Goal: Transaction & Acquisition: Purchase product/service

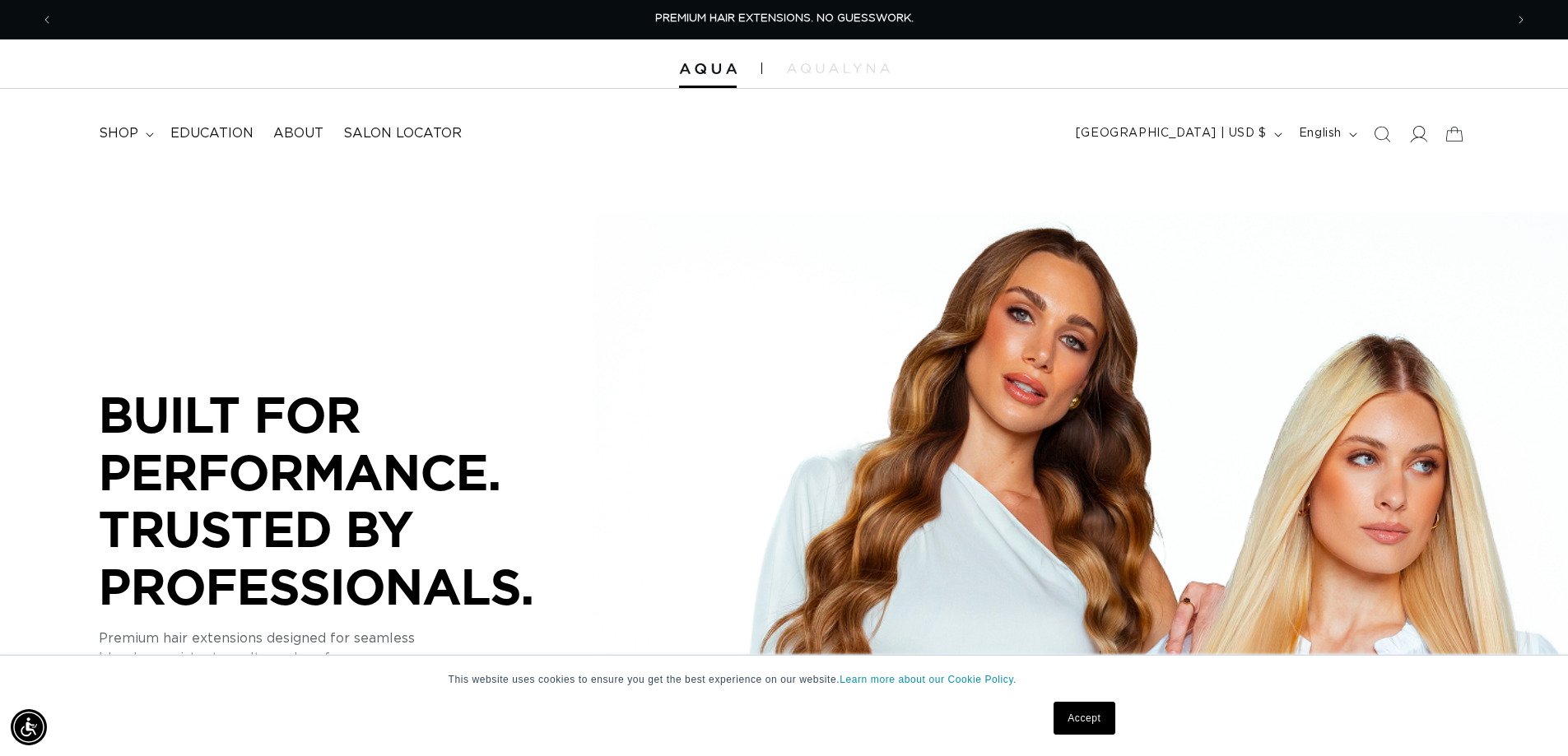
click at [1420, 134] on icon at bounding box center [1418, 134] width 17 height 17
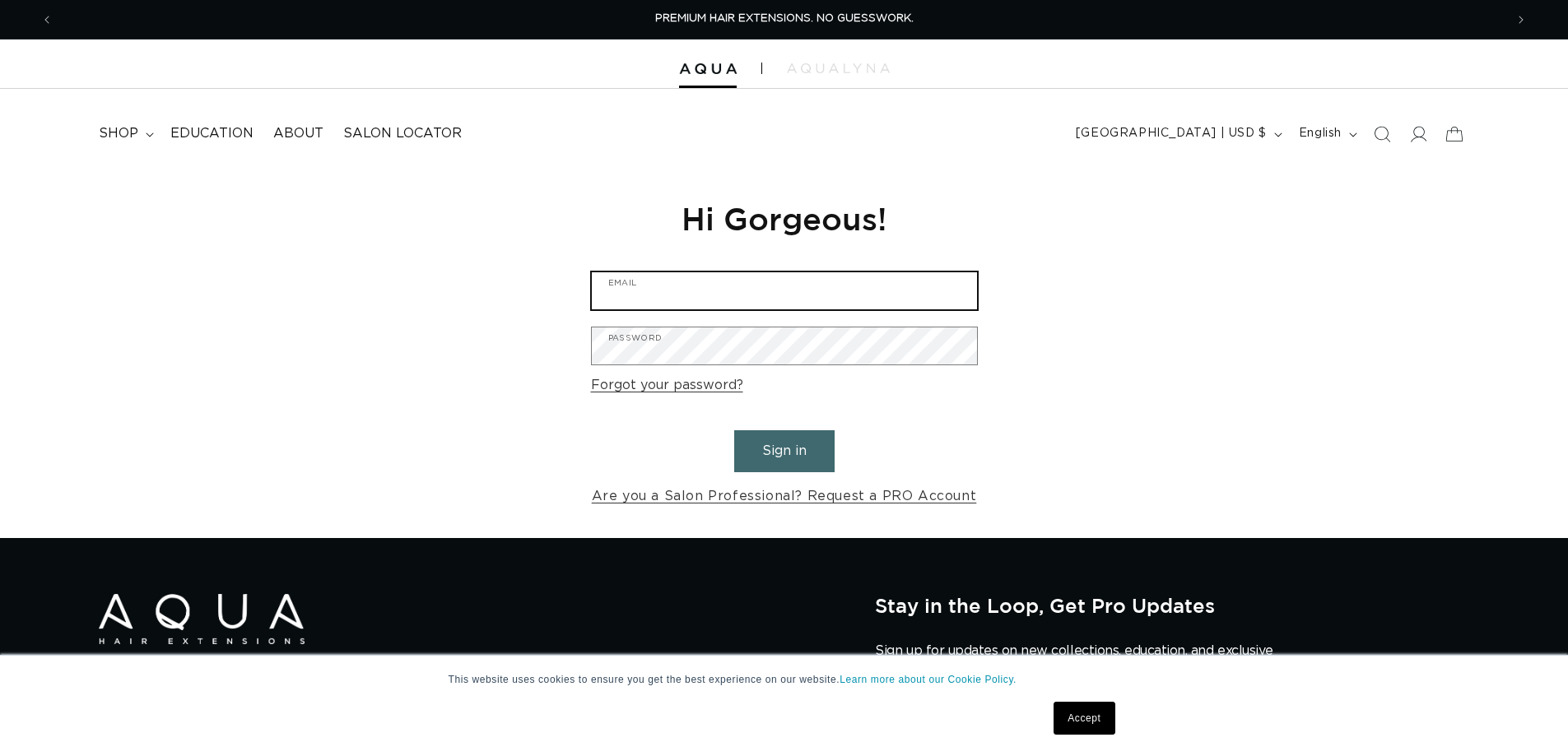
click at [752, 302] on input "Email" at bounding box center [784, 291] width 386 height 37
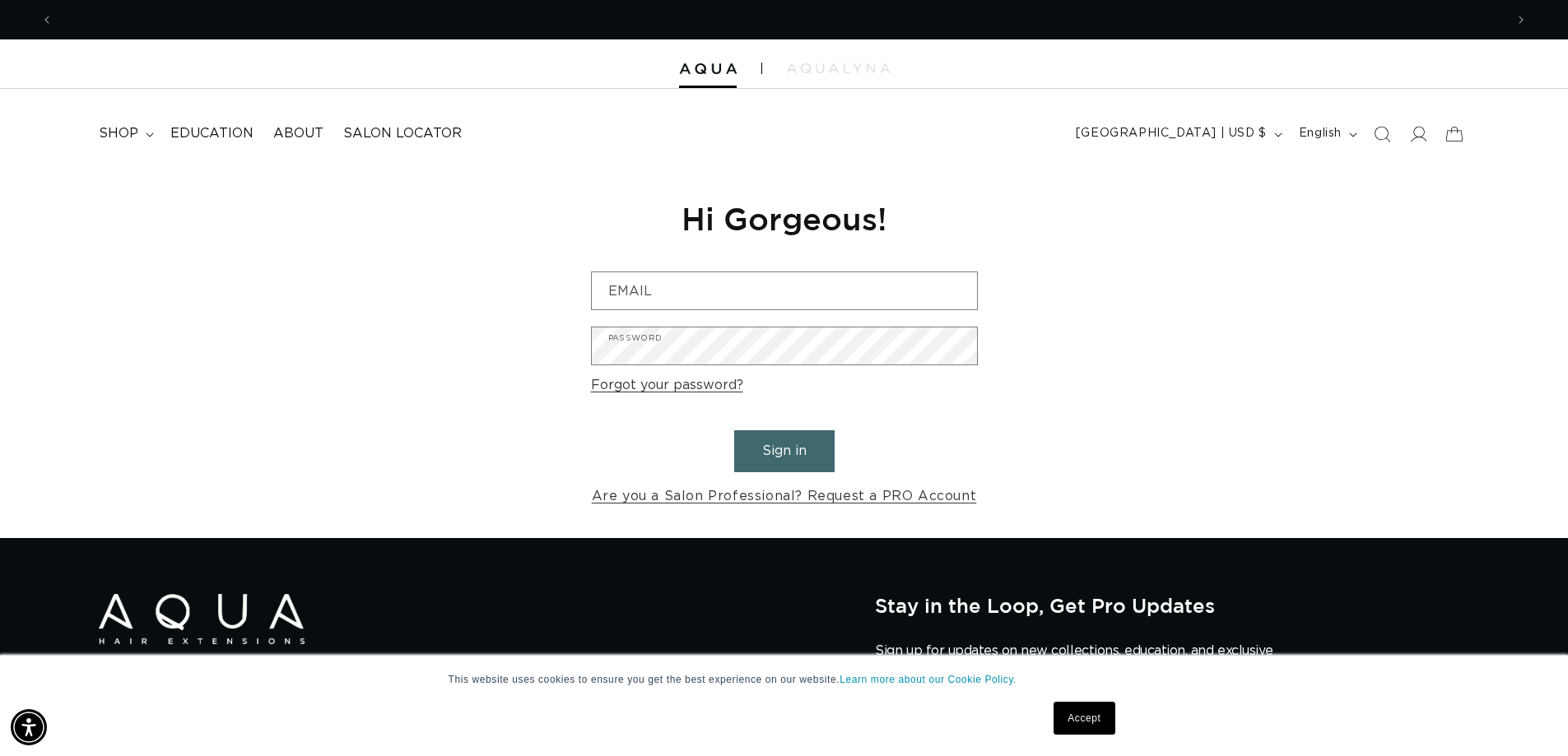
drag, startPoint x: 1103, startPoint y: 279, endPoint x: 1076, endPoint y: 288, distance: 28.5
click at [1095, 286] on div "Reset your password We will send you an email to reset your password Email Subm…" at bounding box center [784, 353] width 1568 height 370
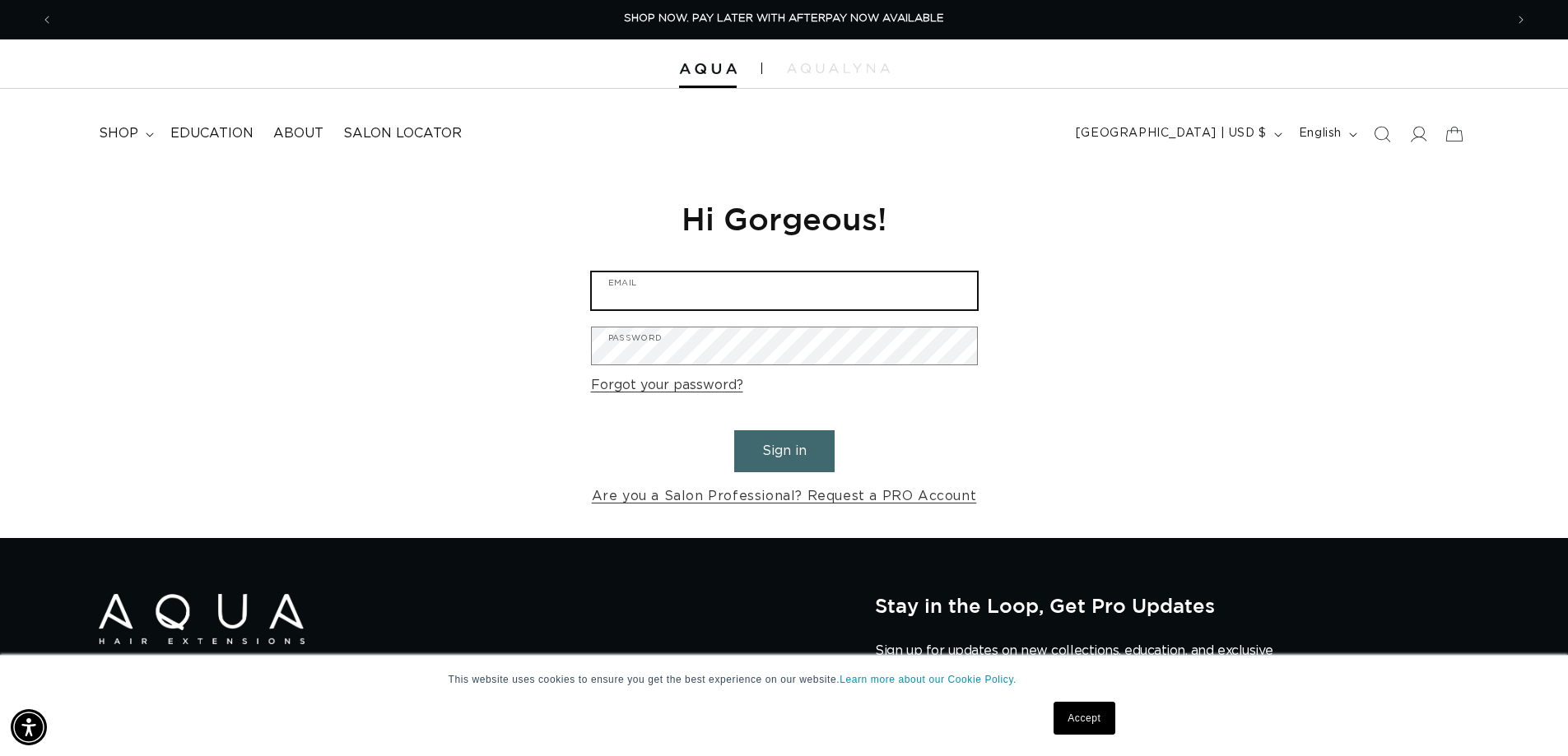
click at [739, 302] on input "Email" at bounding box center [784, 291] width 386 height 37
click at [734, 292] on input "Britneymsalas.com" at bounding box center [784, 291] width 386 height 37
type input "Britneymsalas@yahoo.com"
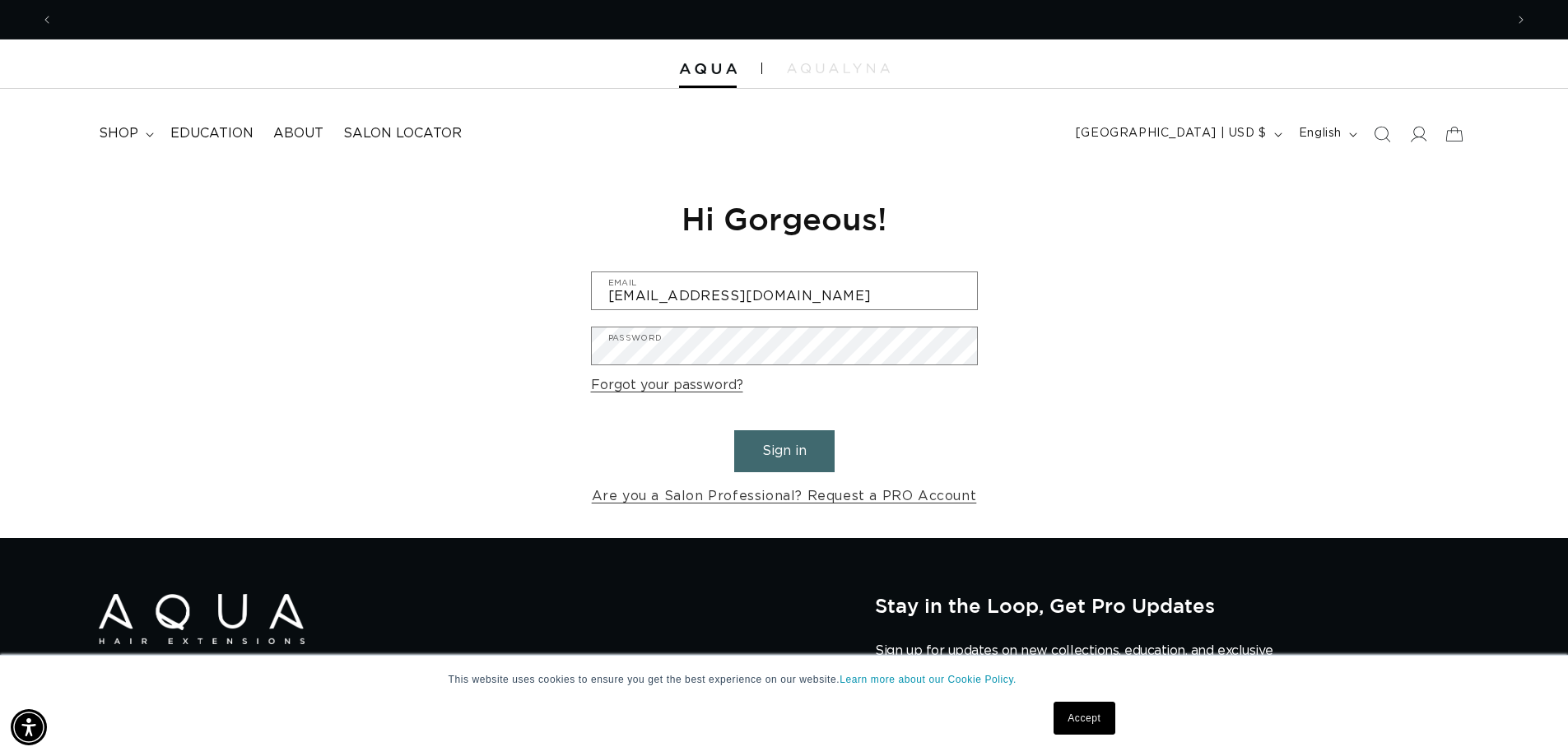
scroll to position [0, 2903]
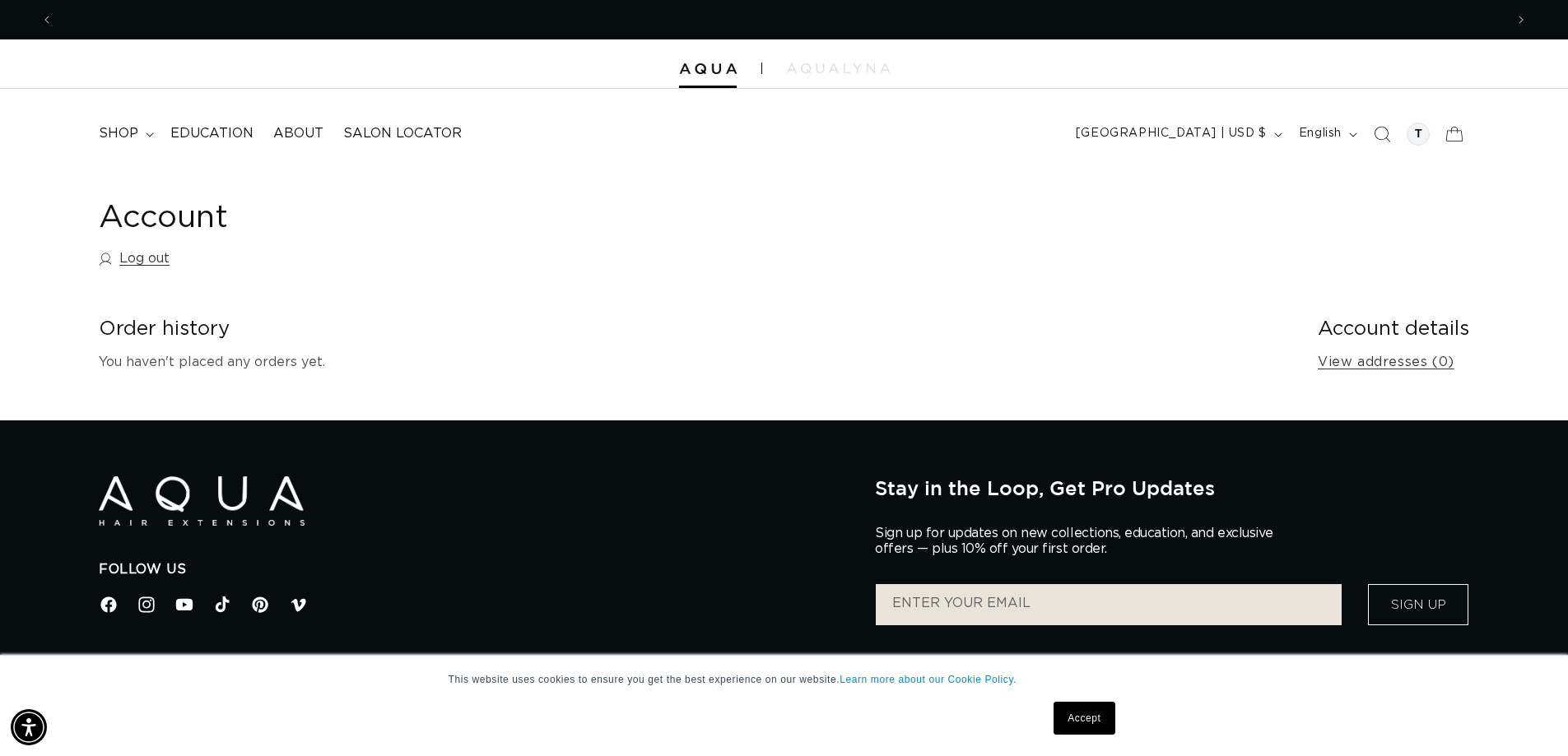
scroll to position [0, 2903]
click at [136, 143] on summary "shop" at bounding box center [125, 134] width 72 height 37
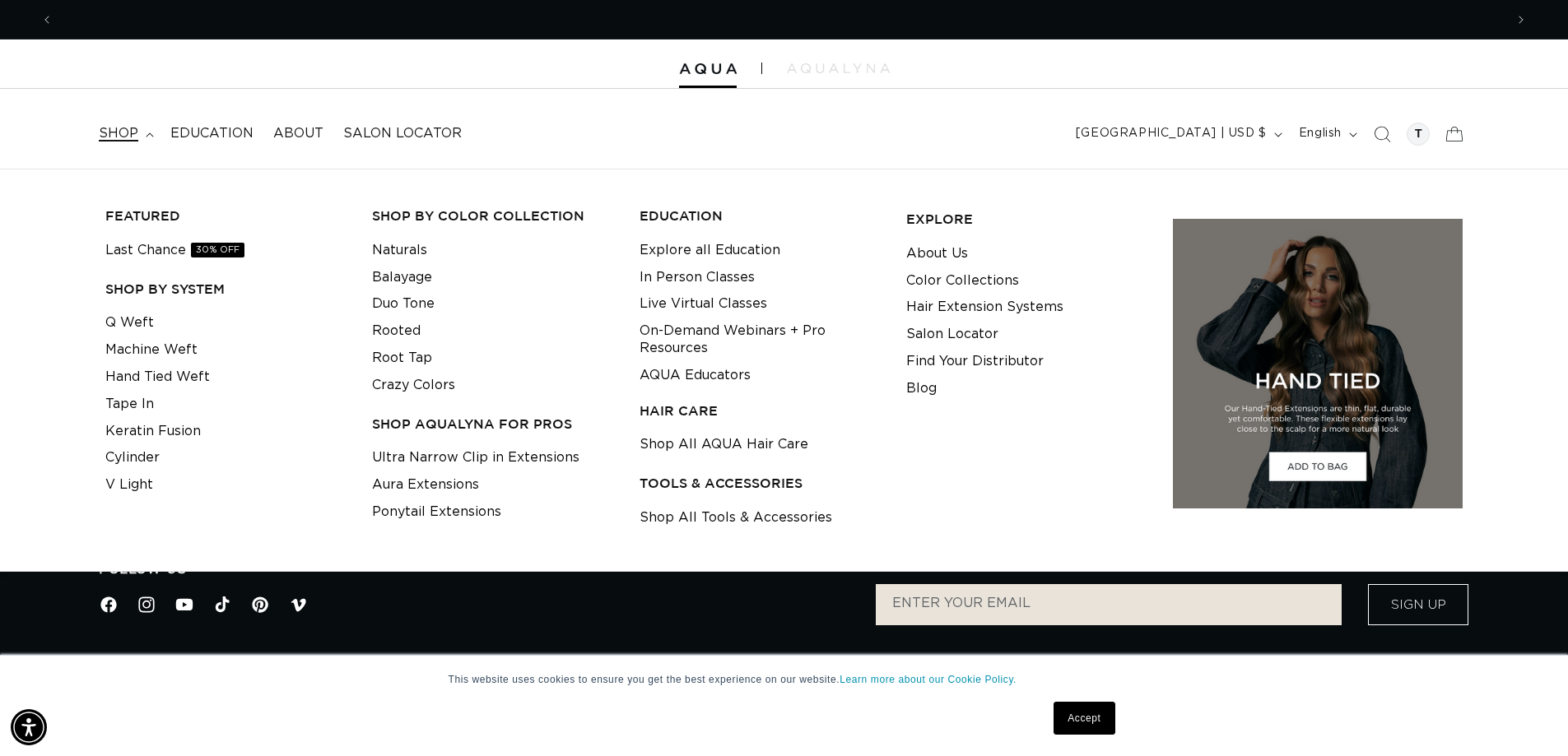
scroll to position [0, 1452]
click at [149, 297] on h3 "SHOP BY SYSTEM" at bounding box center [226, 289] width 241 height 17
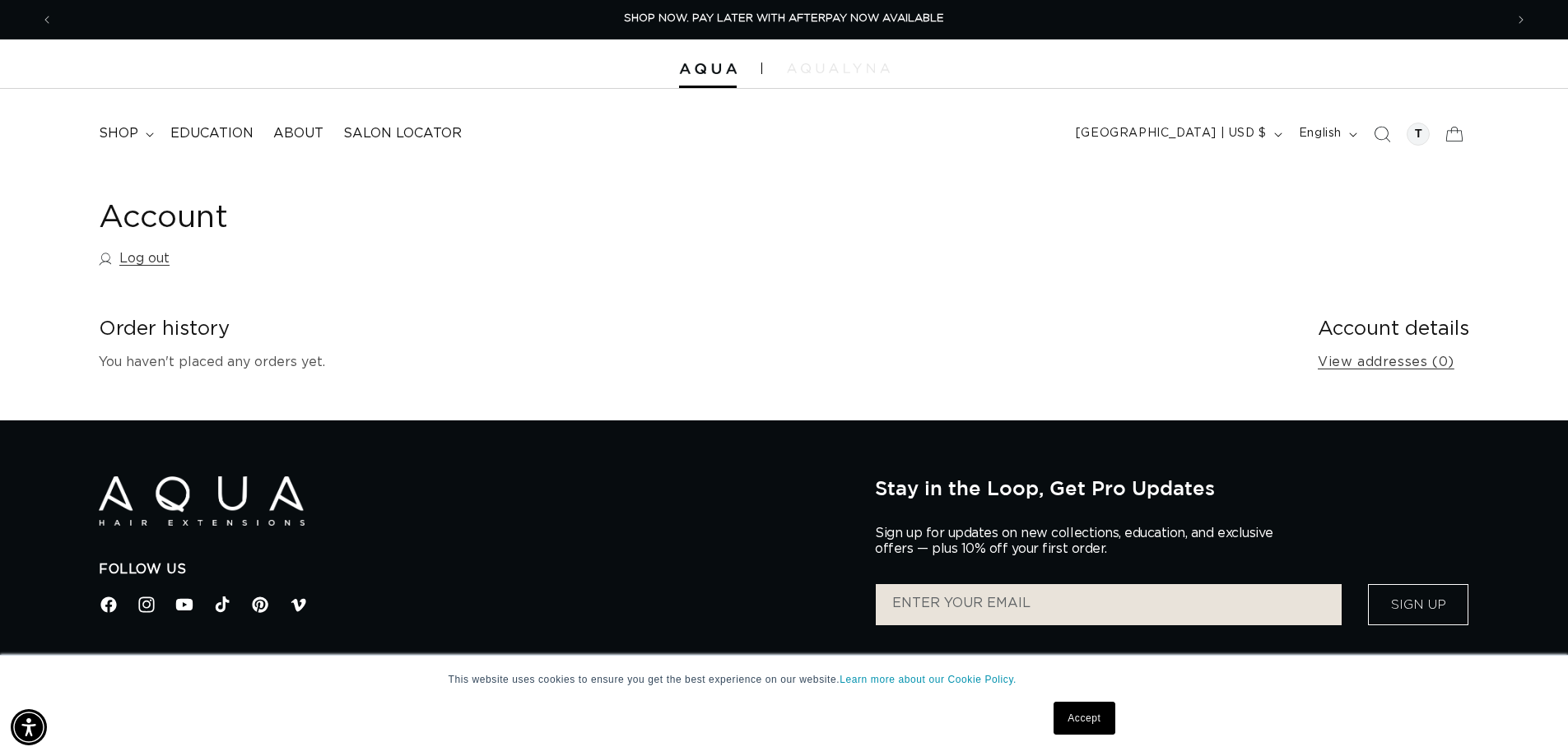
click at [797, 73] on img at bounding box center [839, 67] width 103 height 10
click at [136, 134] on span "shop" at bounding box center [118, 134] width 39 height 17
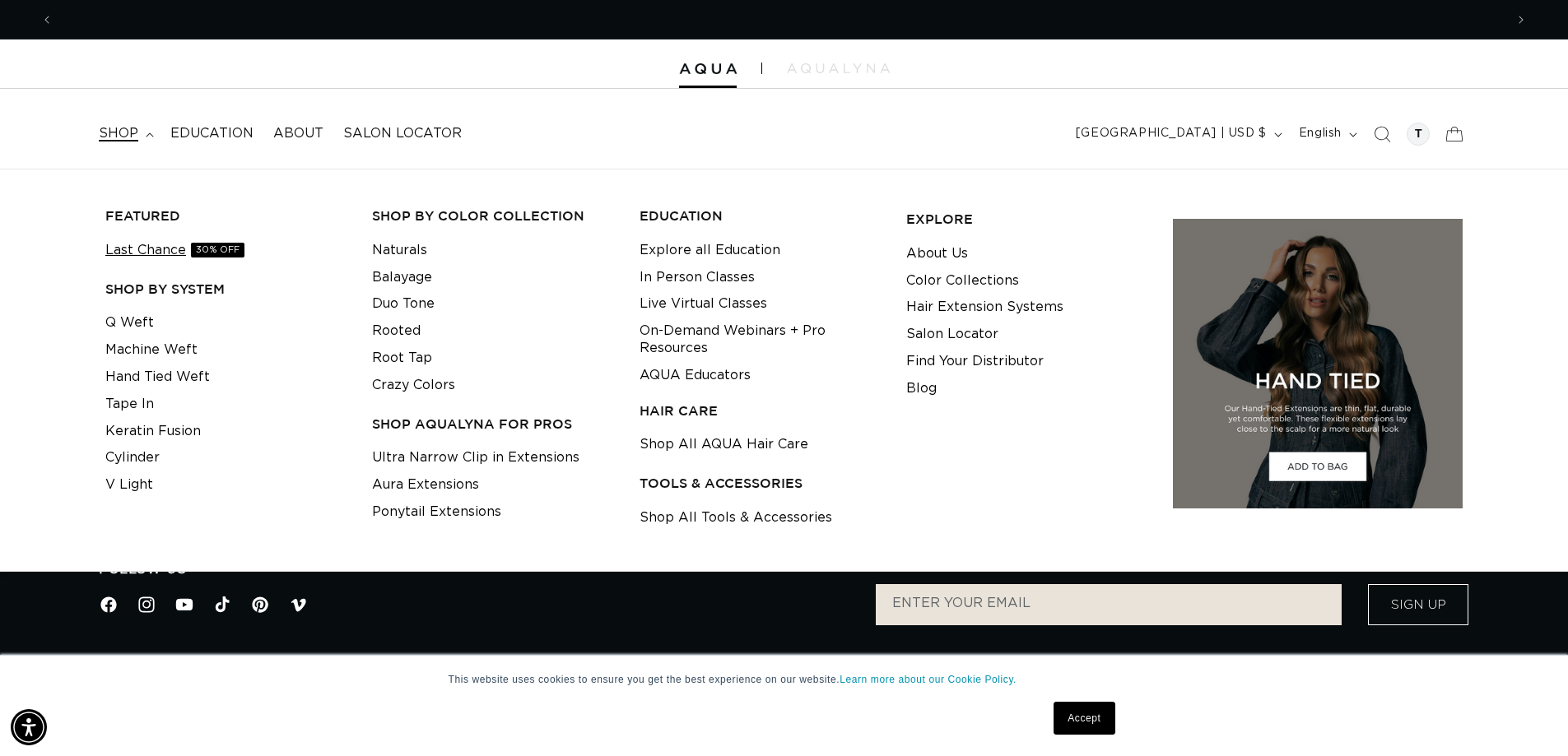
scroll to position [0, 1452]
click at [161, 383] on link "Hand Tied Weft" at bounding box center [158, 377] width 105 height 27
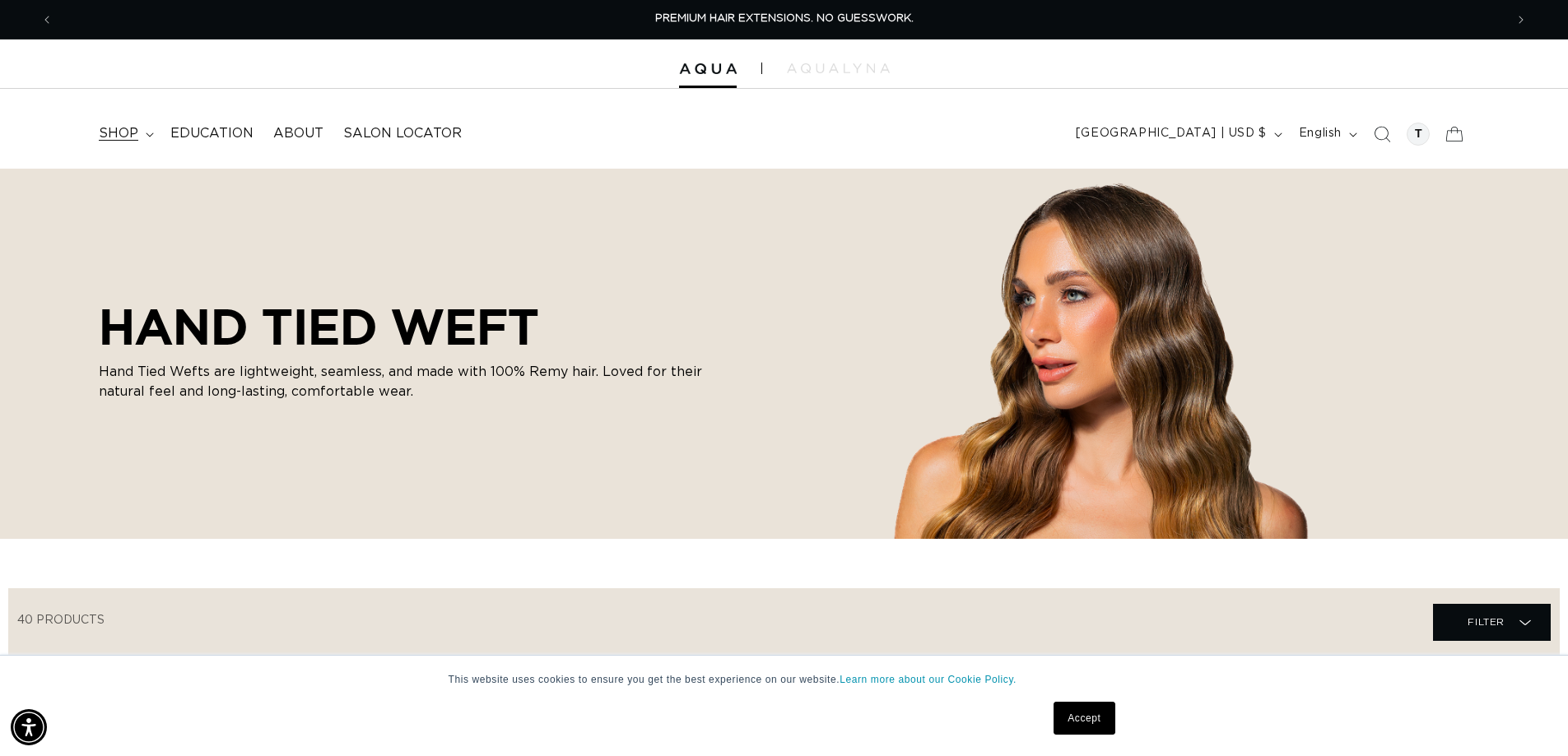
click at [104, 136] on span "shop" at bounding box center [118, 134] width 39 height 17
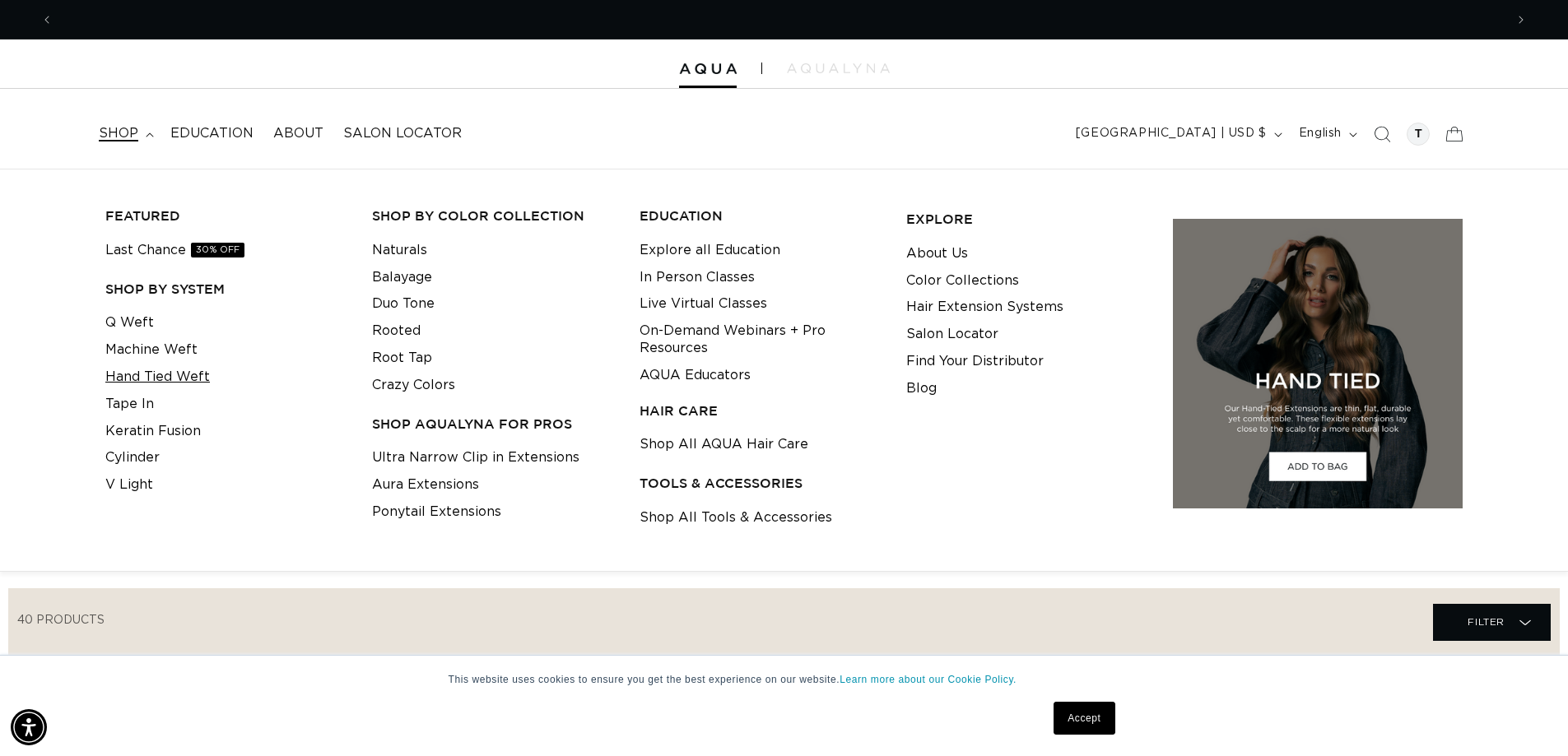
scroll to position [0, 1452]
click at [125, 316] on link "Q Weft" at bounding box center [130, 323] width 49 height 27
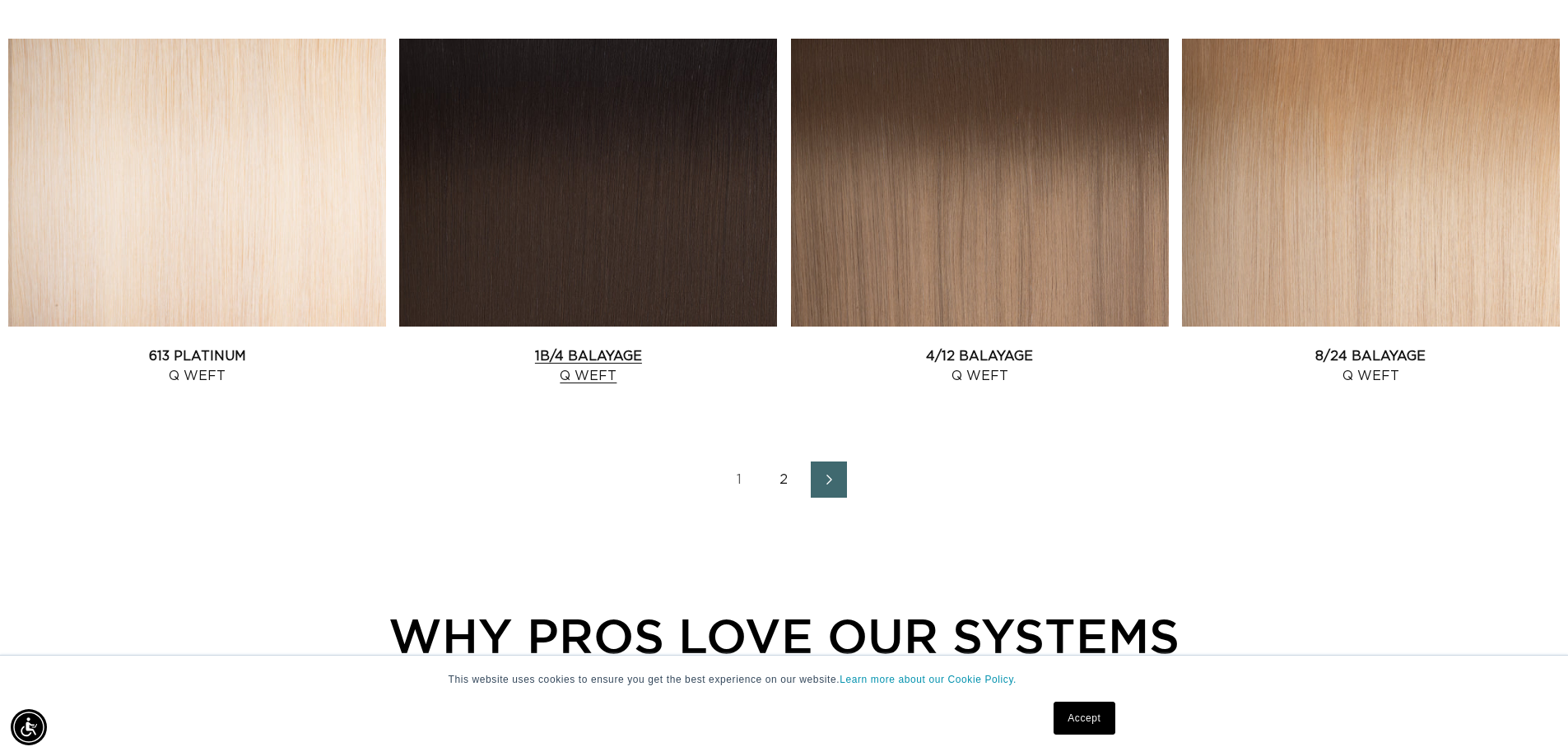
scroll to position [0, 1452]
click at [783, 482] on link "2" at bounding box center [784, 479] width 36 height 36
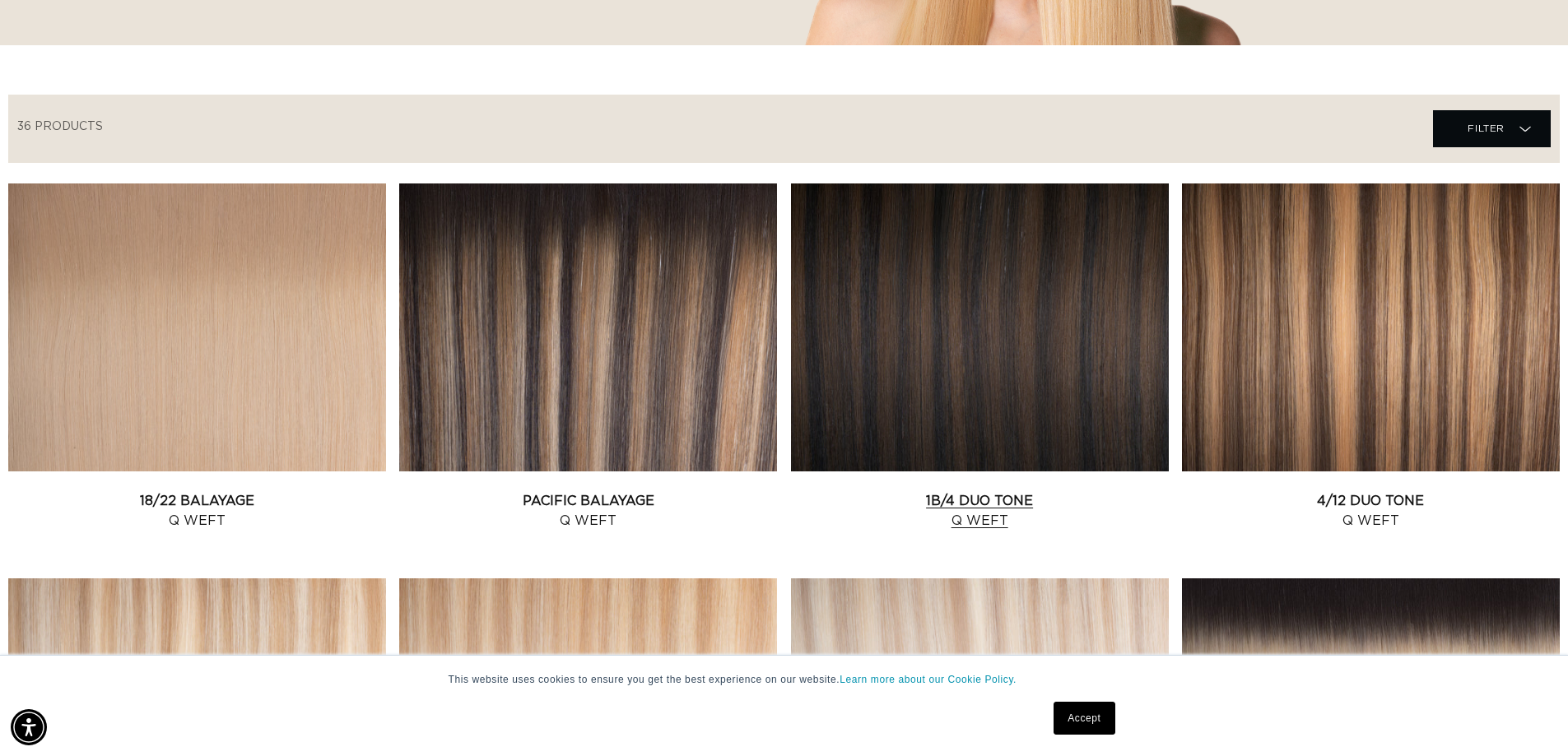
scroll to position [0, 2903]
click at [971, 491] on link "1B/4 Duo Tone Q Weft" at bounding box center [980, 510] width 378 height 39
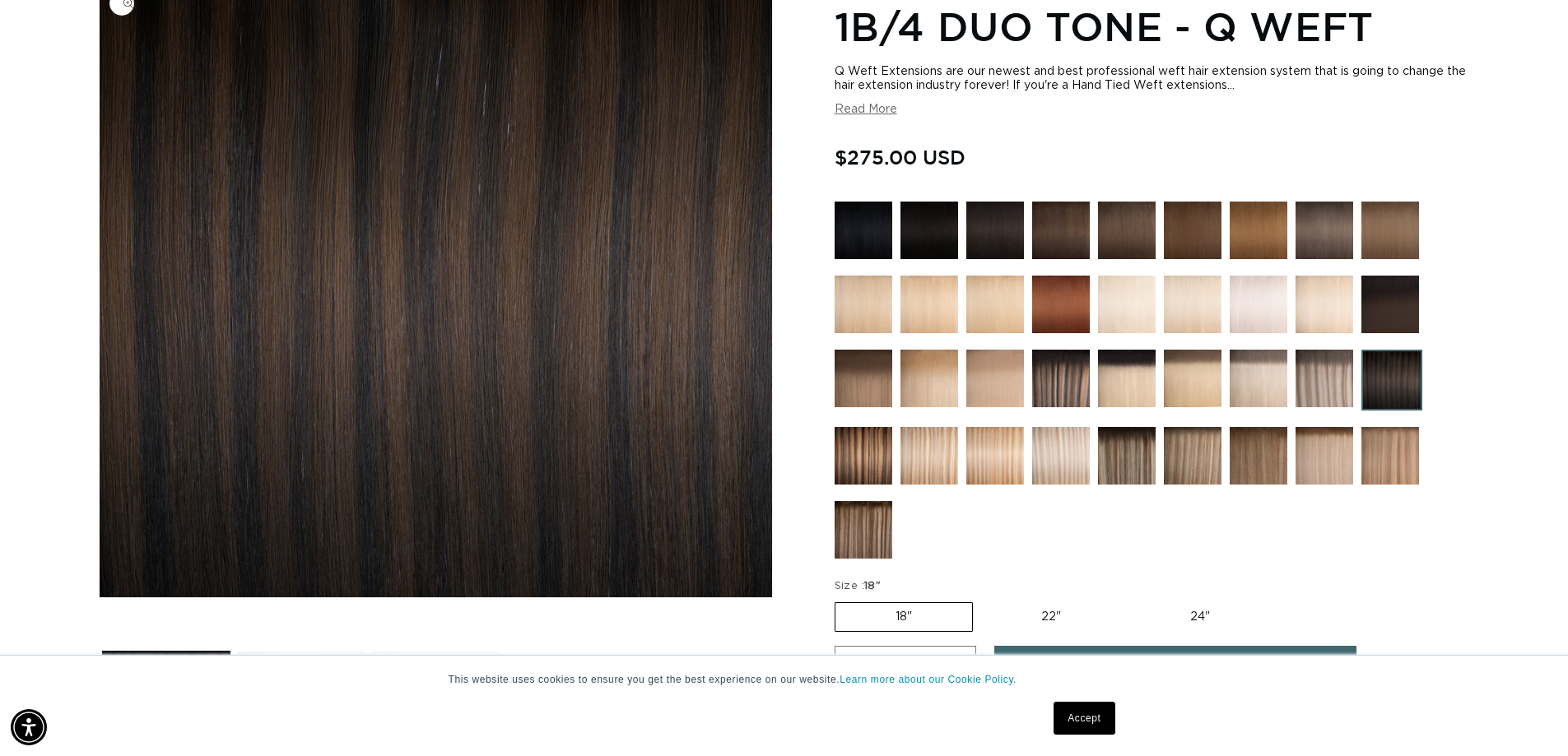
scroll to position [0, 1452]
click at [1183, 619] on label "24" Variant sold out or unavailable" at bounding box center [1201, 617] width 140 height 28
click at [1131, 600] on input "24" Variant sold out or unavailable" at bounding box center [1130, 599] width 1 height 1
radio input "true"
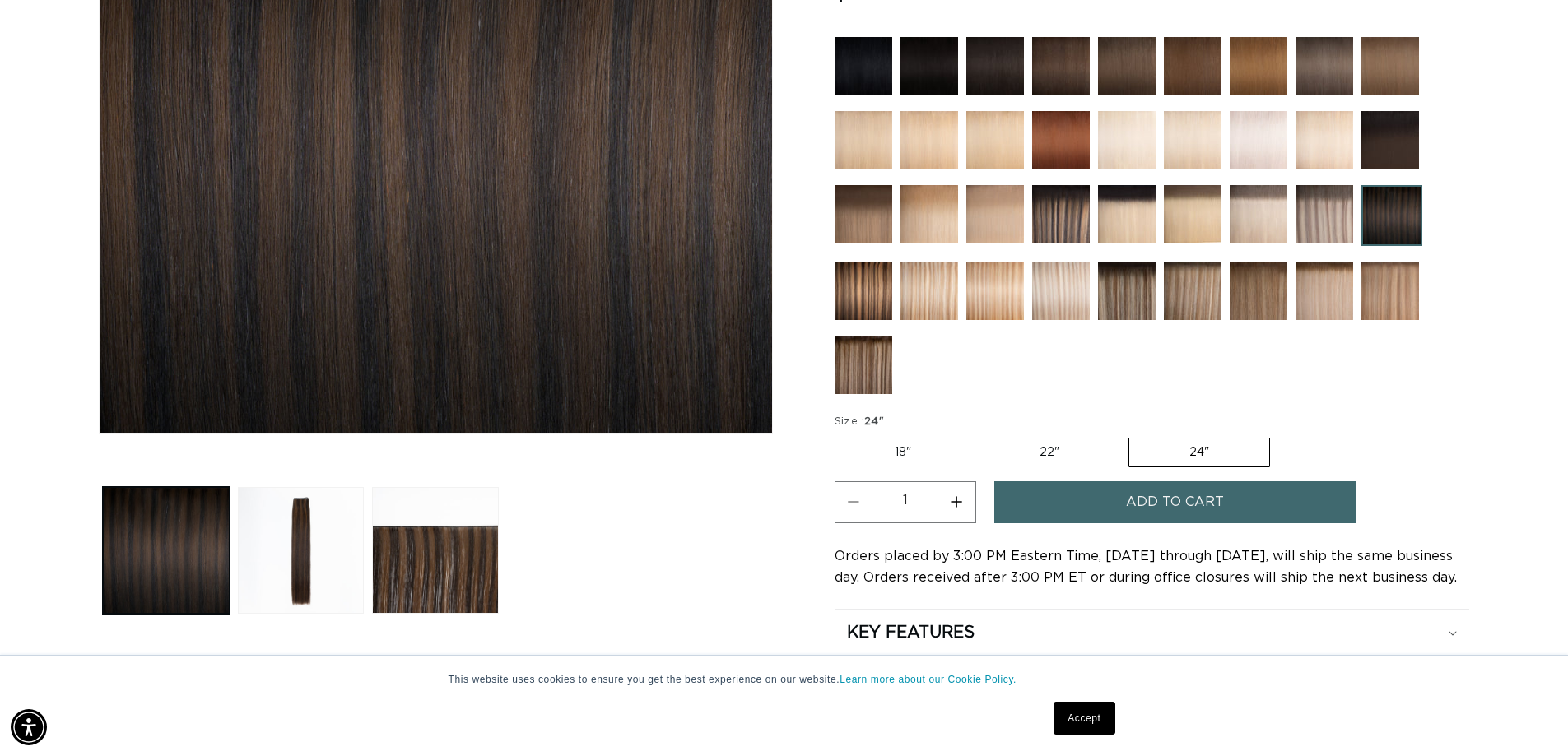
click at [1049, 223] on img at bounding box center [1062, 214] width 58 height 58
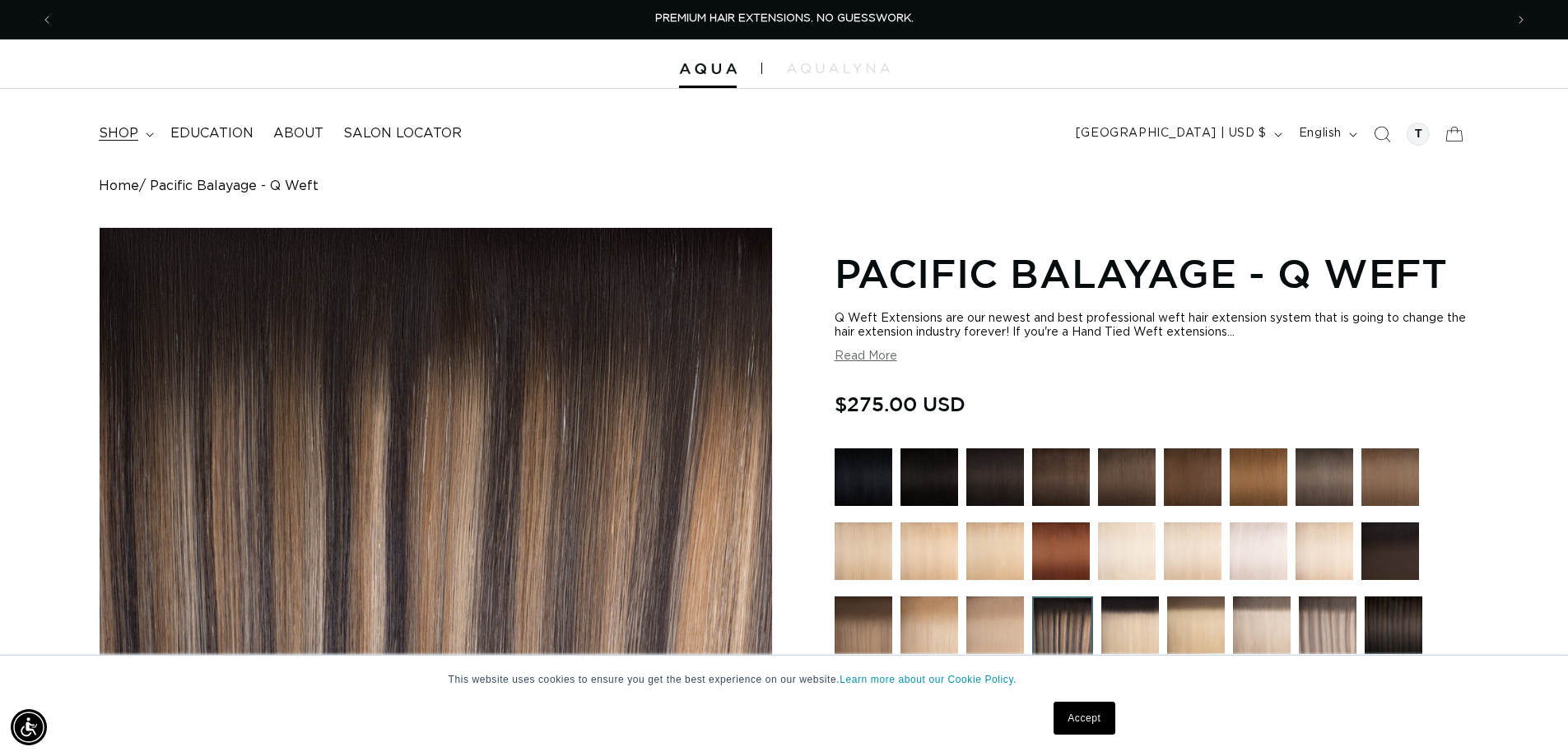
scroll to position [0, 1452]
click at [131, 128] on span "shop" at bounding box center [118, 134] width 39 height 17
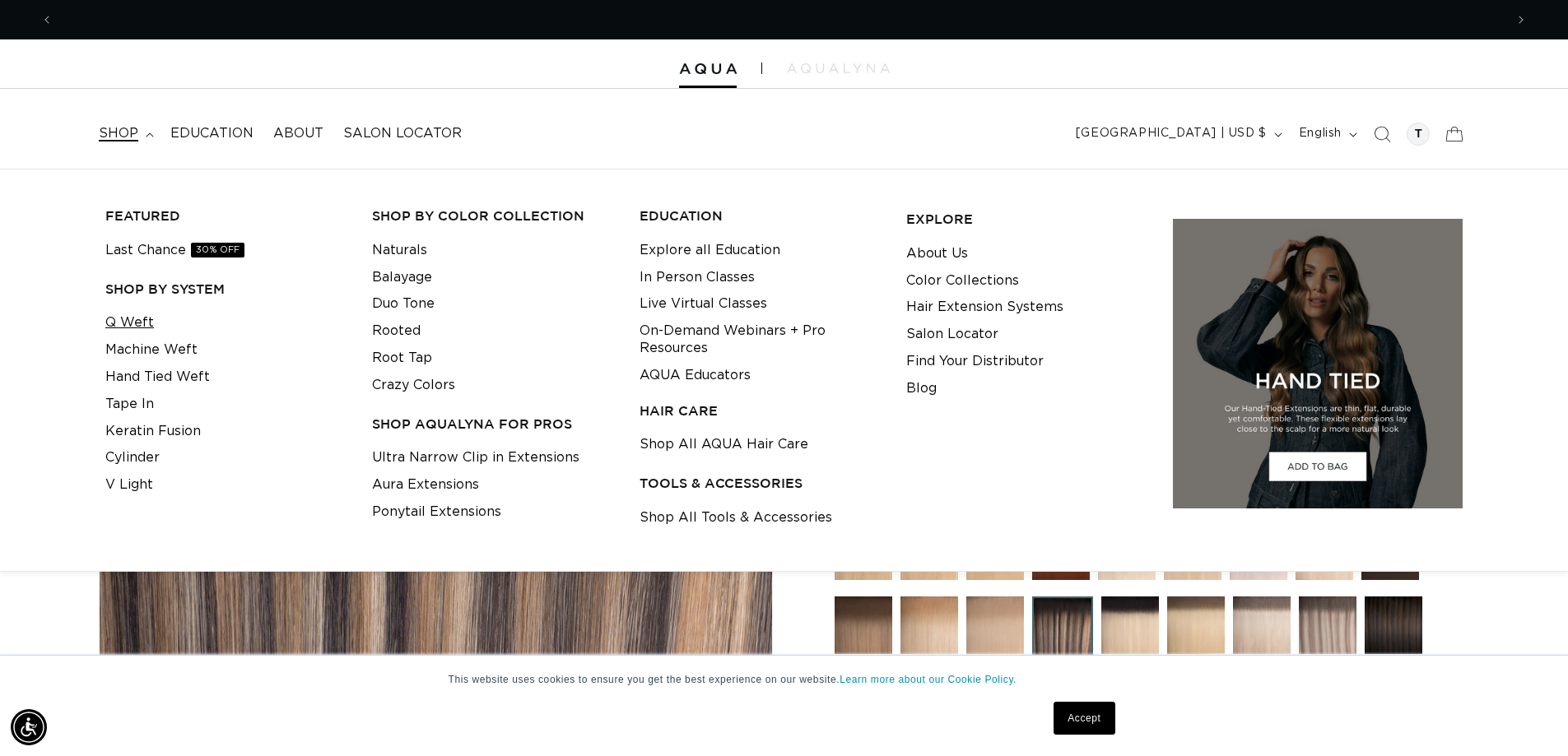
click at [135, 324] on link "Q Weft" at bounding box center [130, 323] width 49 height 27
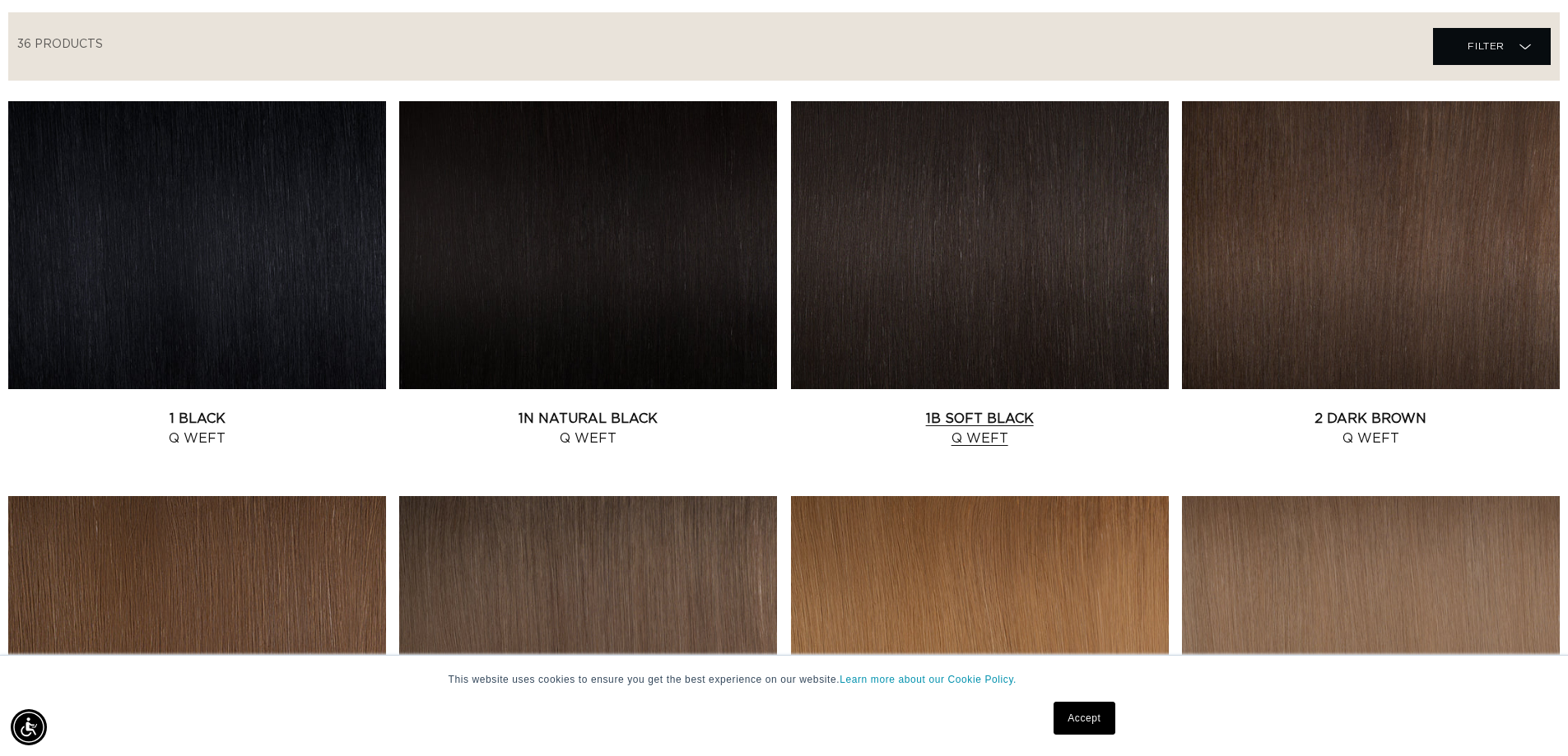
scroll to position [0, 2903]
click at [965, 420] on link "1B Soft Black Q Weft" at bounding box center [980, 428] width 378 height 39
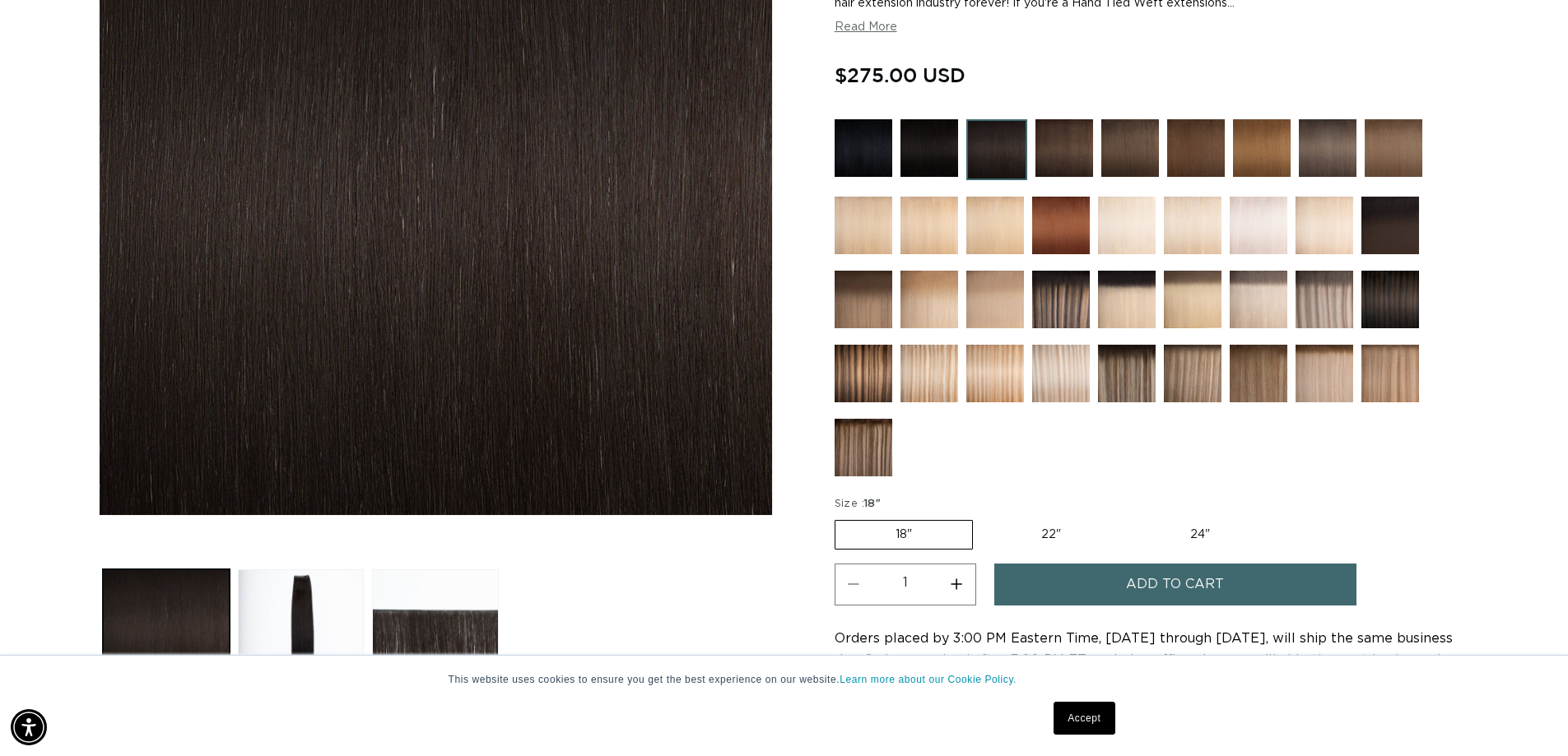
scroll to position [0, 1452]
click at [1192, 535] on label "24" Variant sold out or unavailable" at bounding box center [1201, 535] width 140 height 28
click at [1131, 517] on input "24" Variant sold out or unavailable" at bounding box center [1130, 517] width 1 height 1
radio input "true"
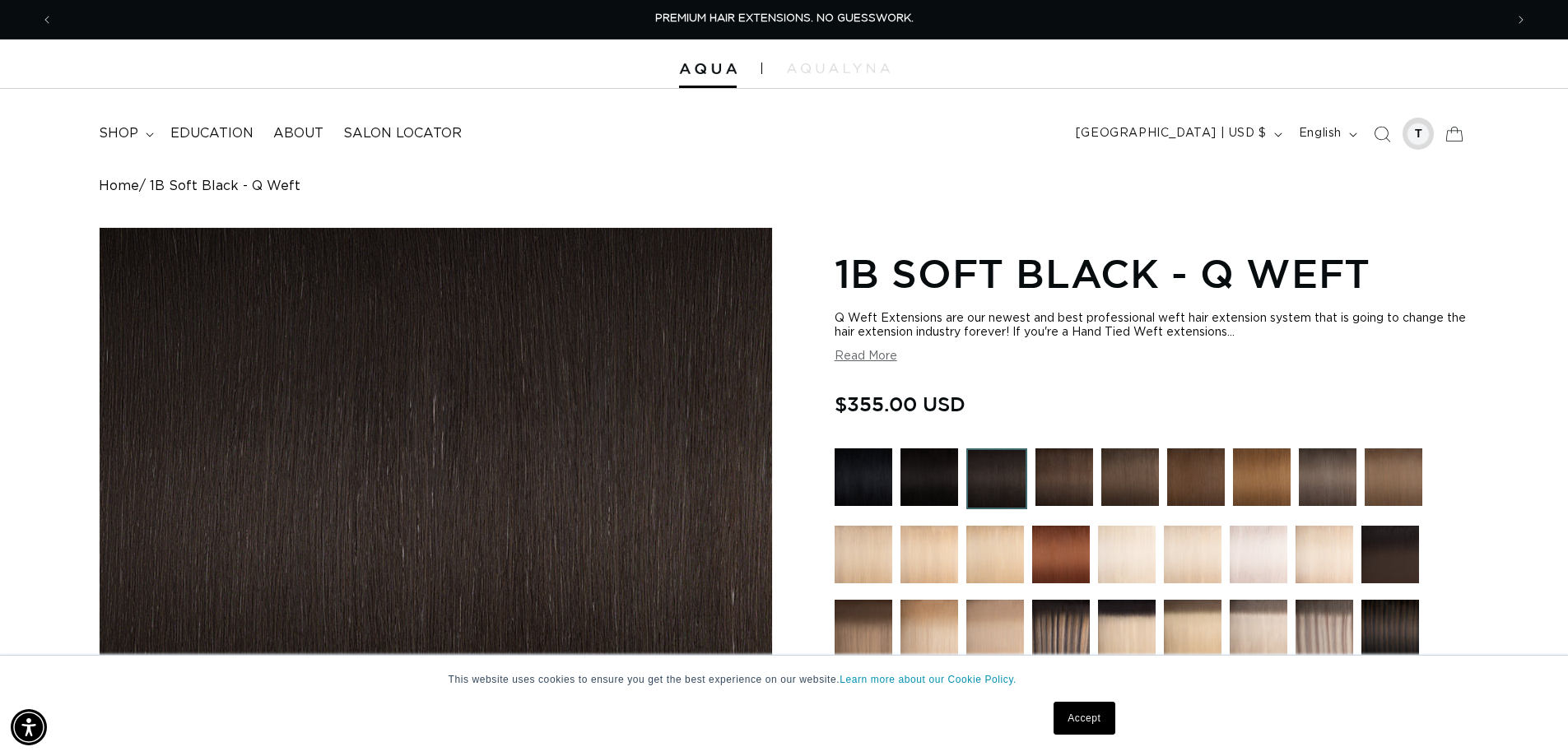
click at [1410, 135] on div at bounding box center [1418, 134] width 23 height 23
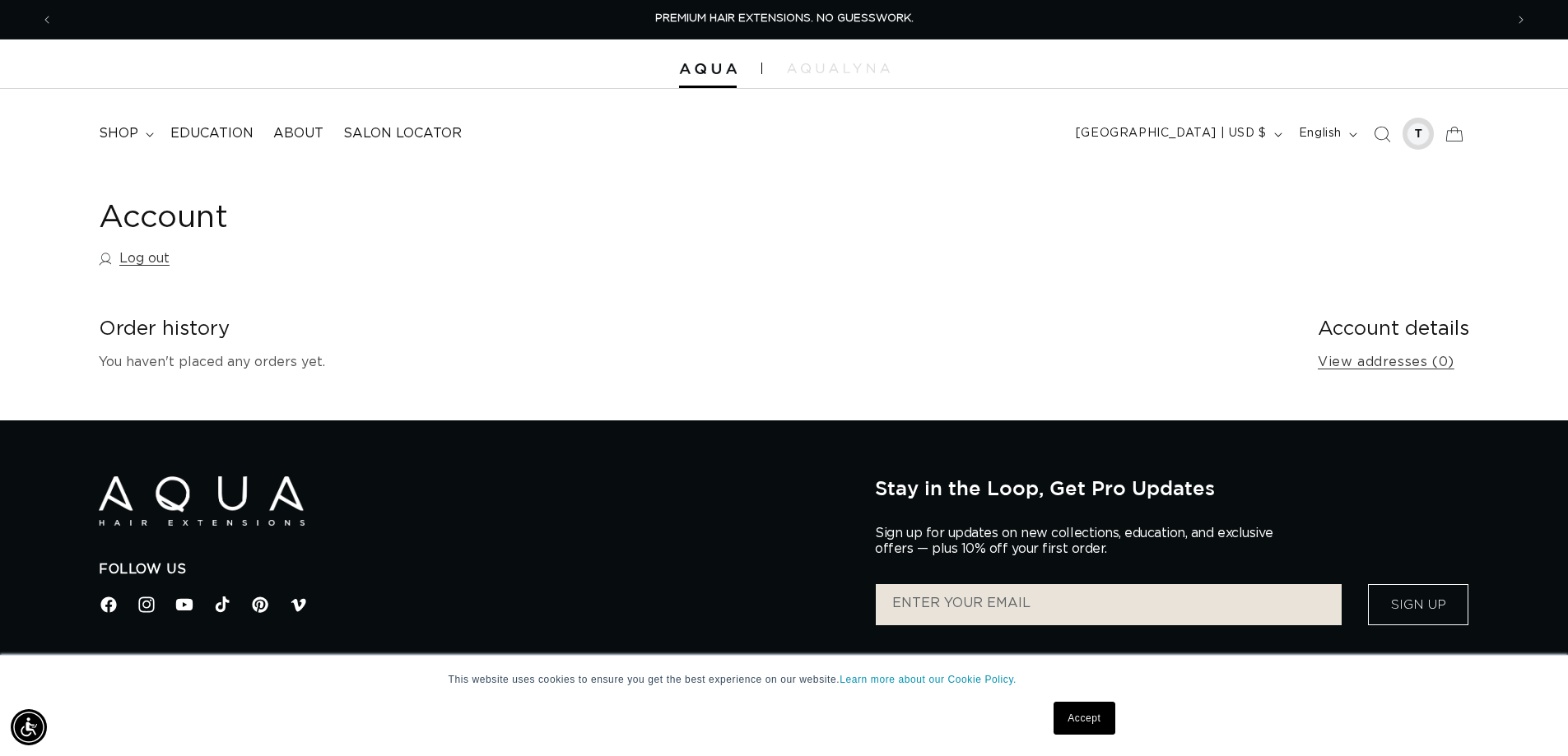
click at [1414, 135] on div at bounding box center [1418, 134] width 23 height 23
drag, startPoint x: 1424, startPoint y: 141, endPoint x: 1448, endPoint y: 183, distance: 48.4
click at [1448, 183] on div "Account Log out Order history You haven't placed any orders yet. Account detail…" at bounding box center [784, 295] width 1568 height 252
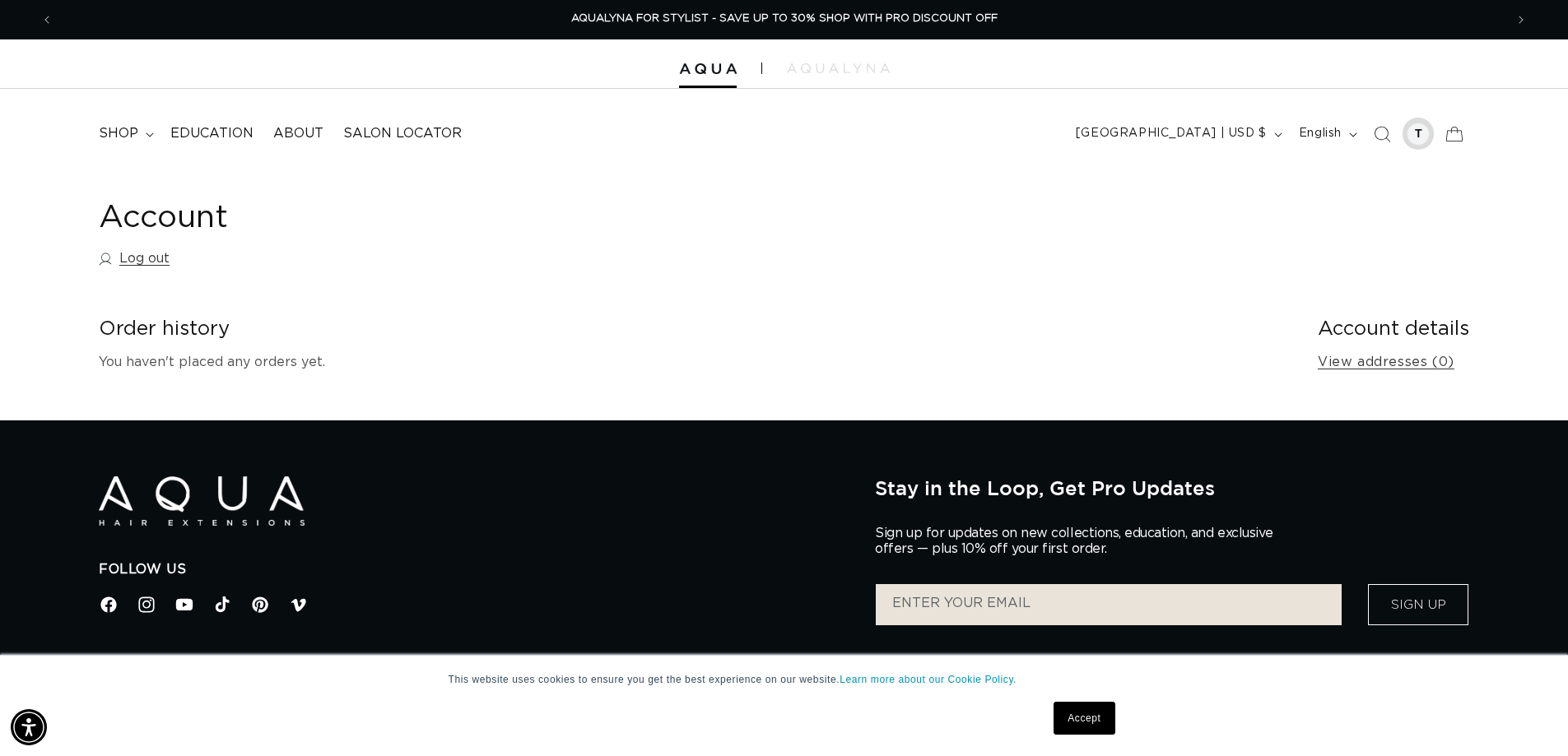
click at [1425, 140] on div at bounding box center [1418, 134] width 23 height 23
click at [136, 255] on link "Log out" at bounding box center [134, 258] width 71 height 24
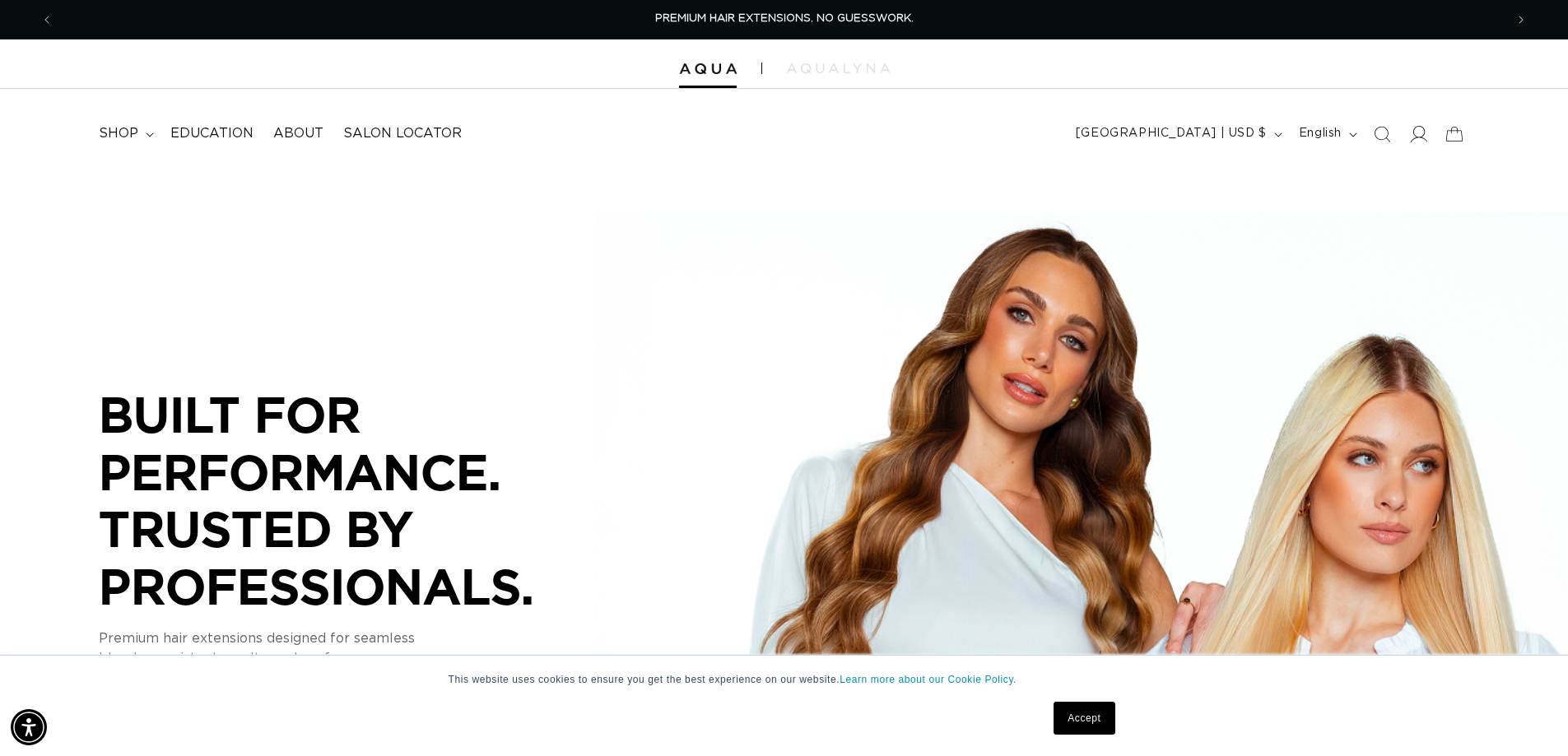
click at [1416, 133] on icon at bounding box center [1418, 134] width 17 height 17
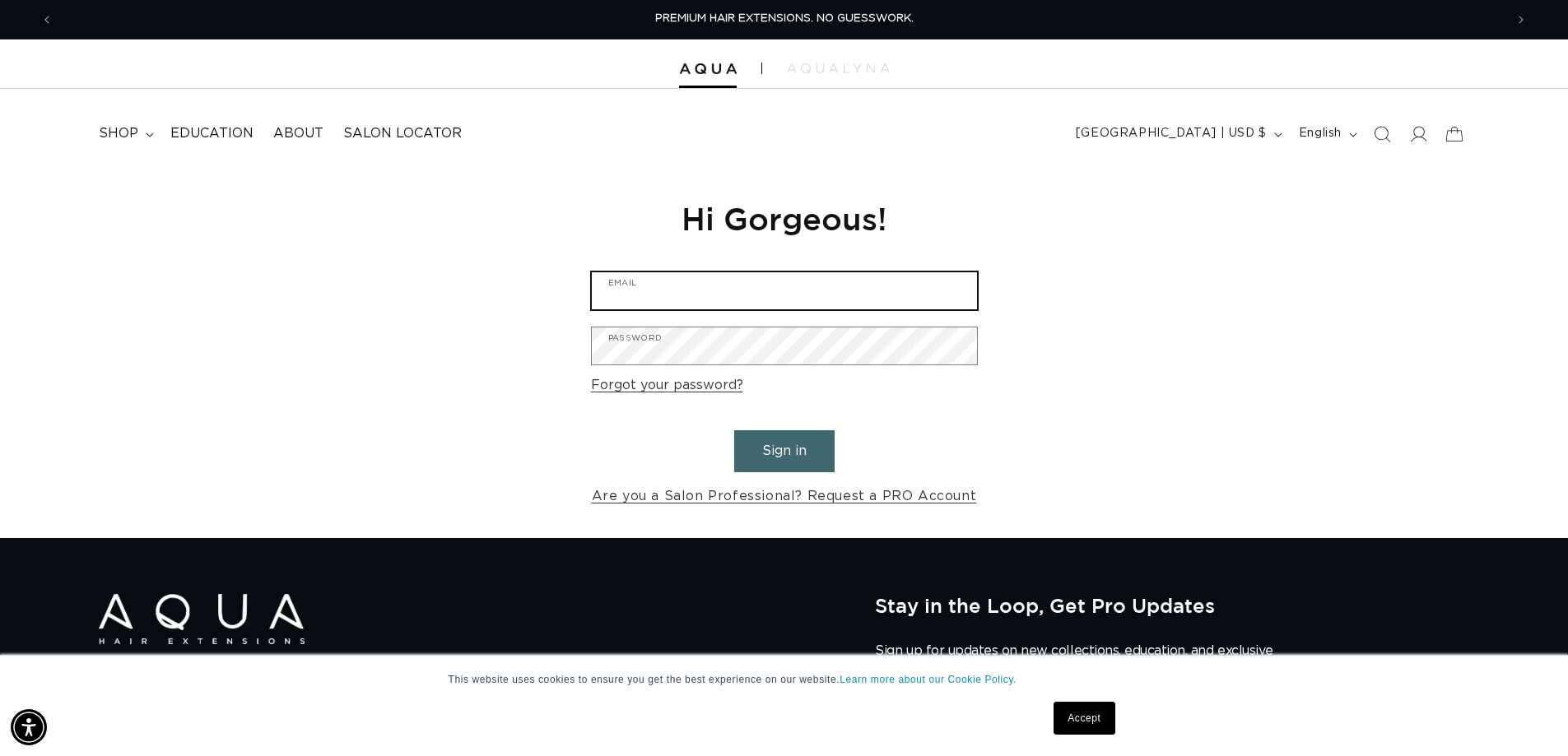
click at [902, 286] on input "Email" at bounding box center [784, 291] width 386 height 37
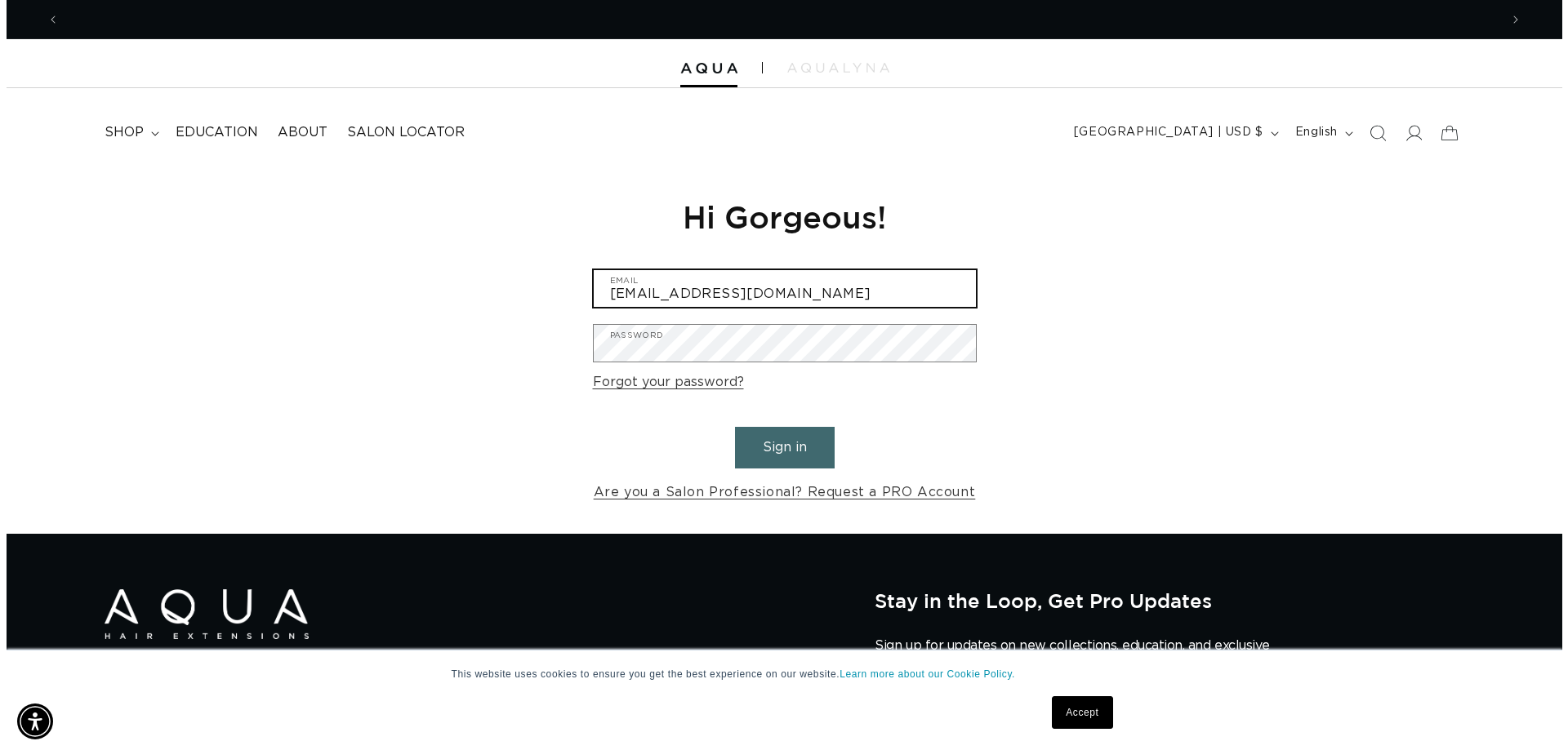
scroll to position [0, 1440]
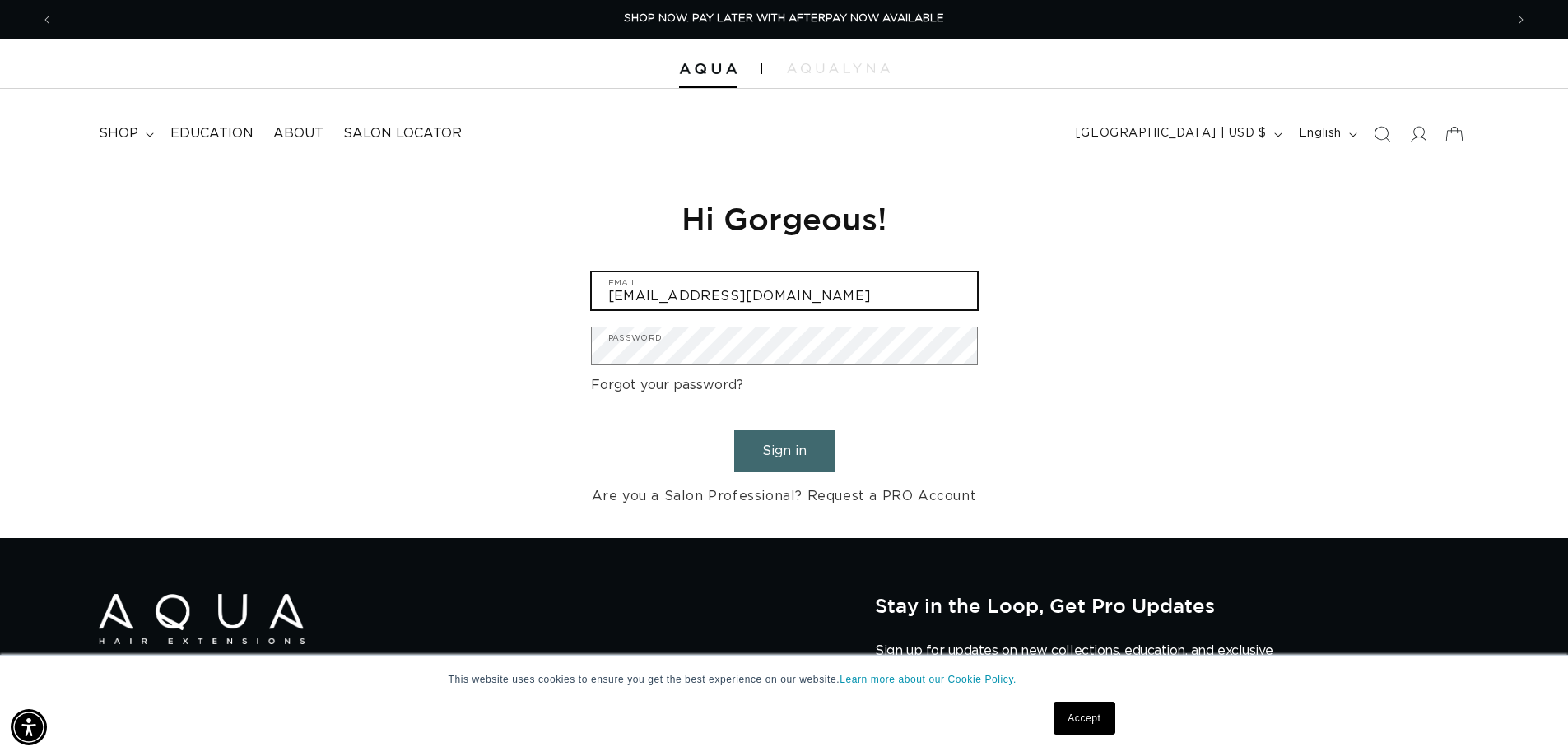
click at [902, 286] on input "Britneymsalas@yahoo.co" at bounding box center [784, 291] width 386 height 37
type input "Britneymsalas@yahoo.com"
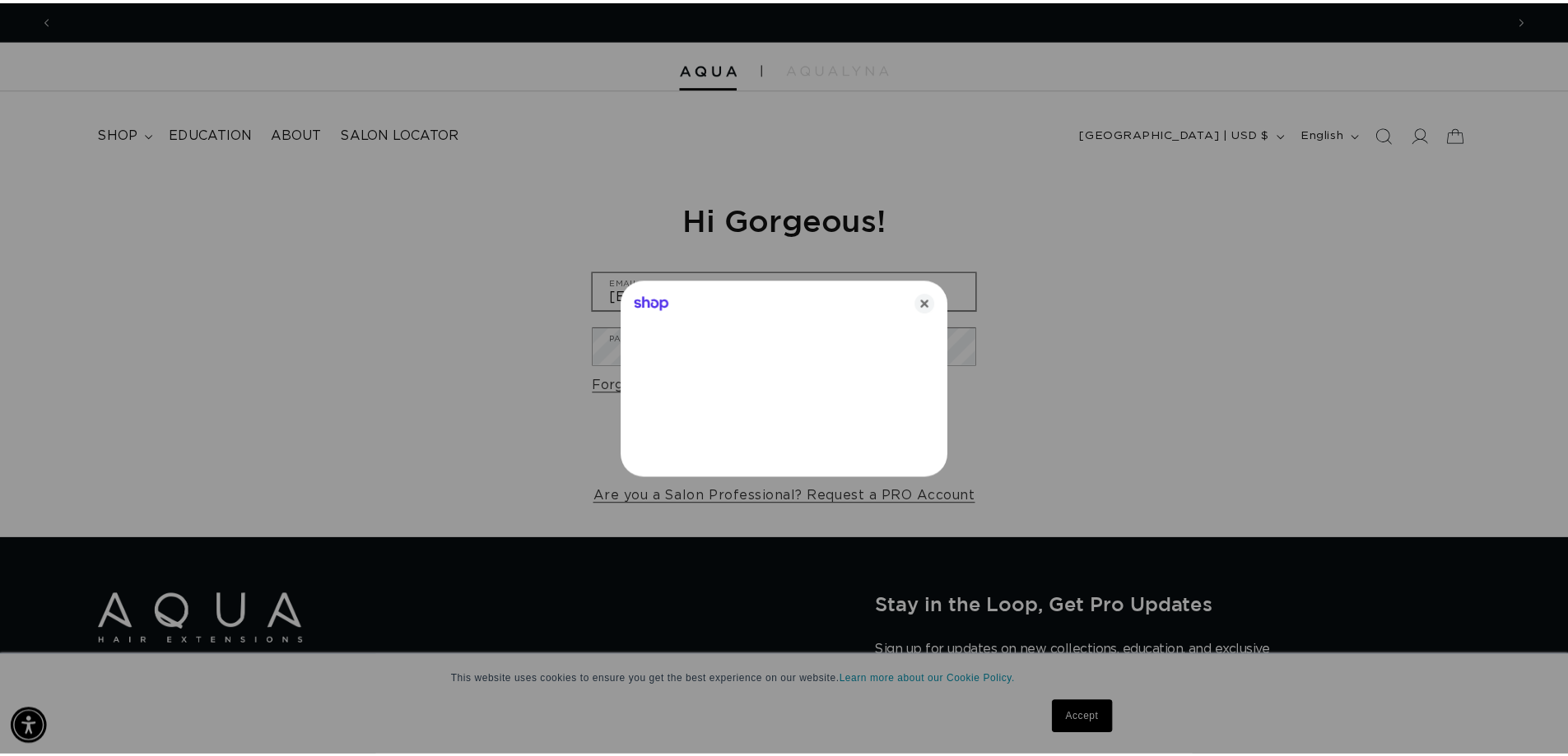
scroll to position [0, 2928]
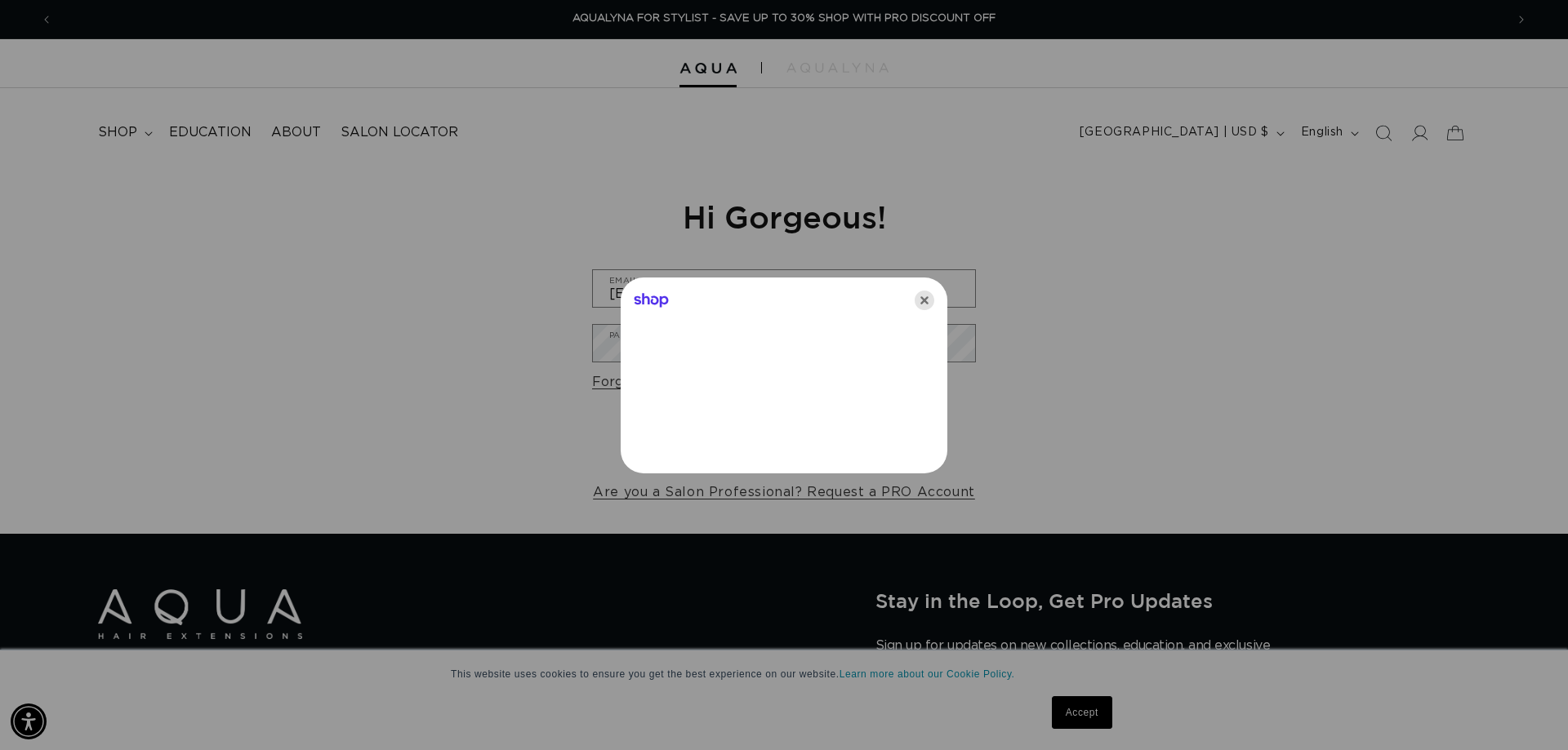
click at [917, 296] on icon "Close" at bounding box center [924, 300] width 20 height 20
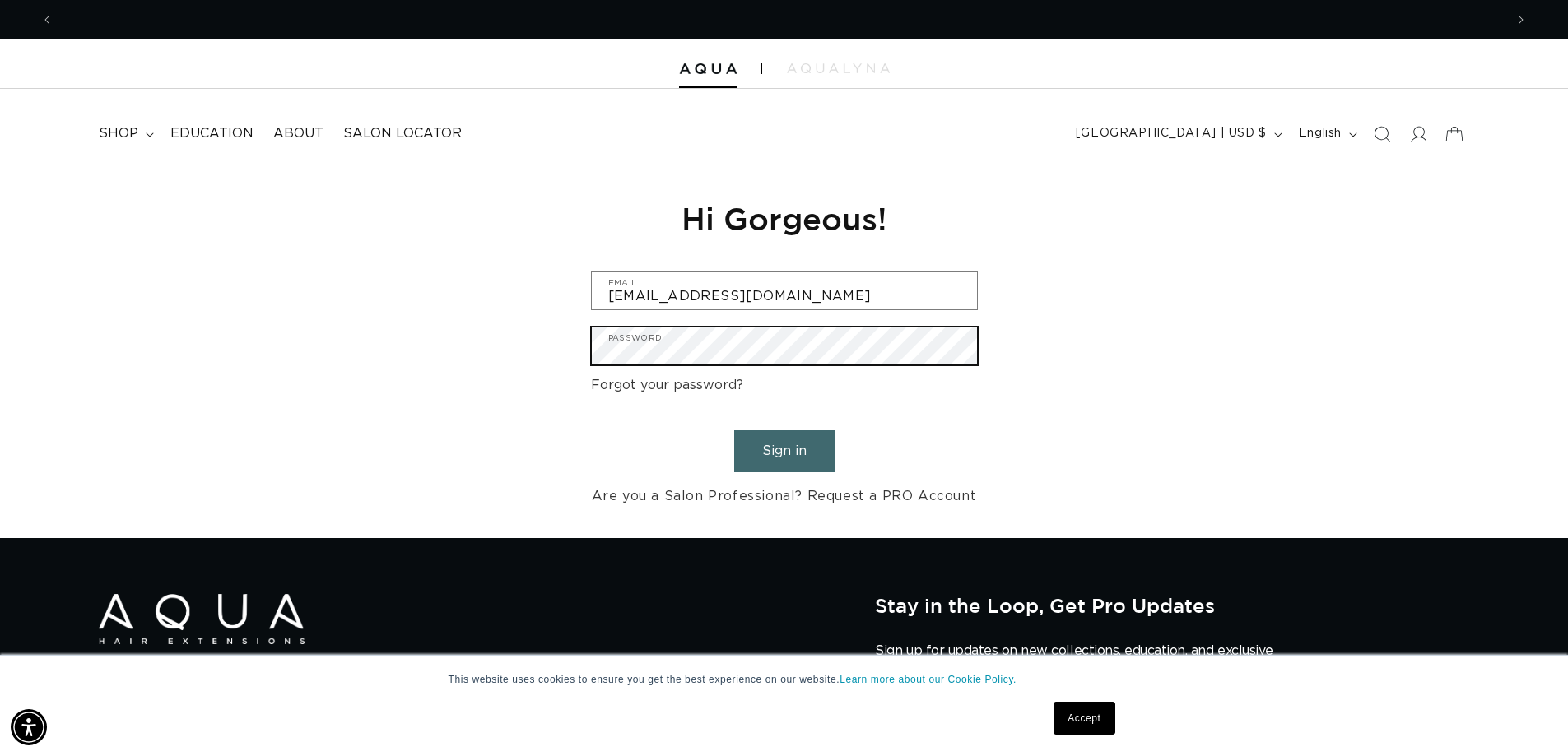
scroll to position [0, 2903]
click at [735, 430] on button "Sign in" at bounding box center [784, 451] width 101 height 42
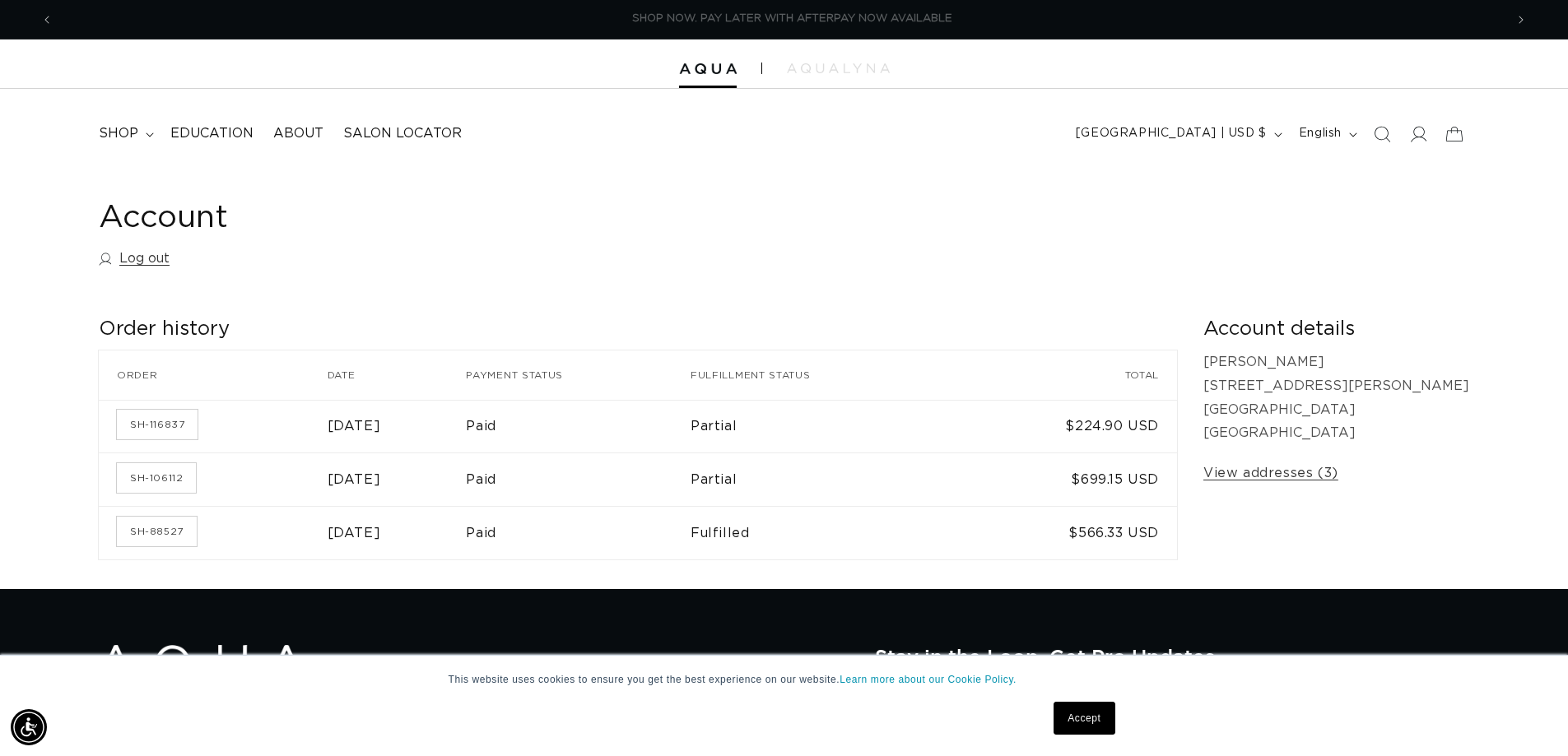
scroll to position [0, 2903]
click at [129, 136] on span "shop" at bounding box center [118, 134] width 39 height 17
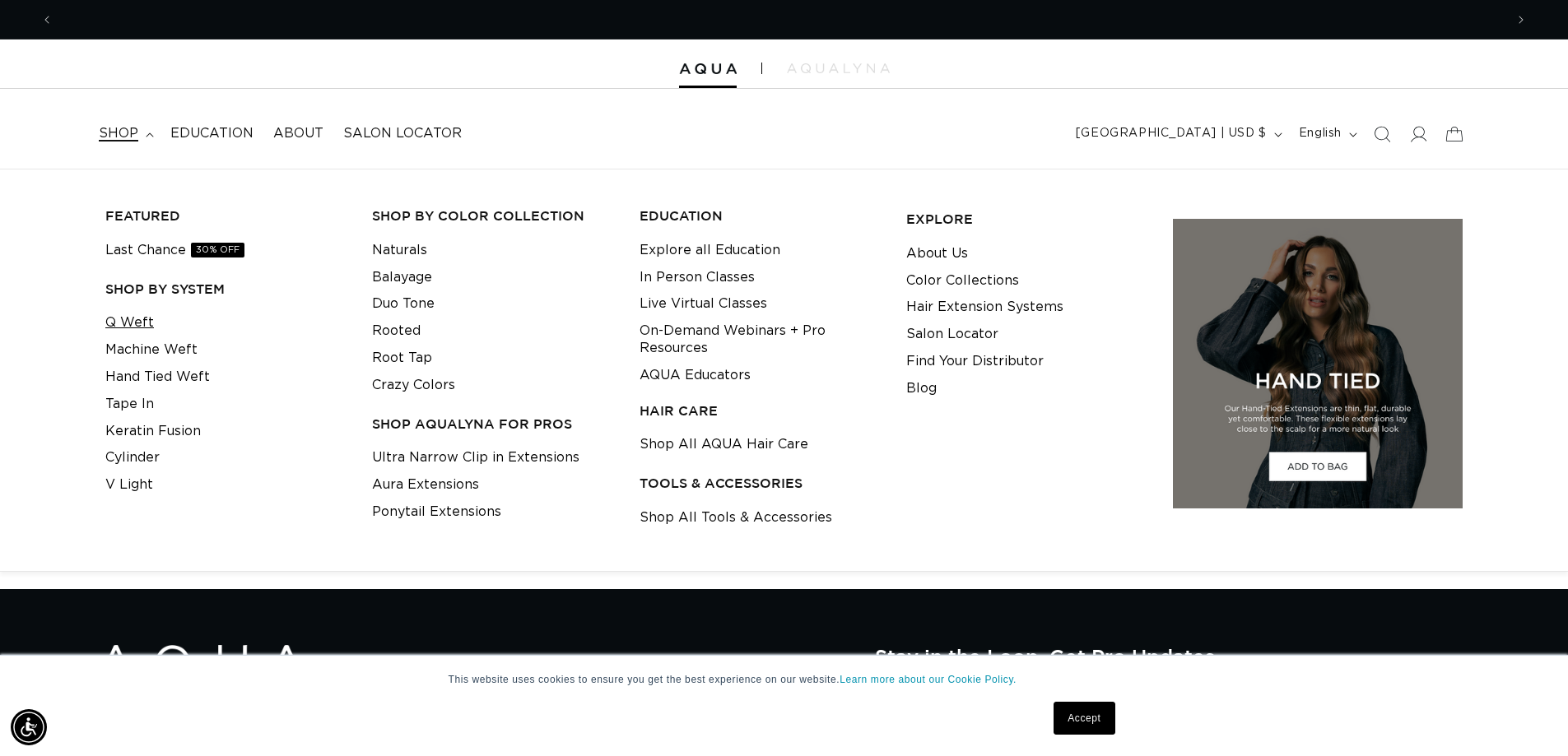
click at [134, 320] on link "Q Weft" at bounding box center [130, 323] width 49 height 27
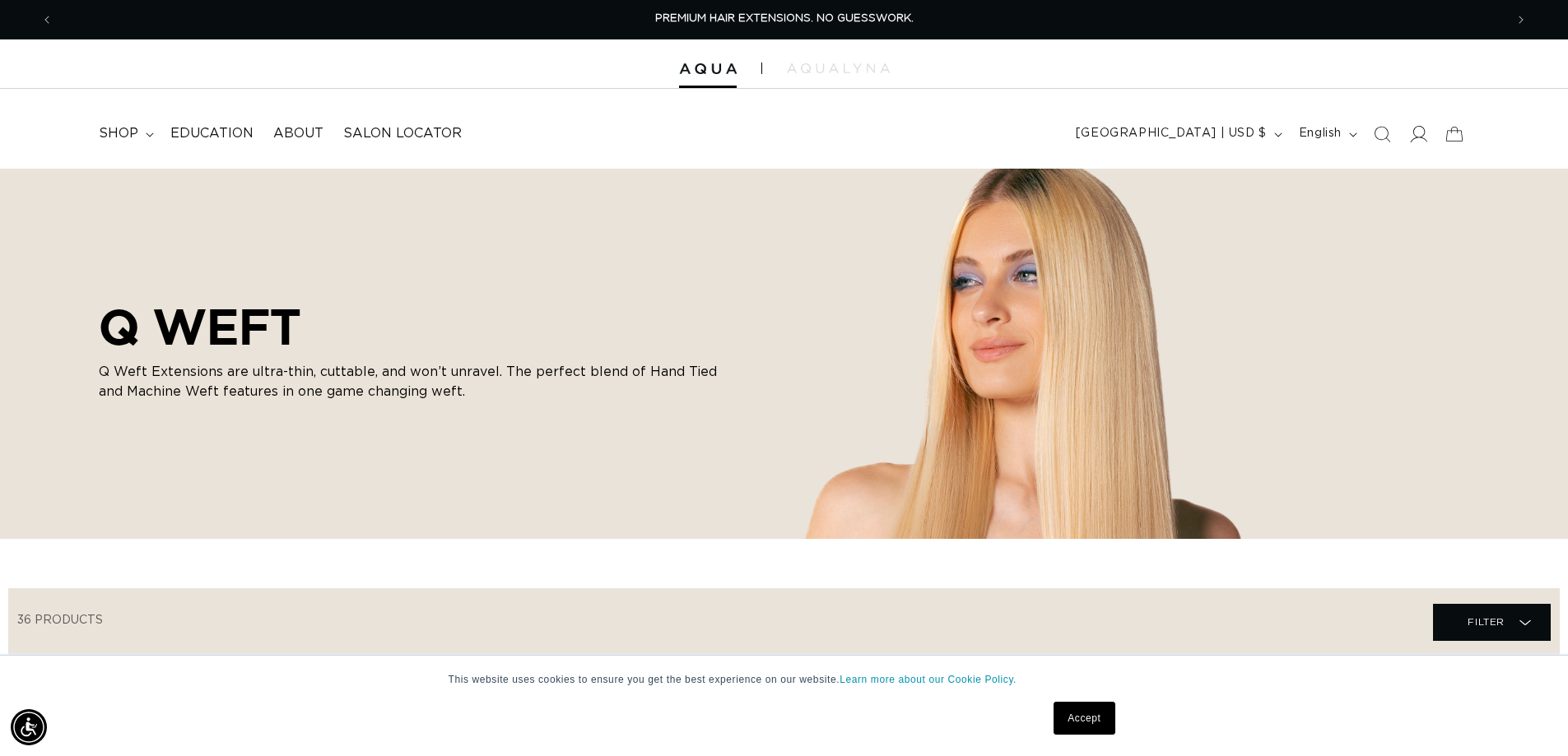
click at [1413, 134] on icon at bounding box center [1418, 134] width 17 height 17
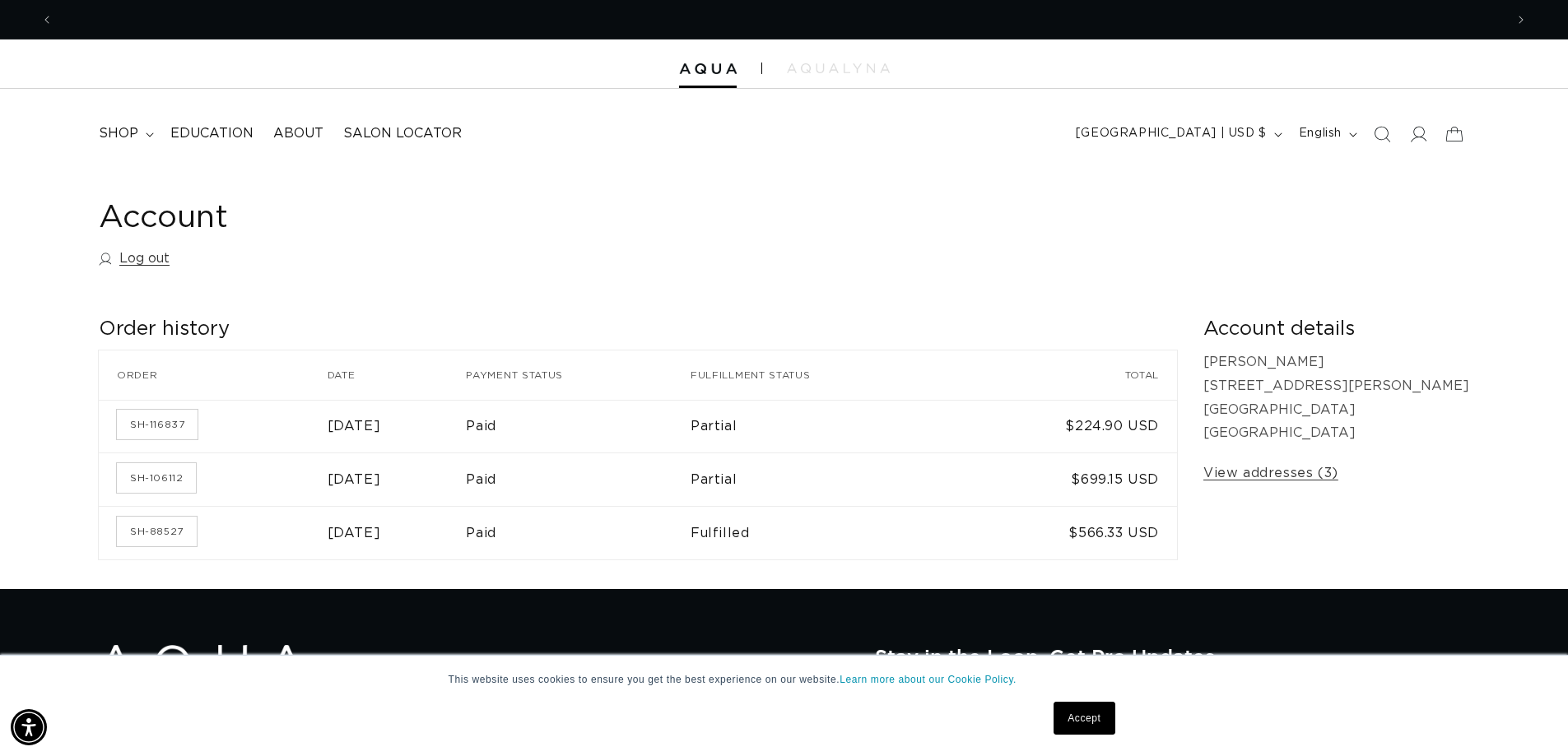
scroll to position [0, 2903]
click at [138, 136] on summary "shop" at bounding box center [125, 134] width 72 height 37
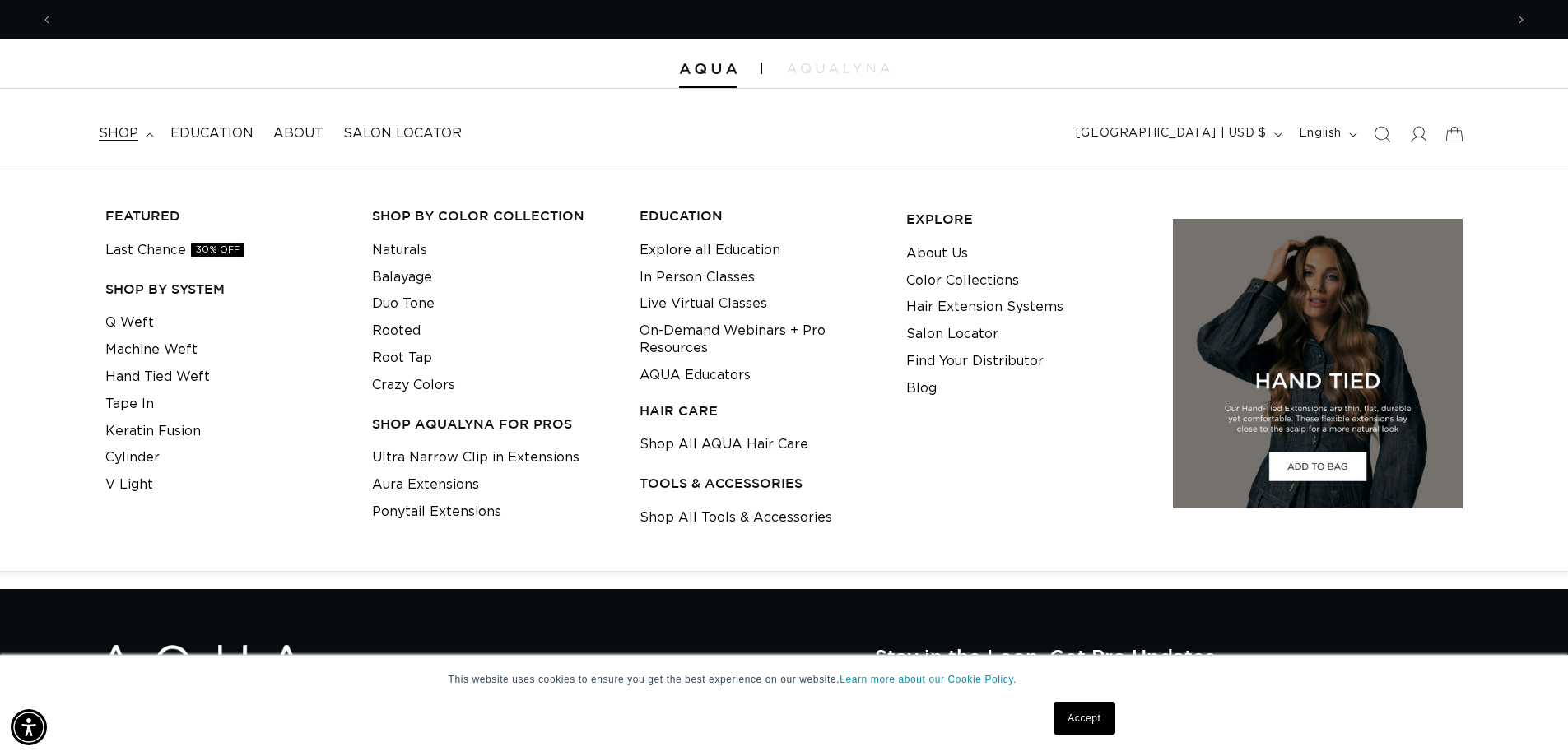
scroll to position [0, 0]
click at [121, 319] on link "Q Weft" at bounding box center [130, 323] width 49 height 27
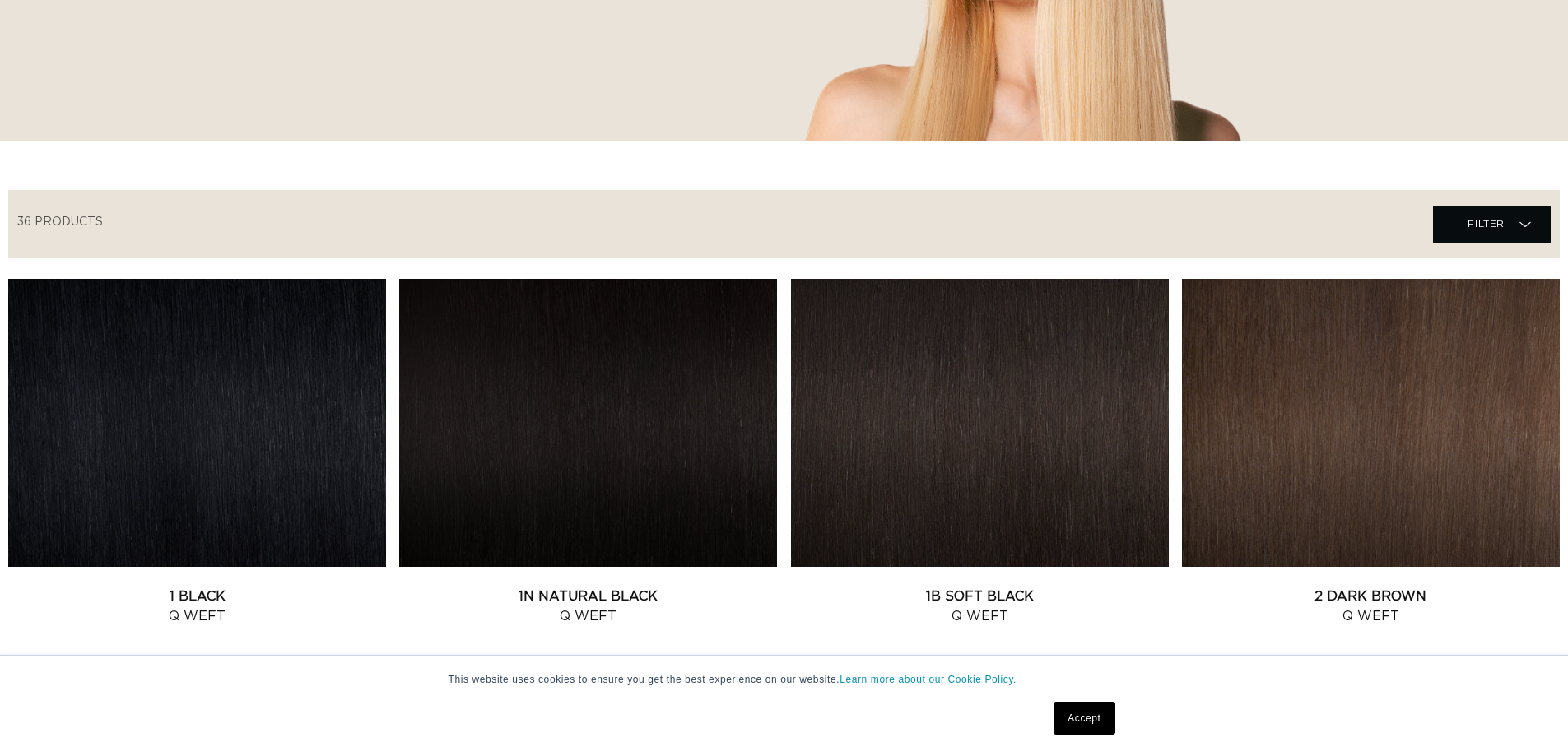
scroll to position [412, 0]
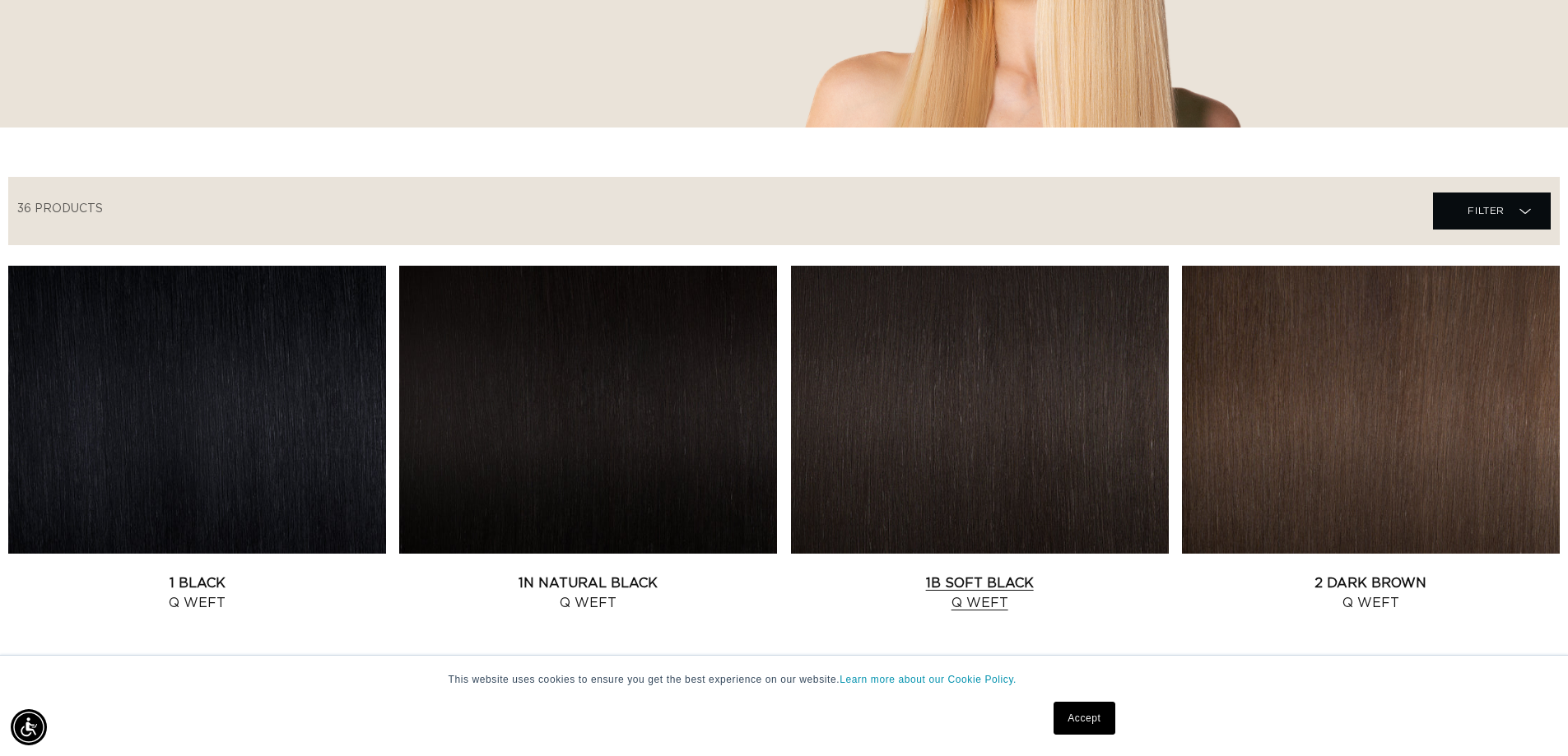
click at [979, 573] on link "1B Soft Black Q Weft" at bounding box center [980, 593] width 378 height 39
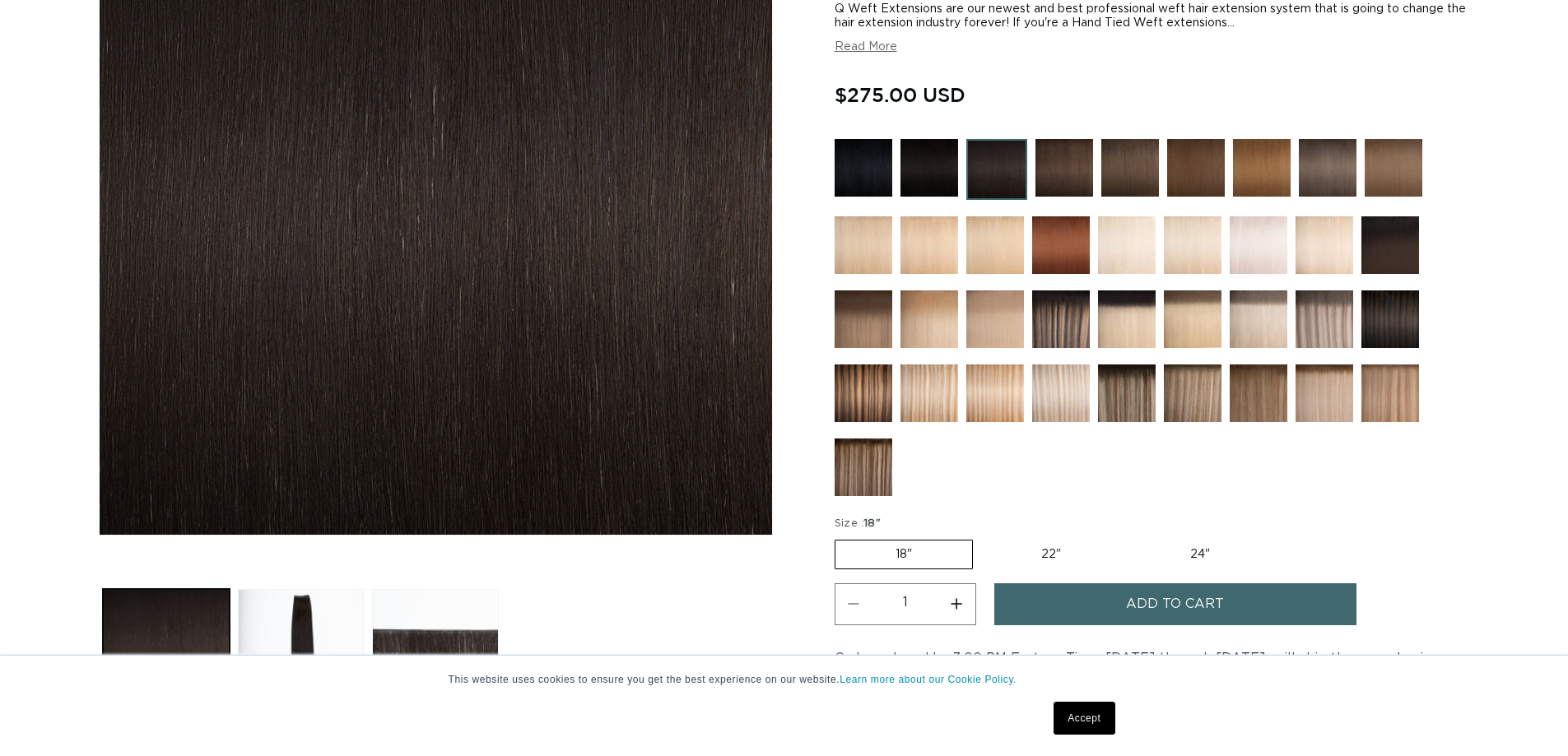
scroll to position [329, 0]
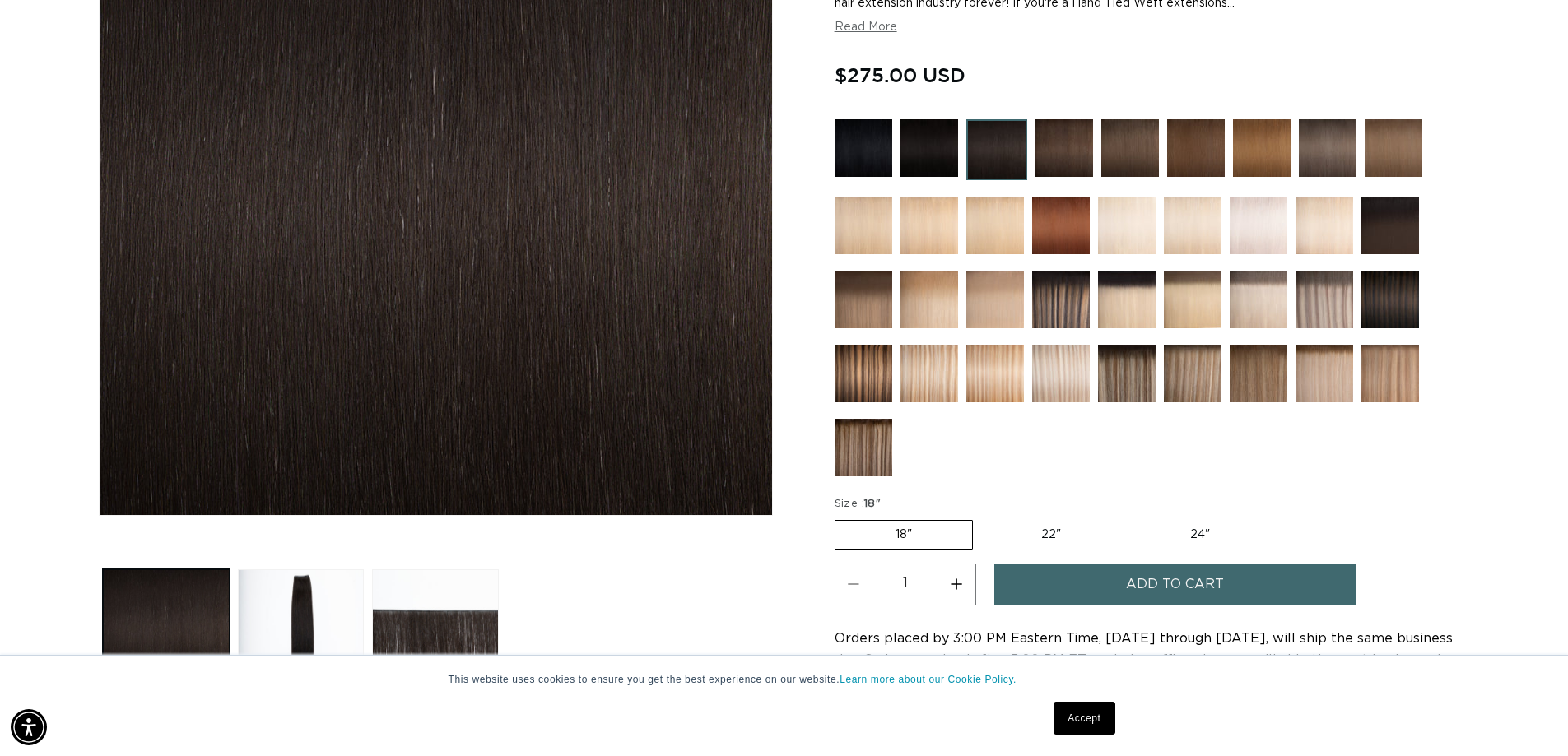
click at [1199, 538] on label "24" Variant sold out or unavailable" at bounding box center [1201, 535] width 140 height 28
click at [1131, 517] on input "24" Variant sold out or unavailable" at bounding box center [1130, 517] width 1 height 1
radio input "true"
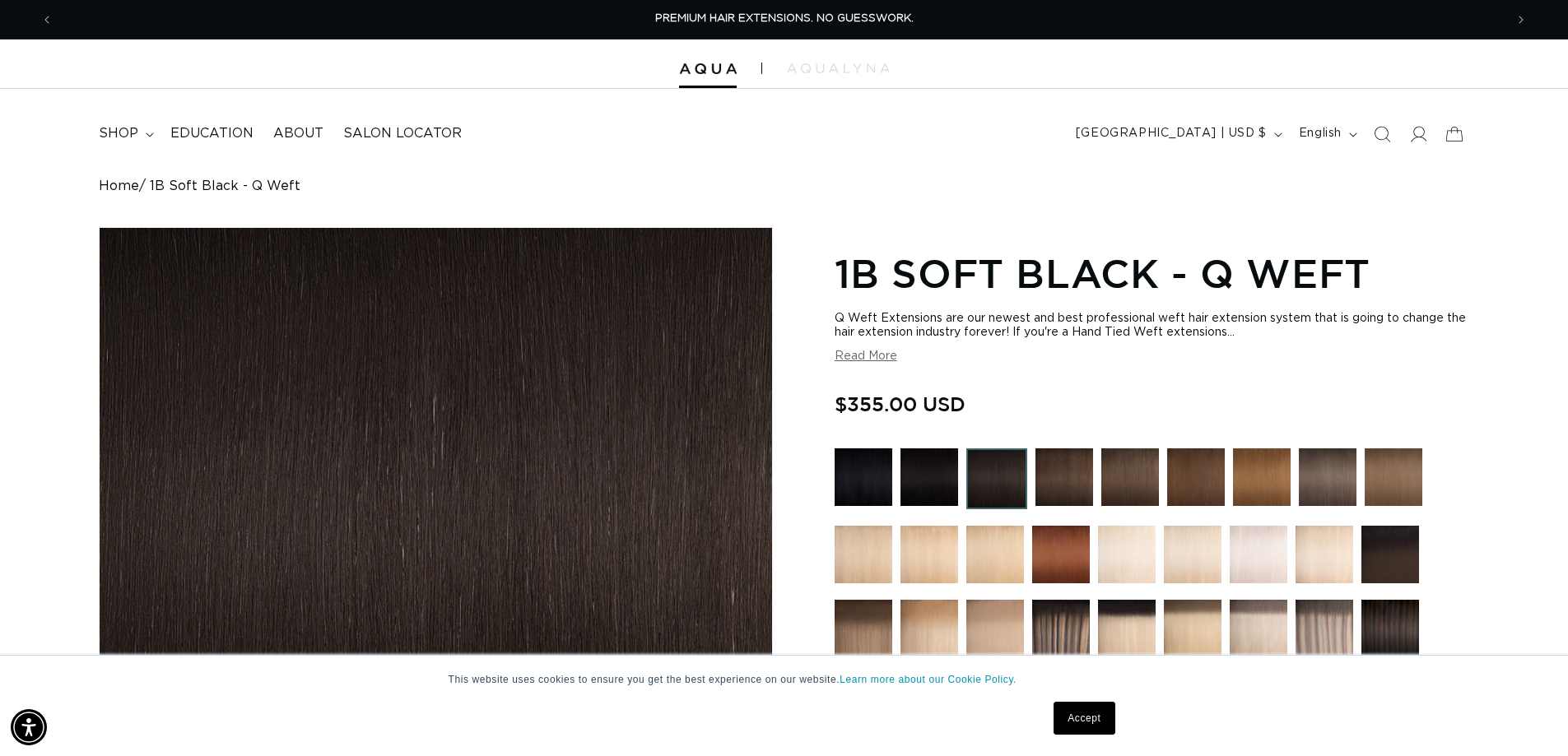
click at [854, 365] on section "1B Soft Black - Q Weft Q Weft Extensions are our newest and best professional w…" at bounding box center [1153, 703] width 635 height 919
click at [863, 358] on button "Read More" at bounding box center [867, 357] width 63 height 14
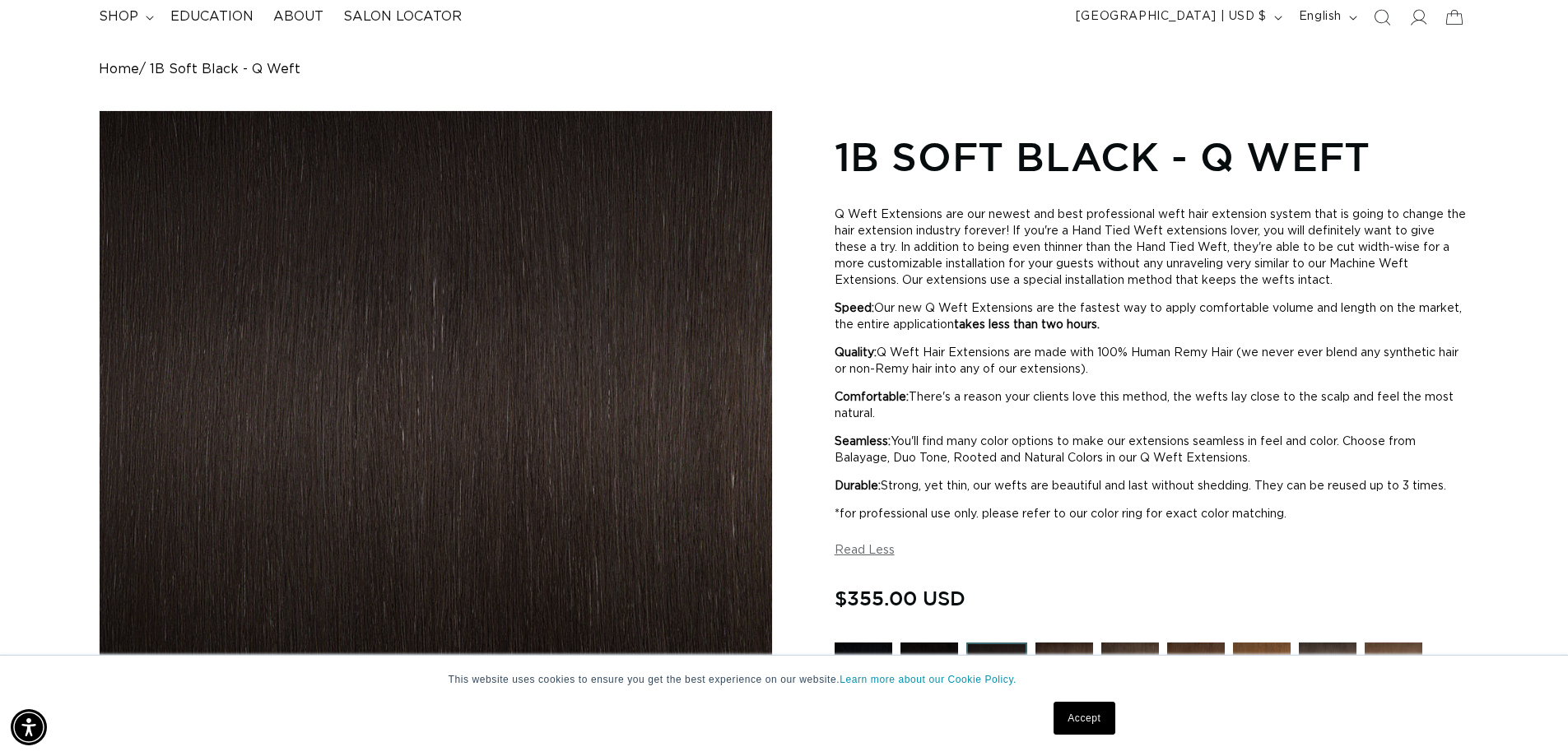
scroll to position [0, 0]
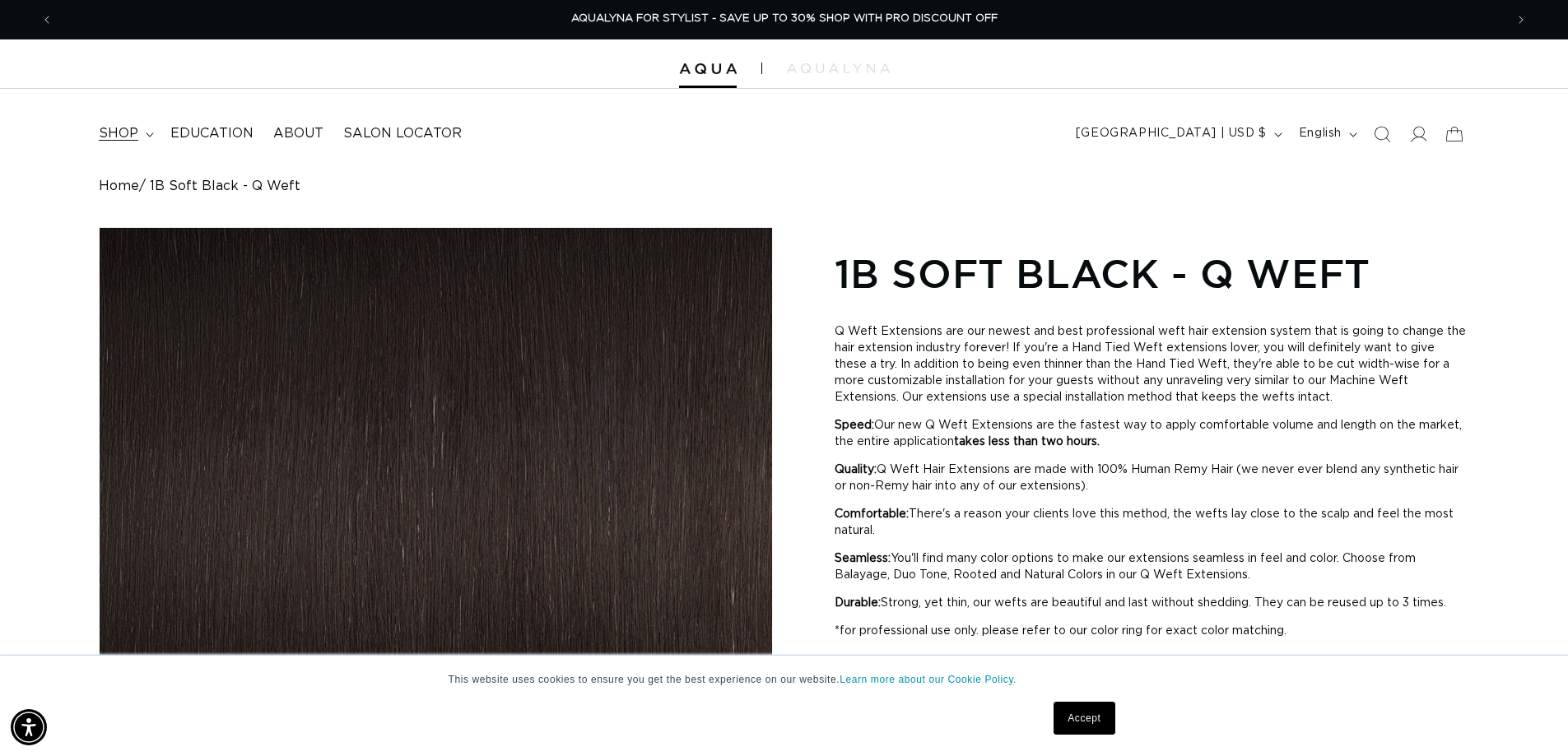
click at [115, 134] on span "shop" at bounding box center [118, 134] width 39 height 17
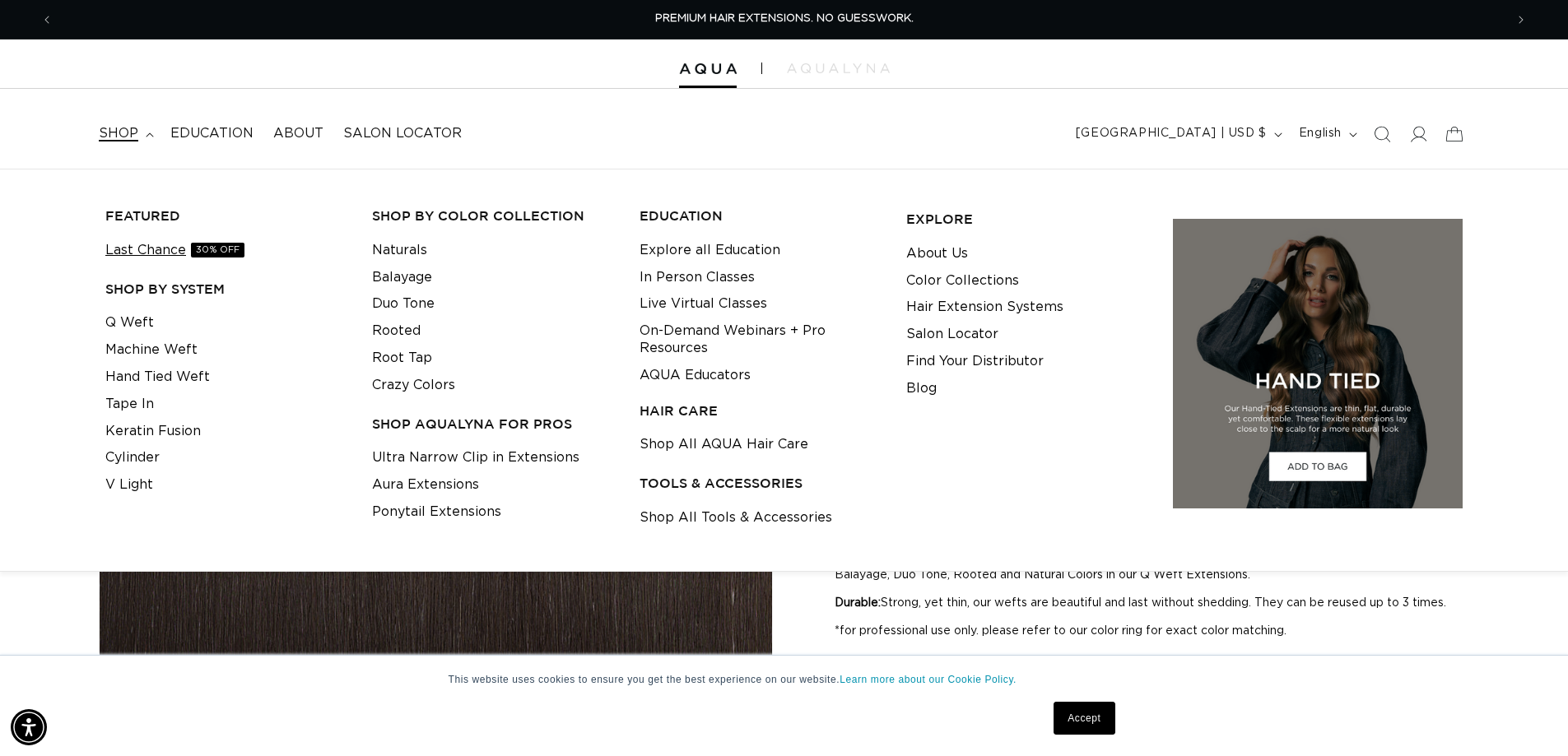
click at [134, 250] on link "Last Chance 30% OFF" at bounding box center [175, 250] width 139 height 27
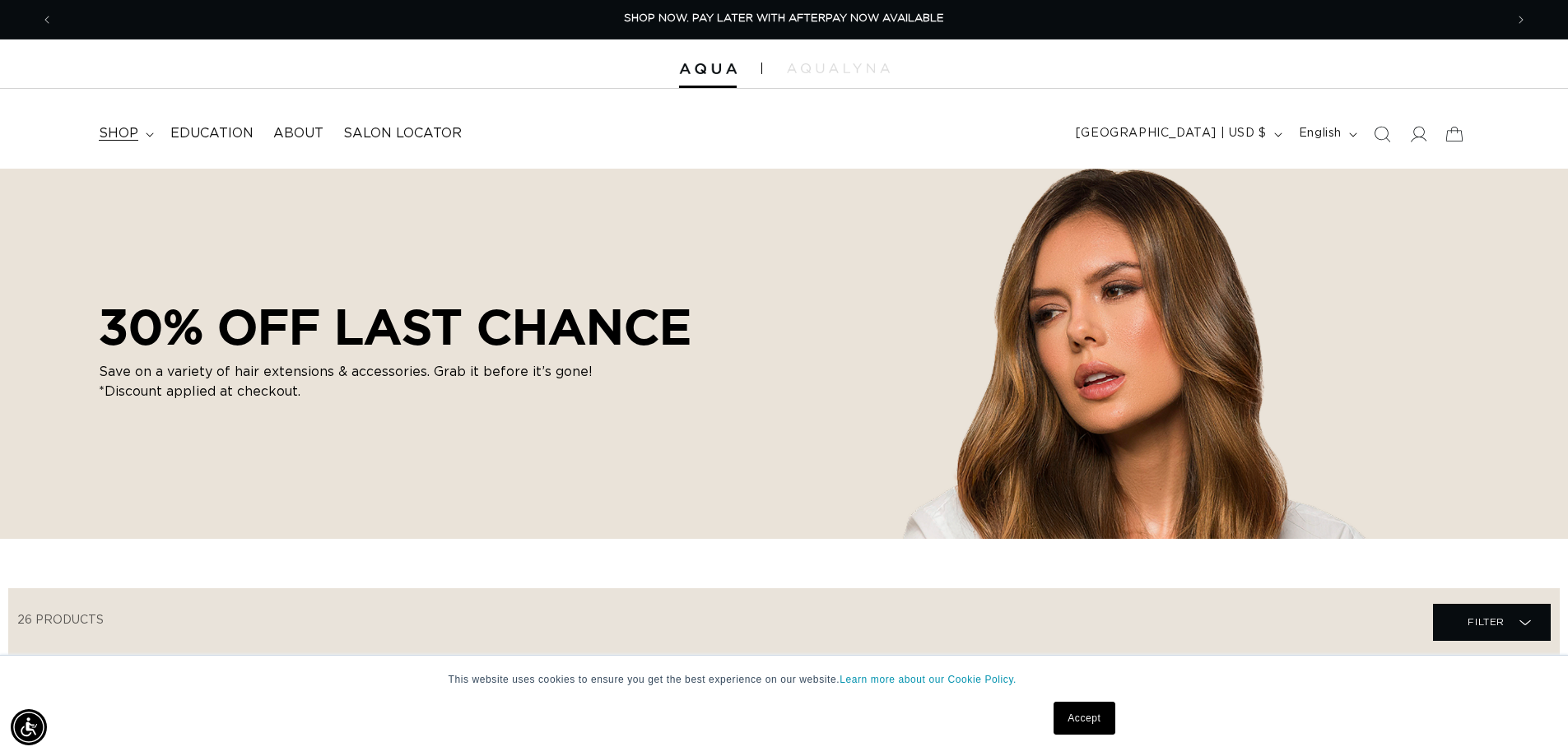
click at [91, 132] on summary "shop" at bounding box center [125, 134] width 72 height 37
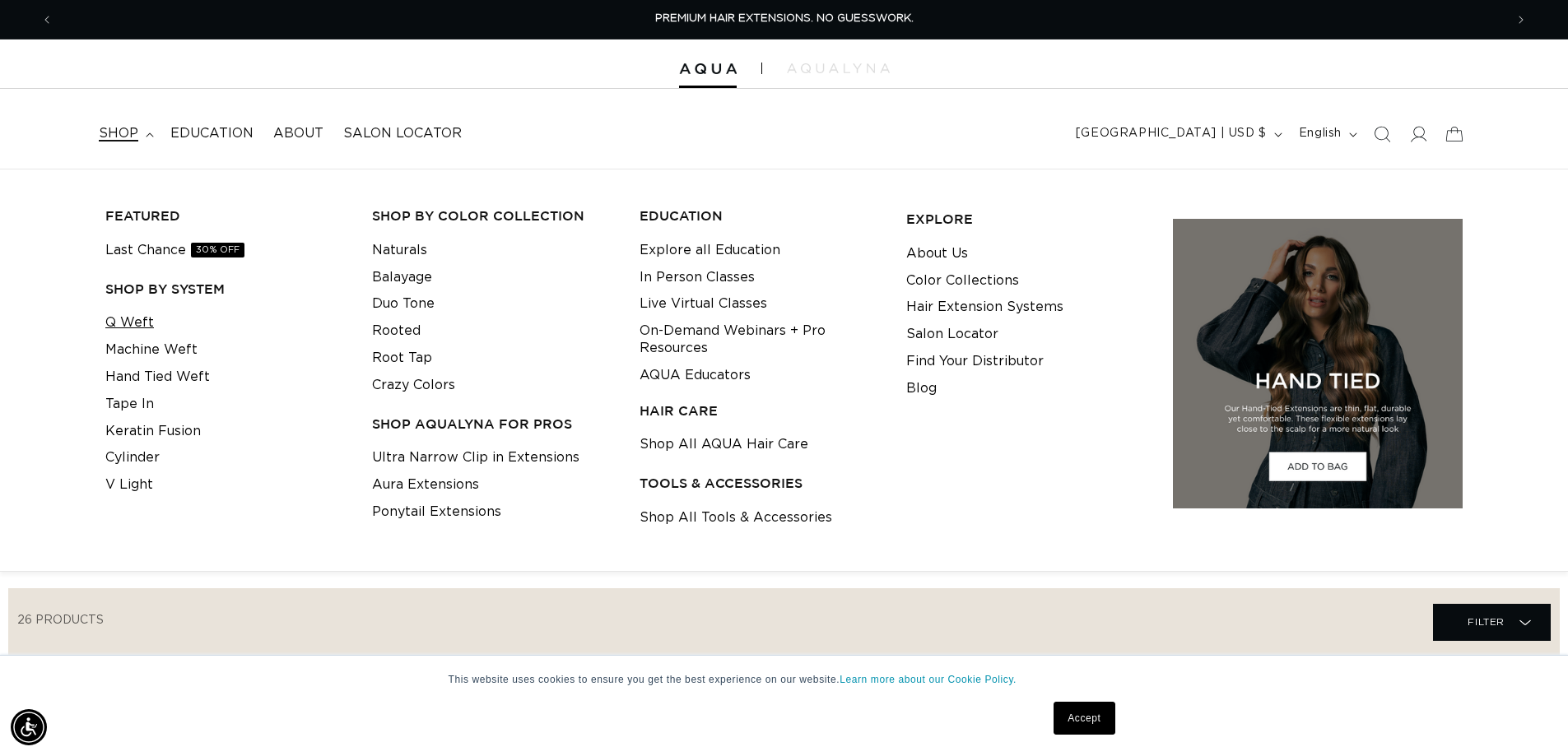
click at [121, 319] on link "Q Weft" at bounding box center [130, 323] width 49 height 27
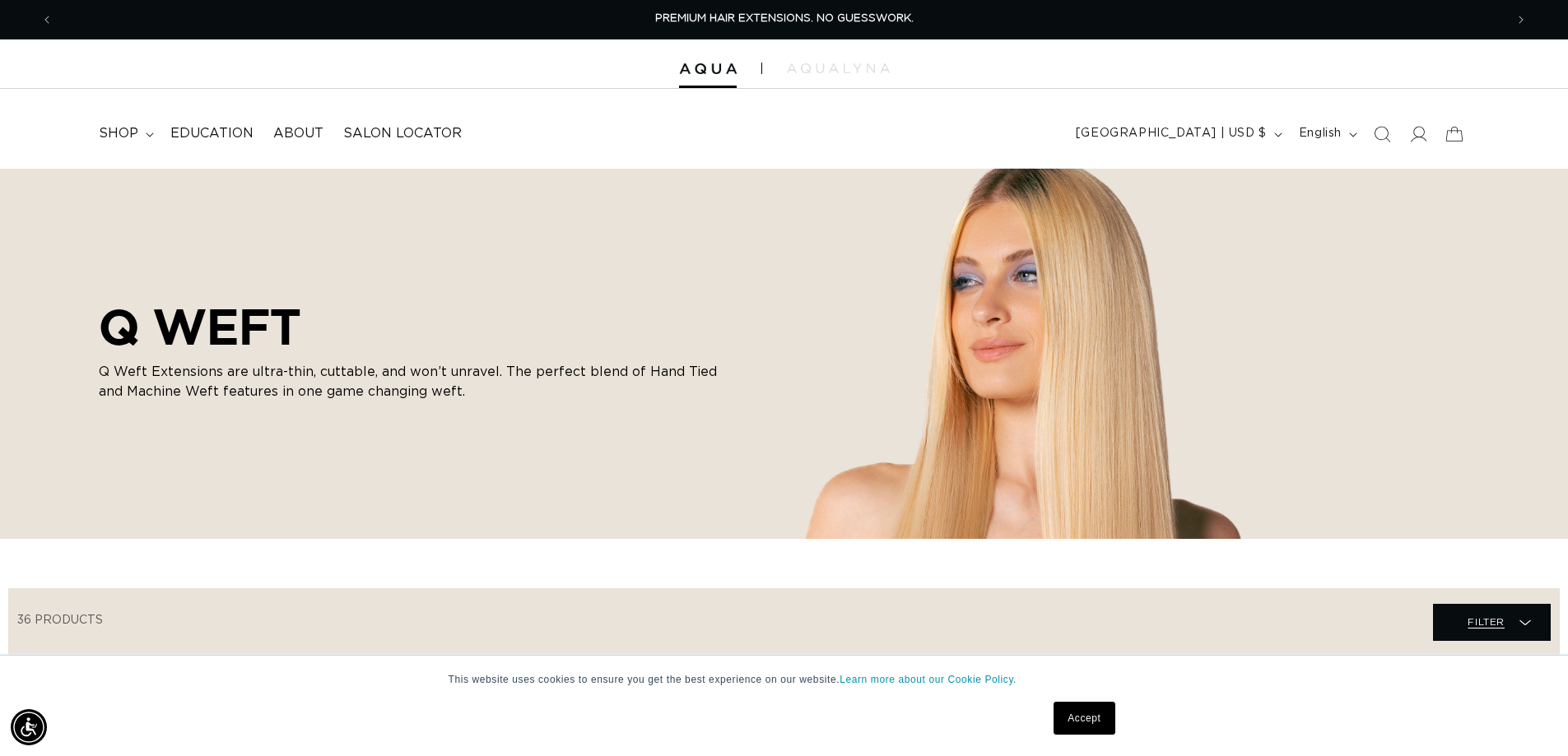
click at [1463, 616] on span "Filter Filter" at bounding box center [1492, 622] width 118 height 37
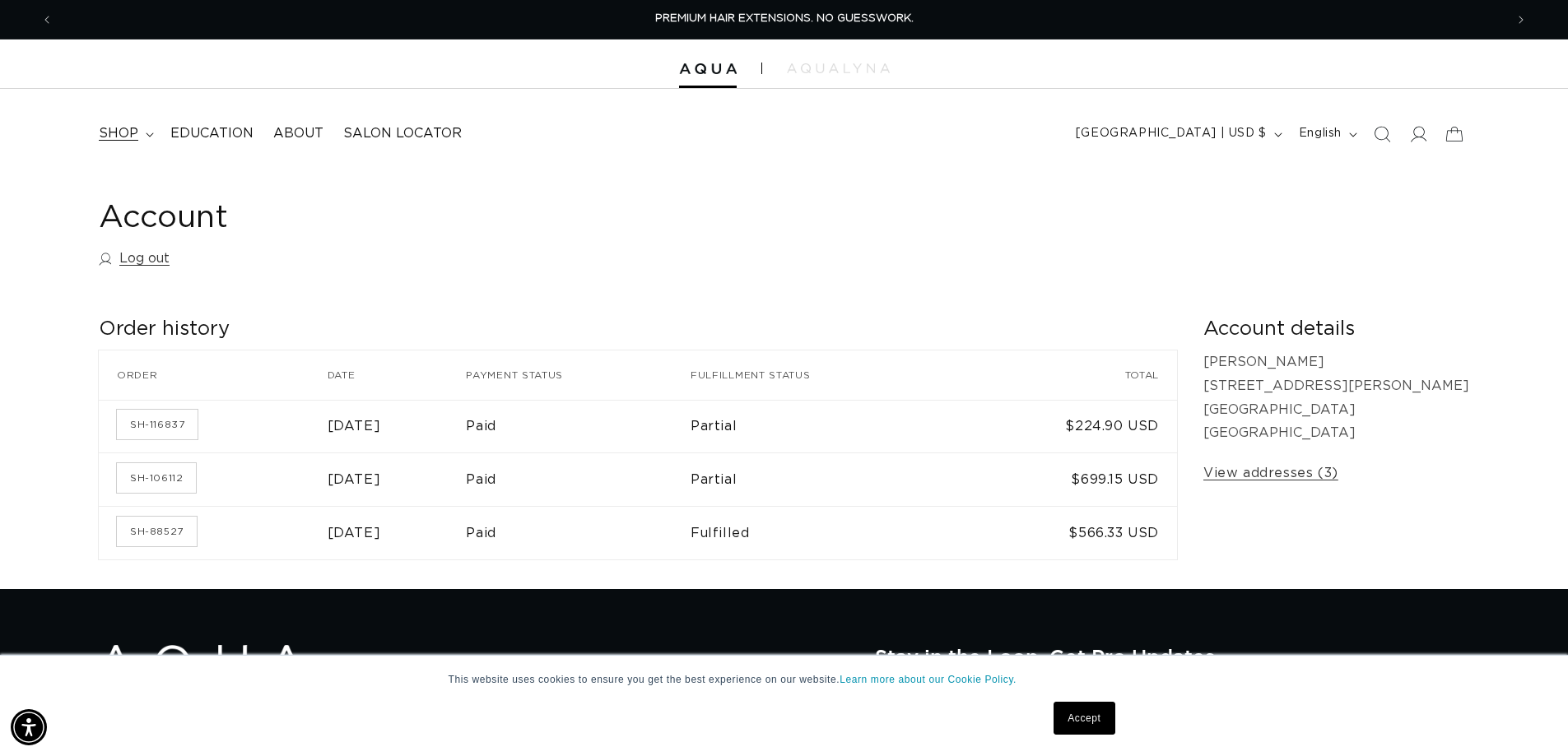
click at [125, 125] on span "shop" at bounding box center [118, 134] width 39 height 17
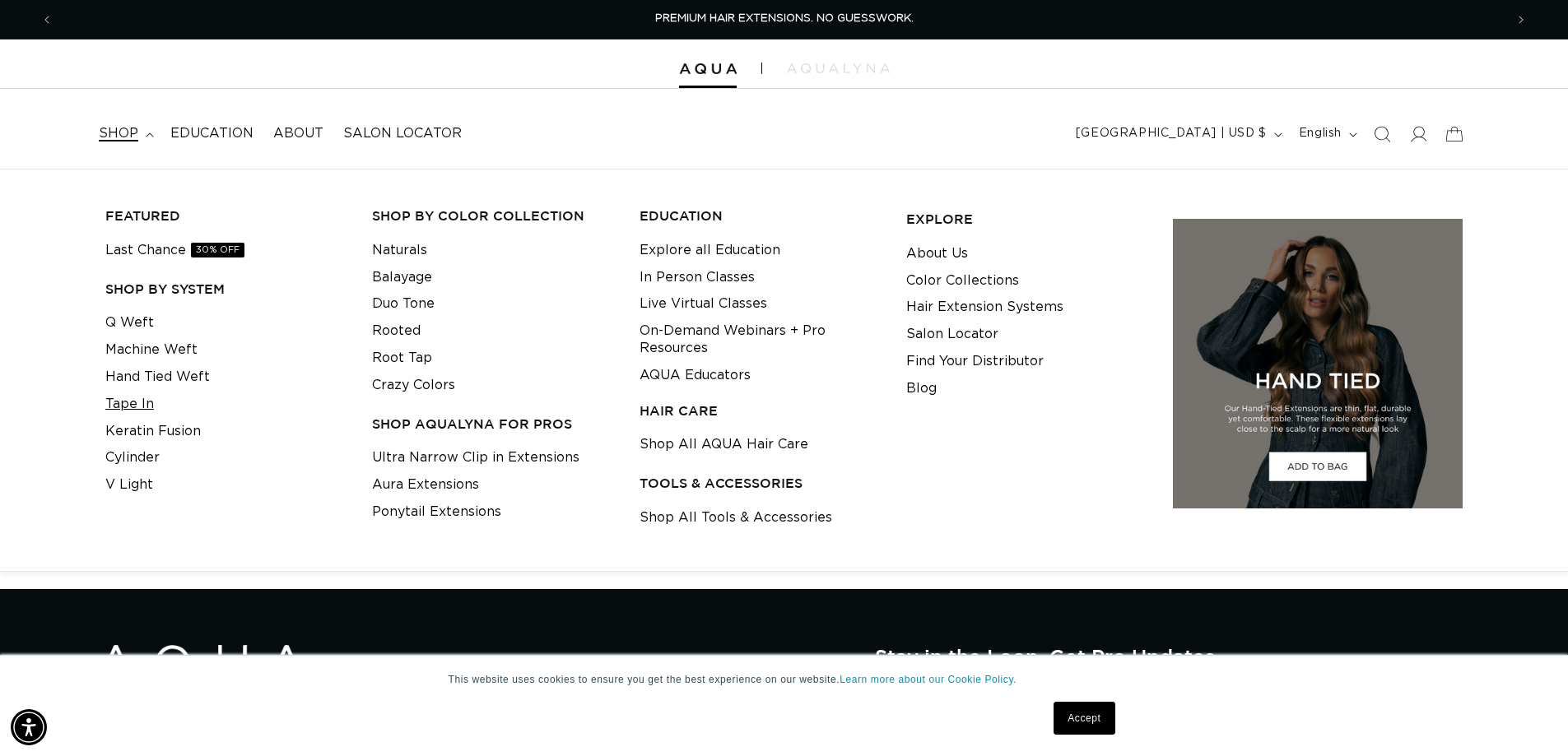
click at [130, 401] on link "Tape In" at bounding box center [130, 404] width 49 height 27
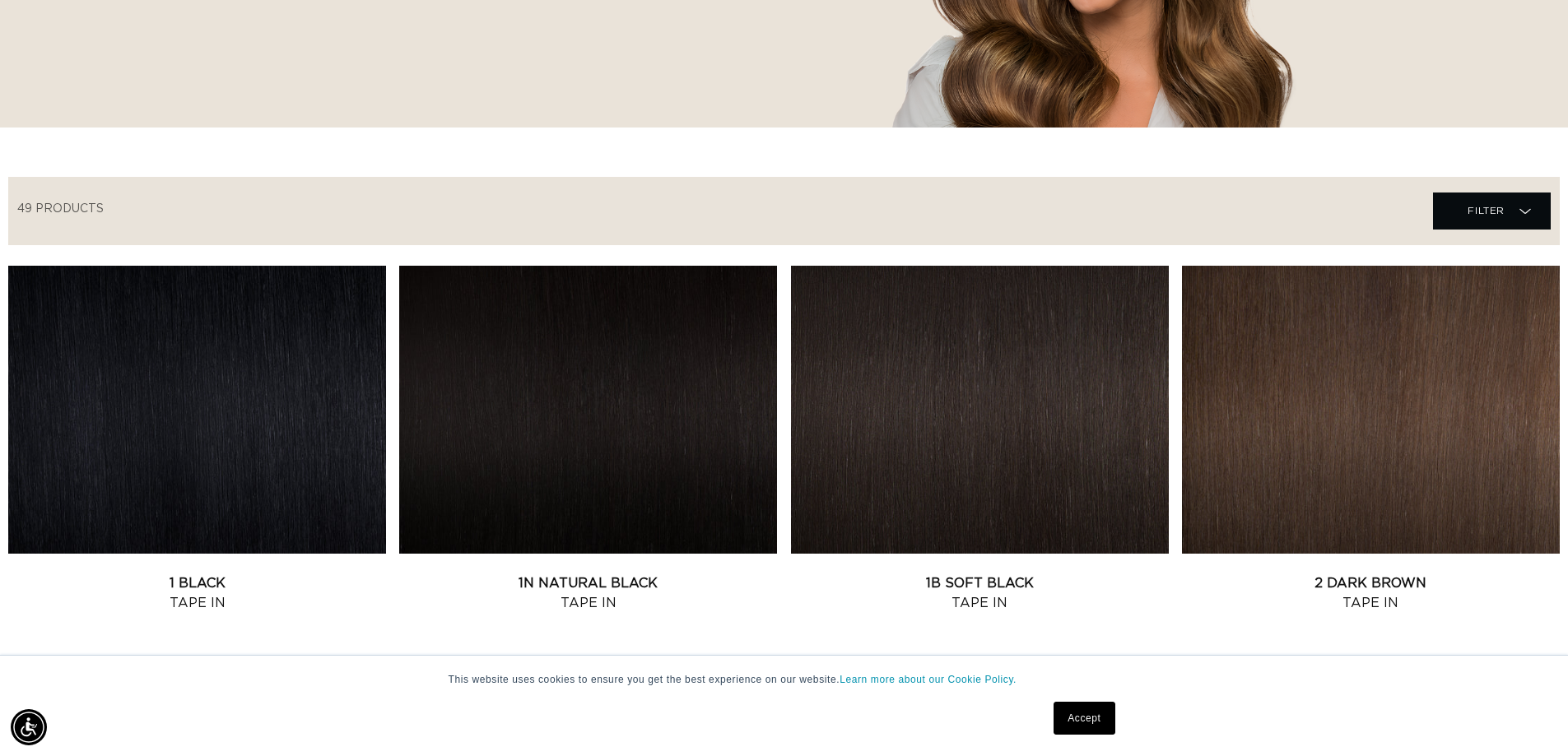
scroll to position [0, 2903]
click at [902, 573] on link "1B Soft Black Tape In" at bounding box center [980, 593] width 378 height 39
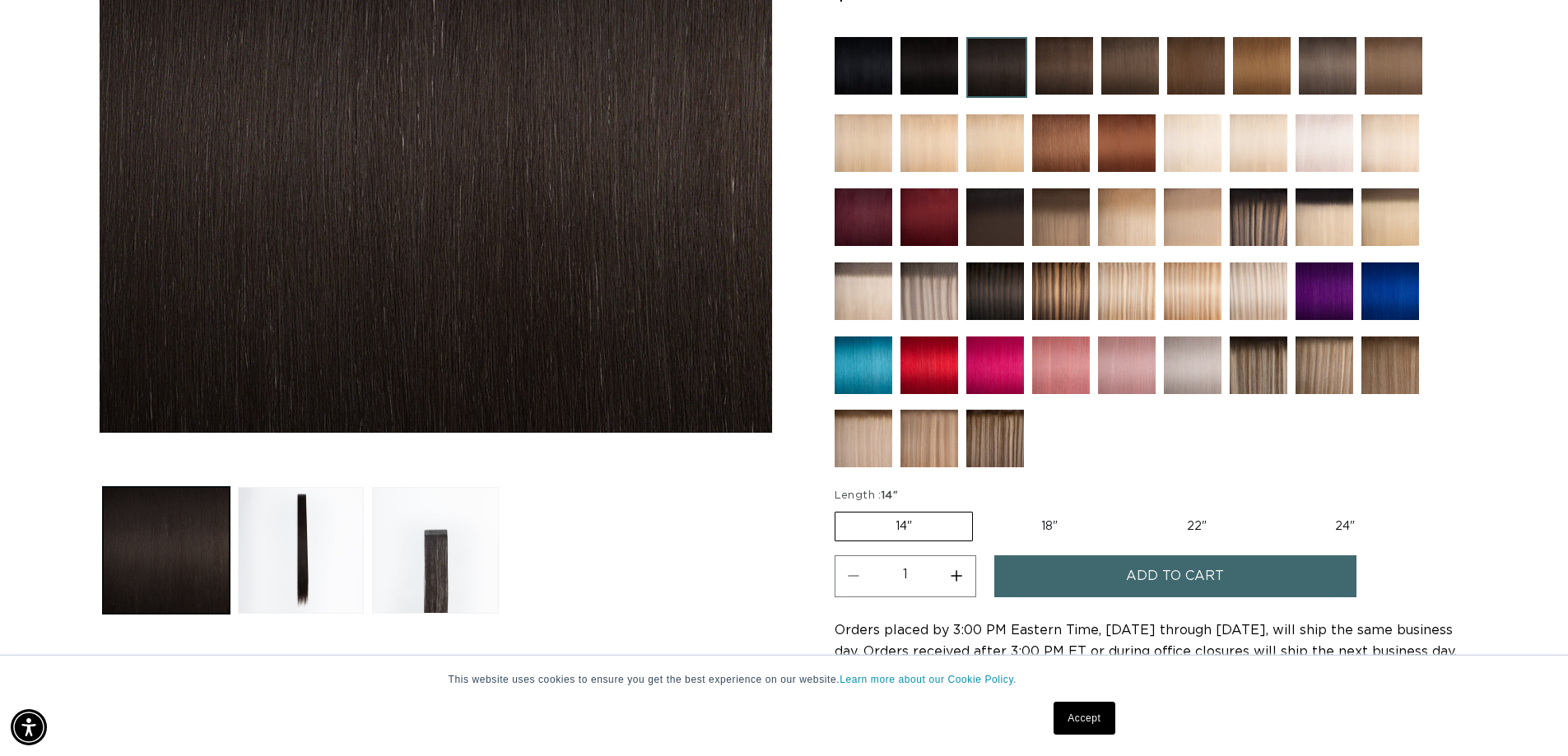
scroll to position [0, 1452]
click at [1342, 530] on label "24" Variant sold out or unavailable" at bounding box center [1345, 527] width 140 height 28
click at [1276, 510] on input "24" Variant sold out or unavailable" at bounding box center [1275, 509] width 1 height 1
radio input "true"
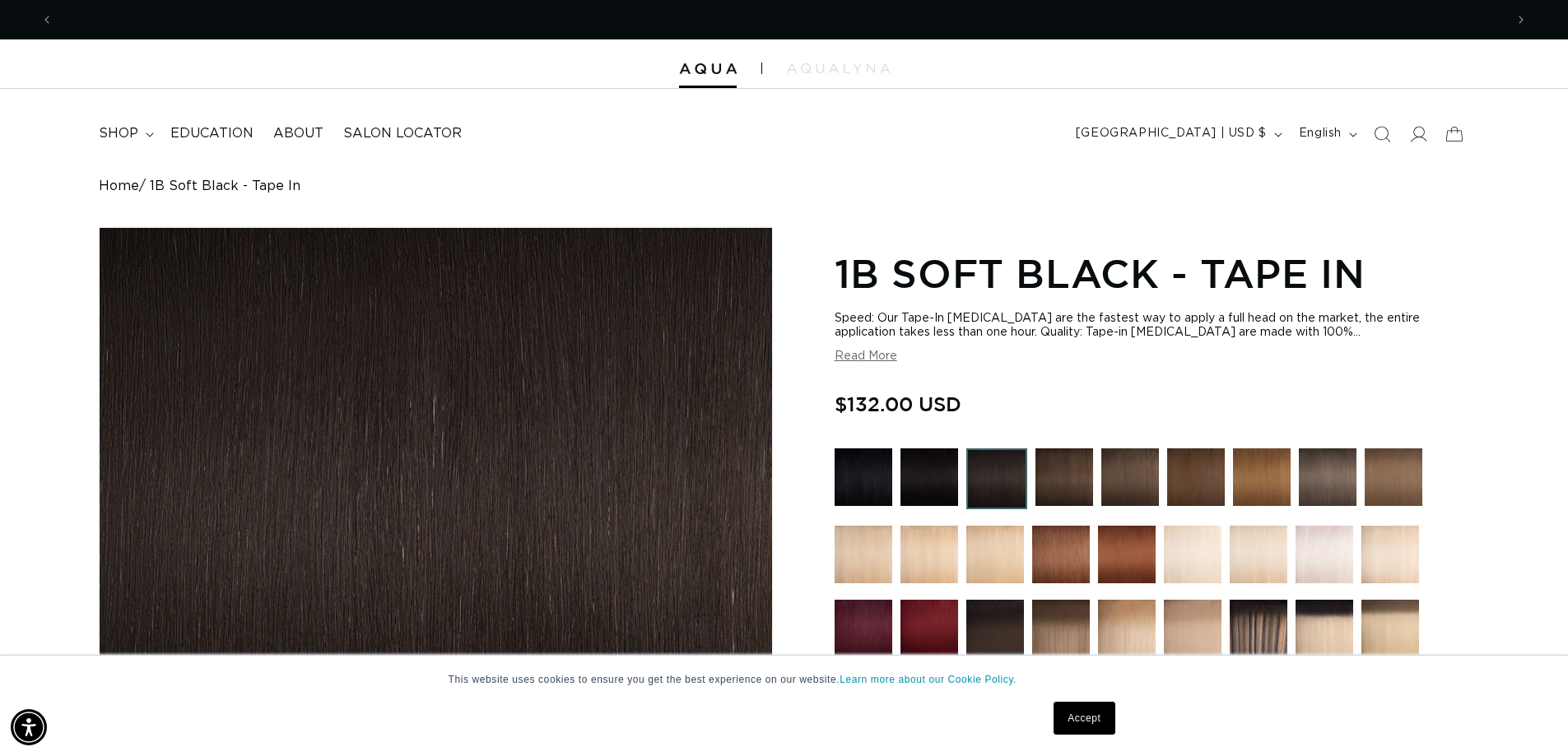
scroll to position [0, 1452]
click at [867, 350] on button "Read More" at bounding box center [867, 357] width 63 height 14
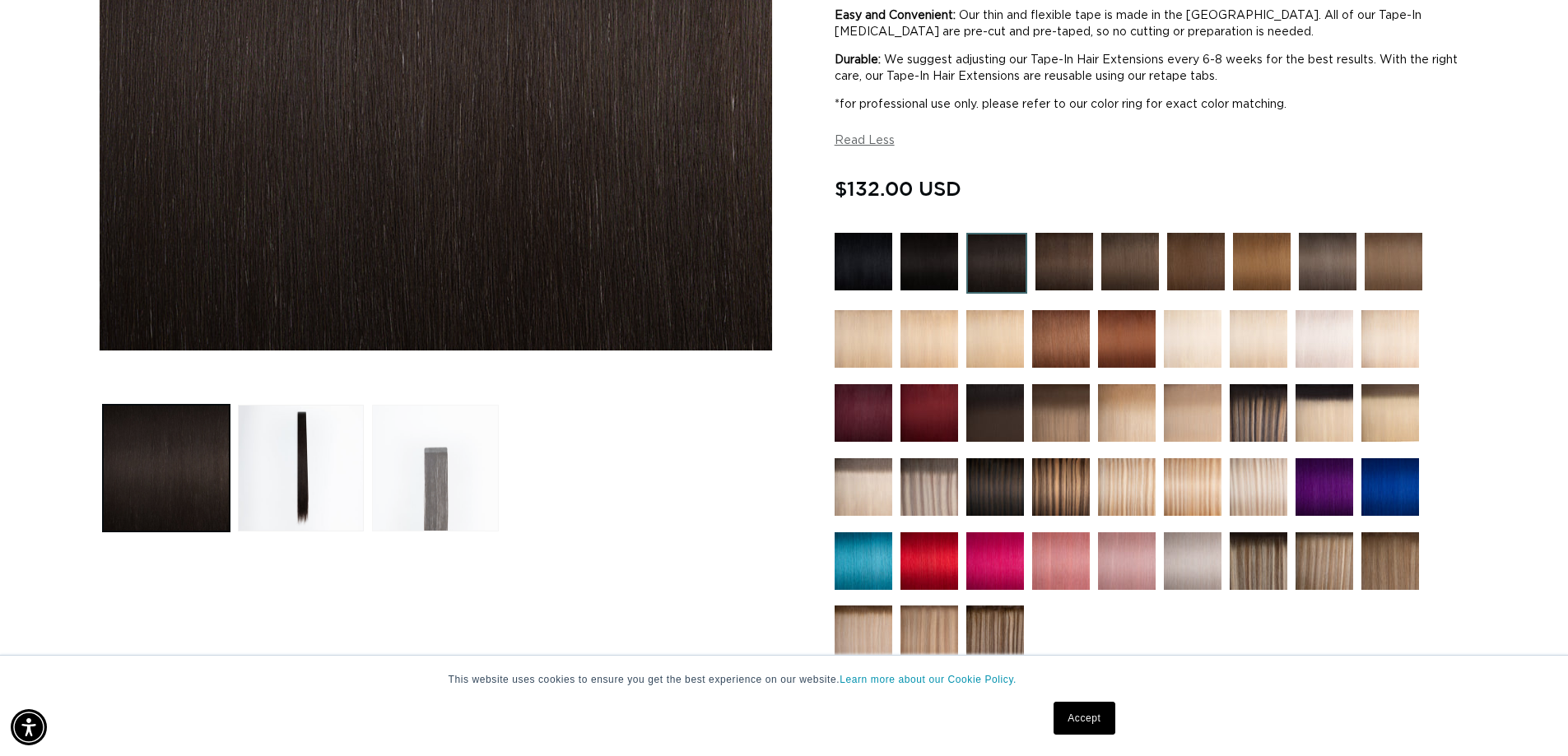
click at [436, 475] on button "Load image 3 in gallery view" at bounding box center [436, 468] width 127 height 127
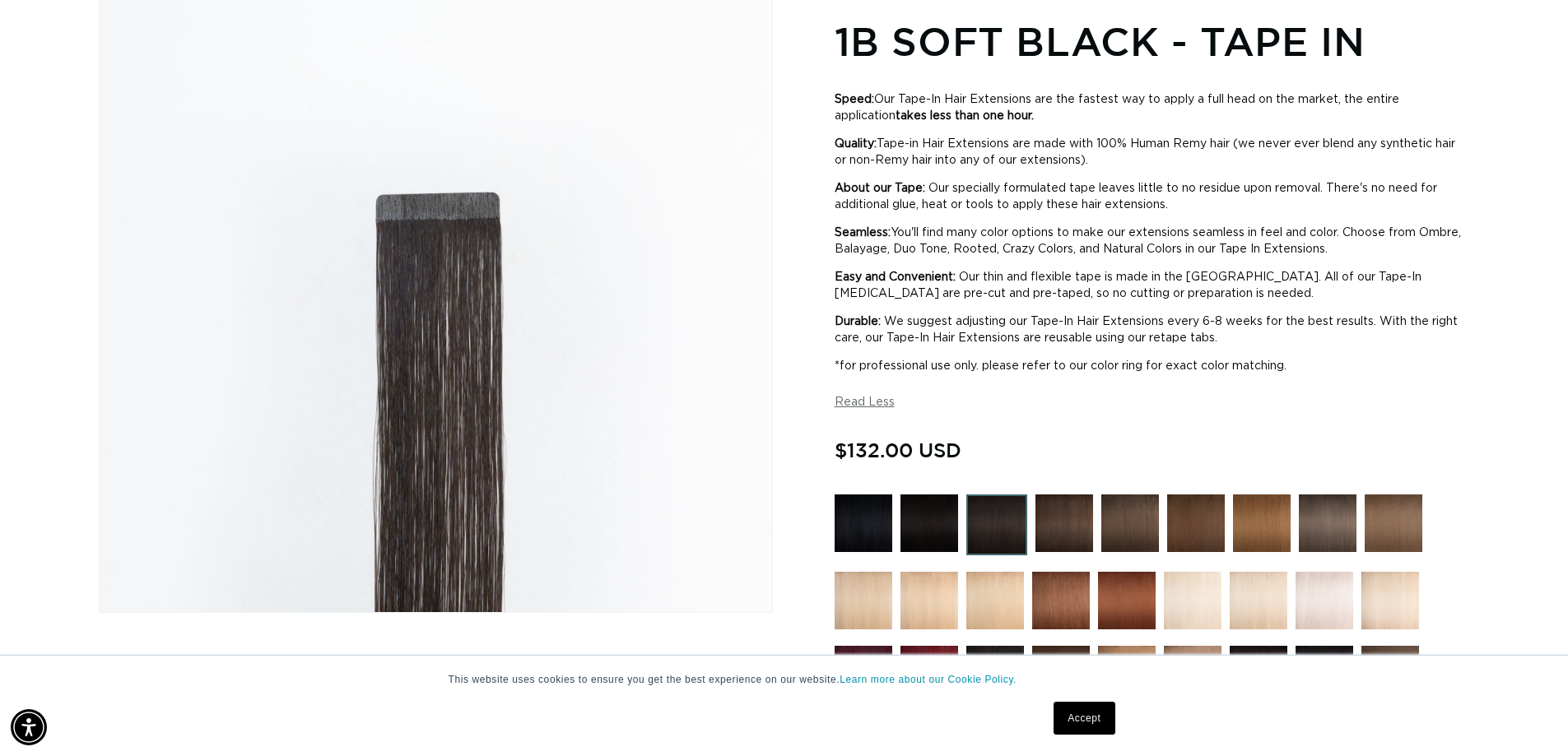
scroll to position [227, 0]
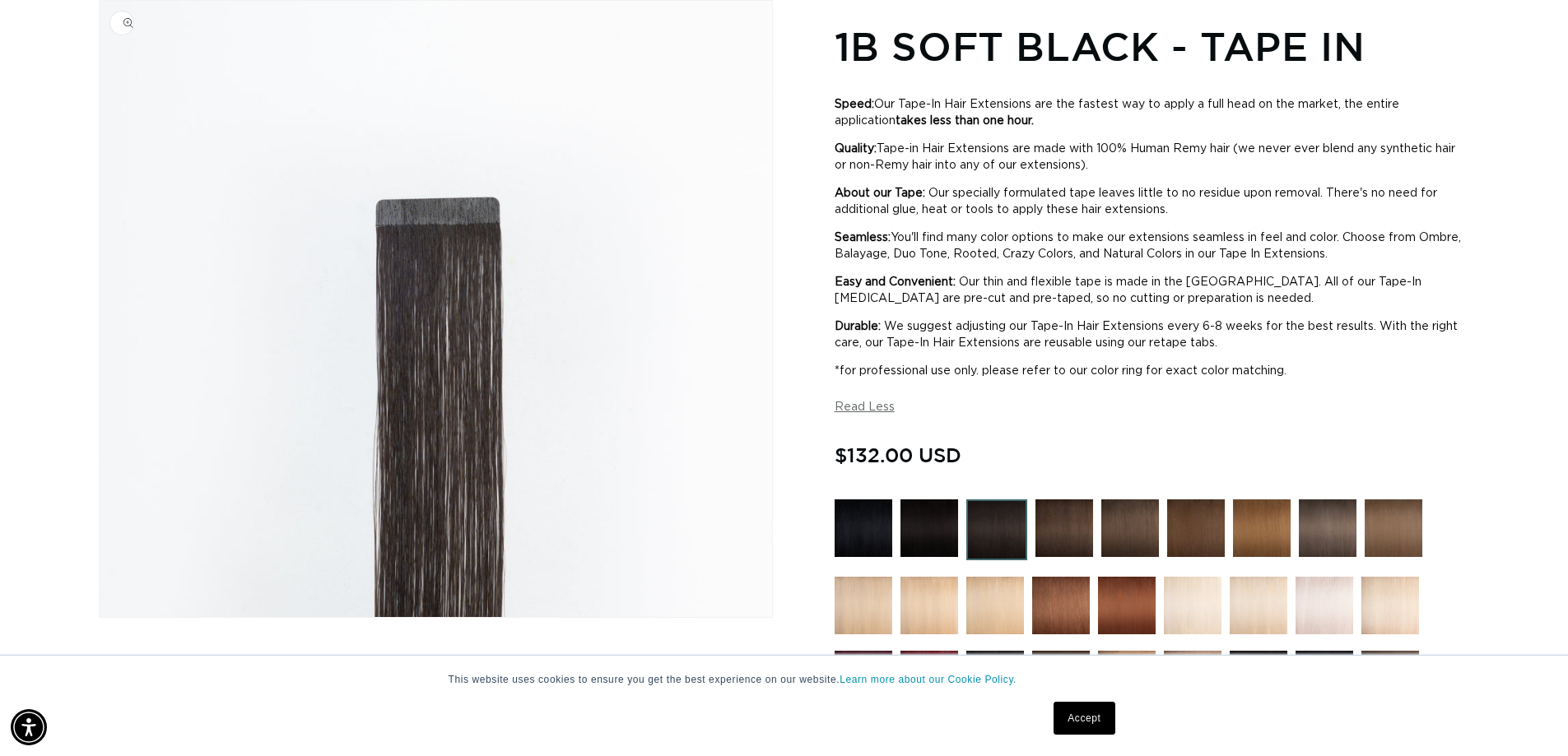
click at [431, 198] on img "Gallery Viewer" at bounding box center [436, 309] width 672 height 616
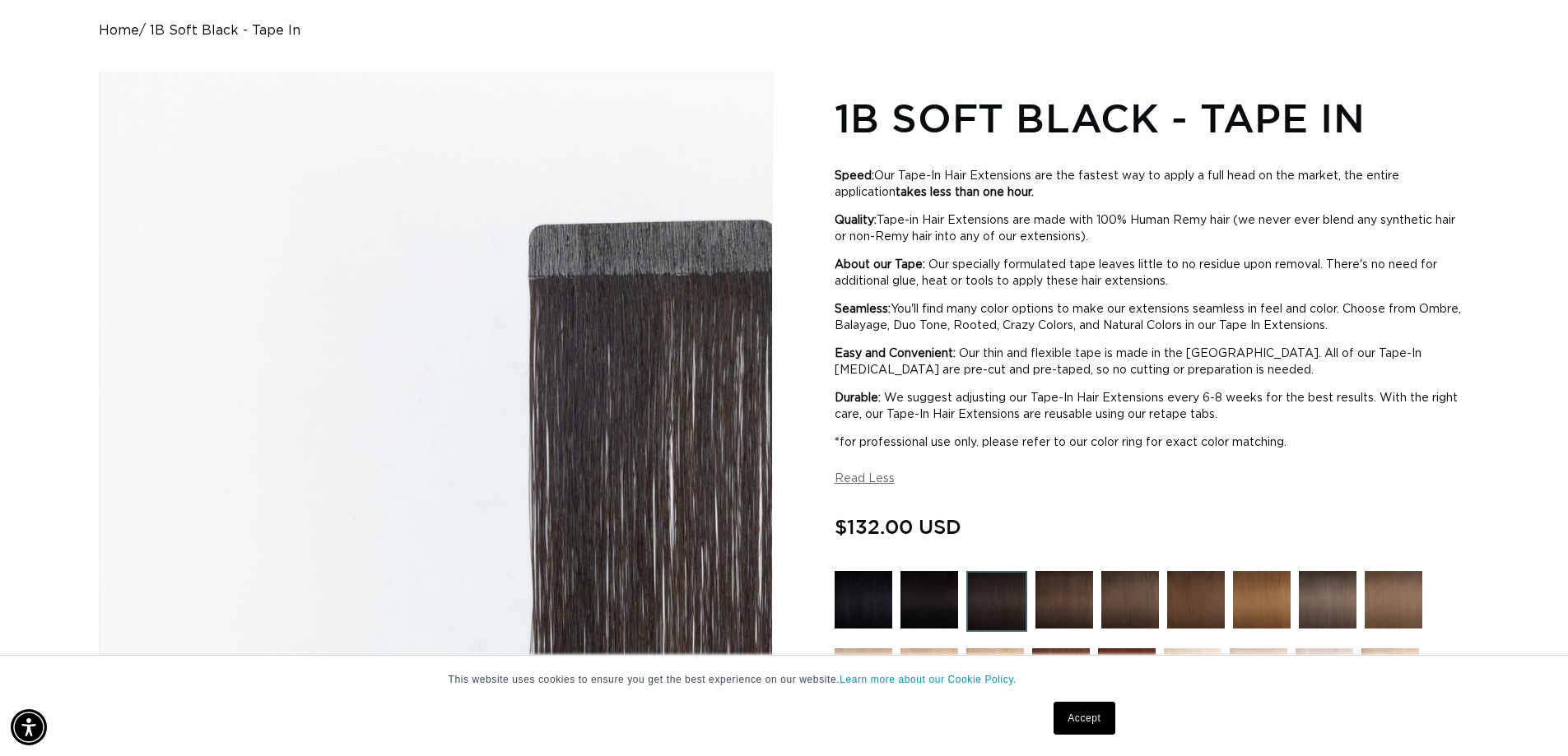
scroll to position [0, 0]
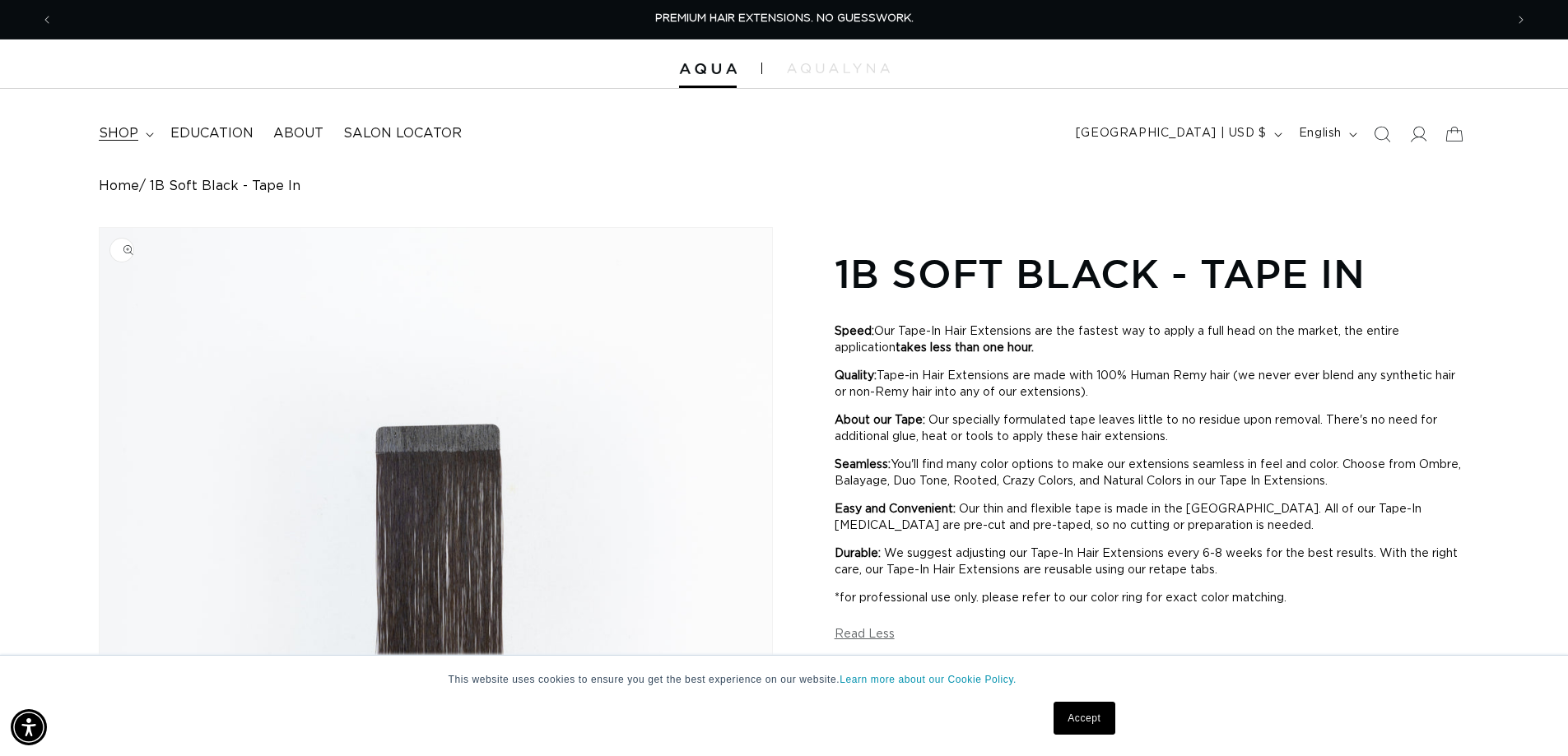
click at [125, 135] on span "shop" at bounding box center [118, 134] width 39 height 17
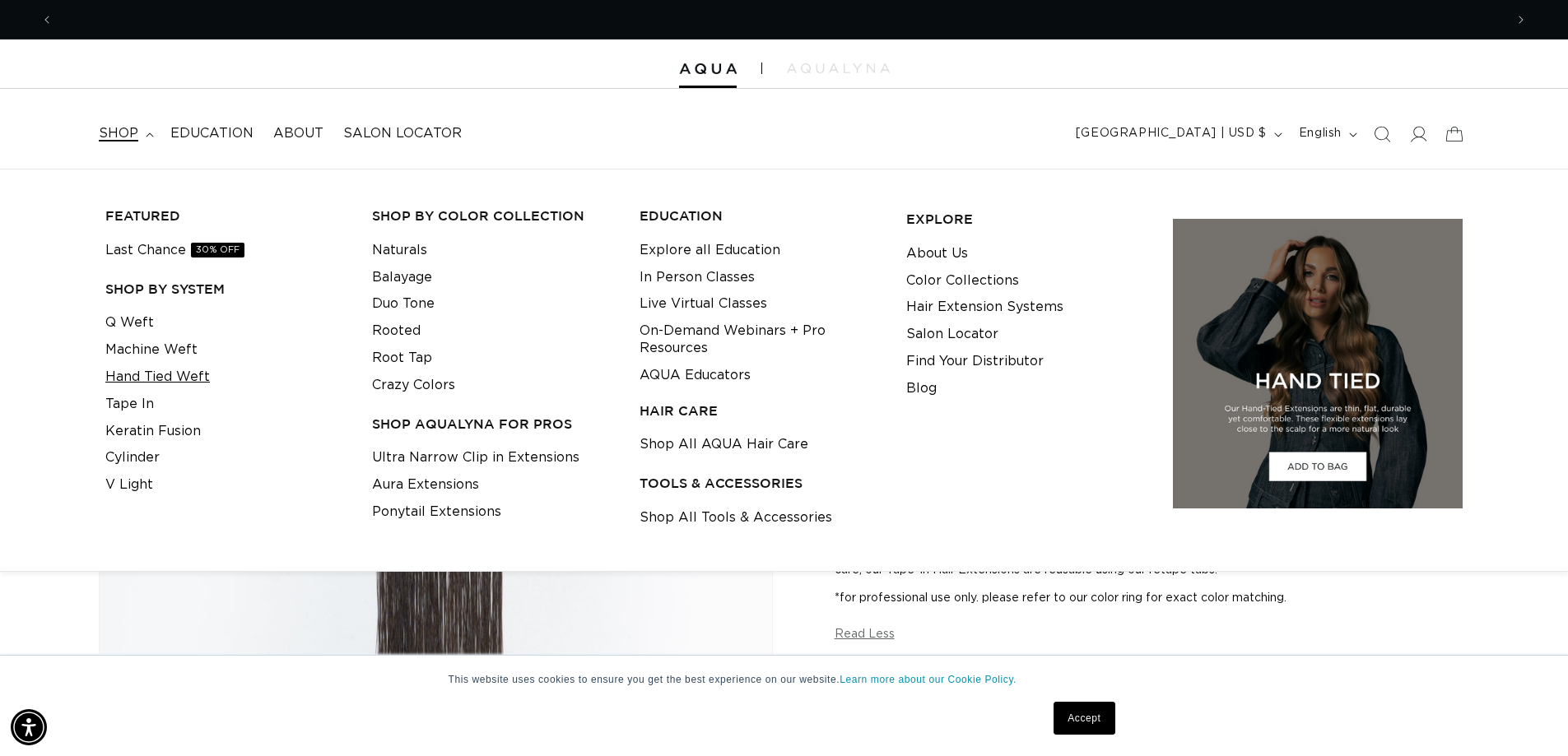
scroll to position [0, 1452]
click at [128, 326] on link "Q Weft" at bounding box center [130, 323] width 49 height 27
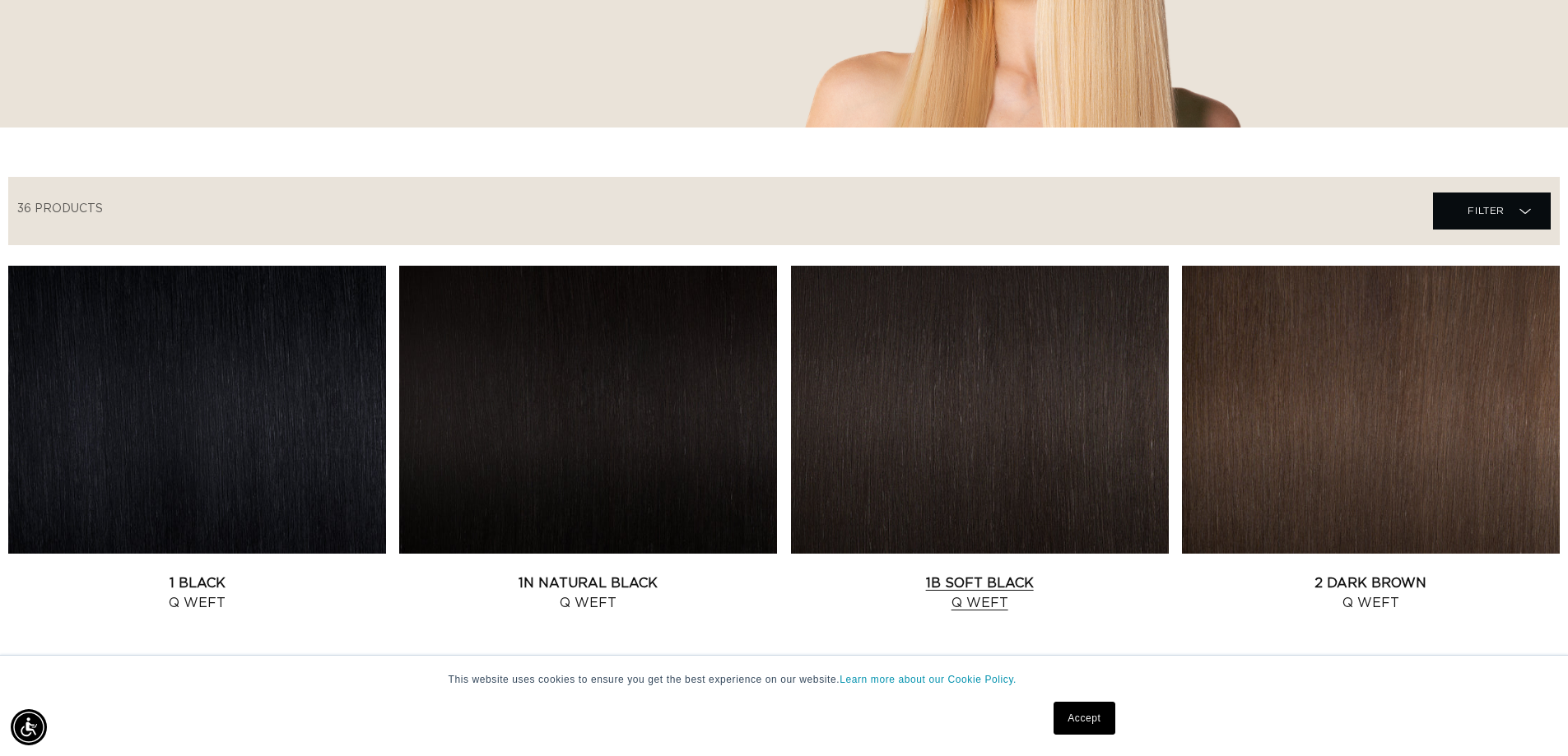
click at [923, 573] on link "1B Soft Black Q Weft" at bounding box center [980, 593] width 378 height 39
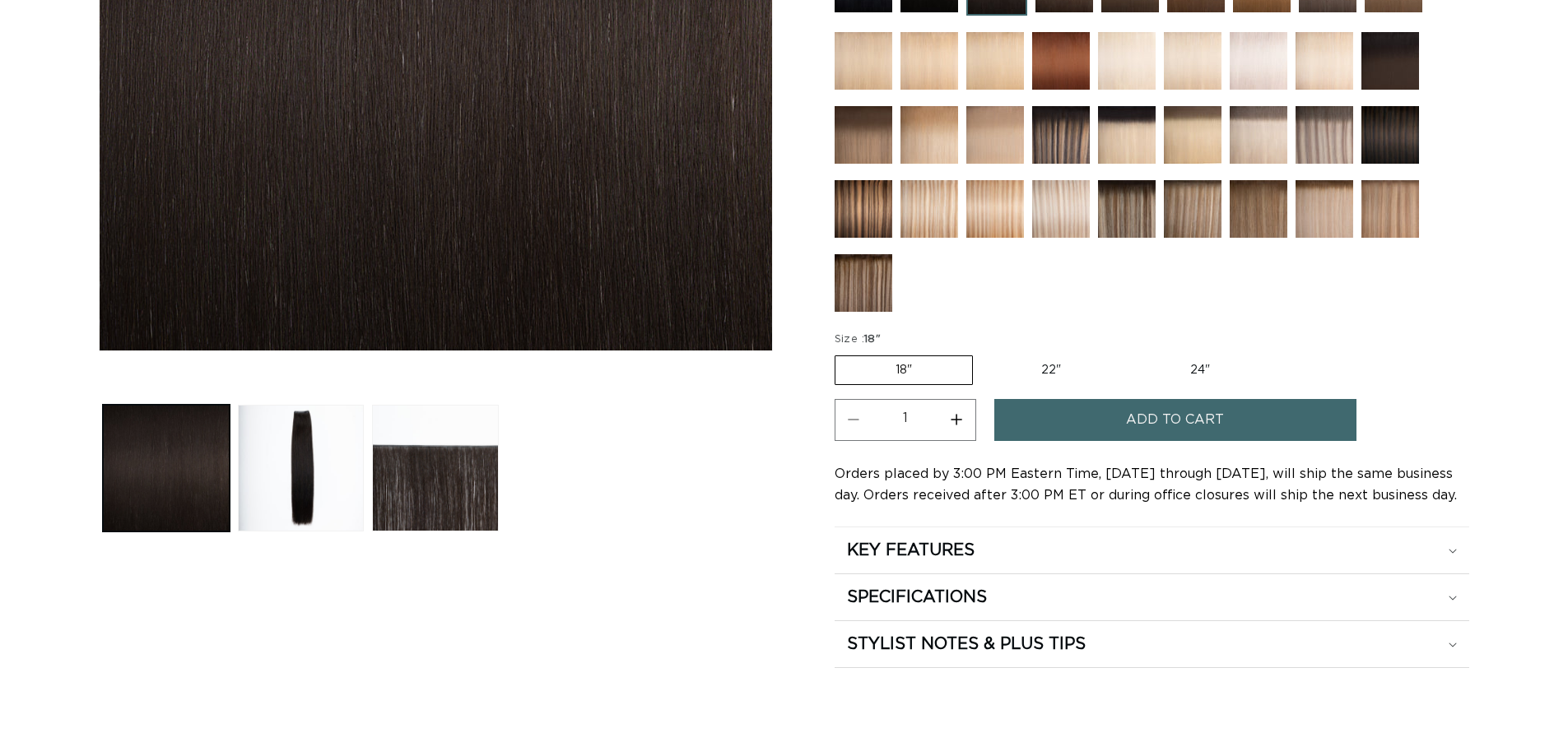
click at [274, 468] on button "Load image 2 in gallery view" at bounding box center [301, 468] width 127 height 127
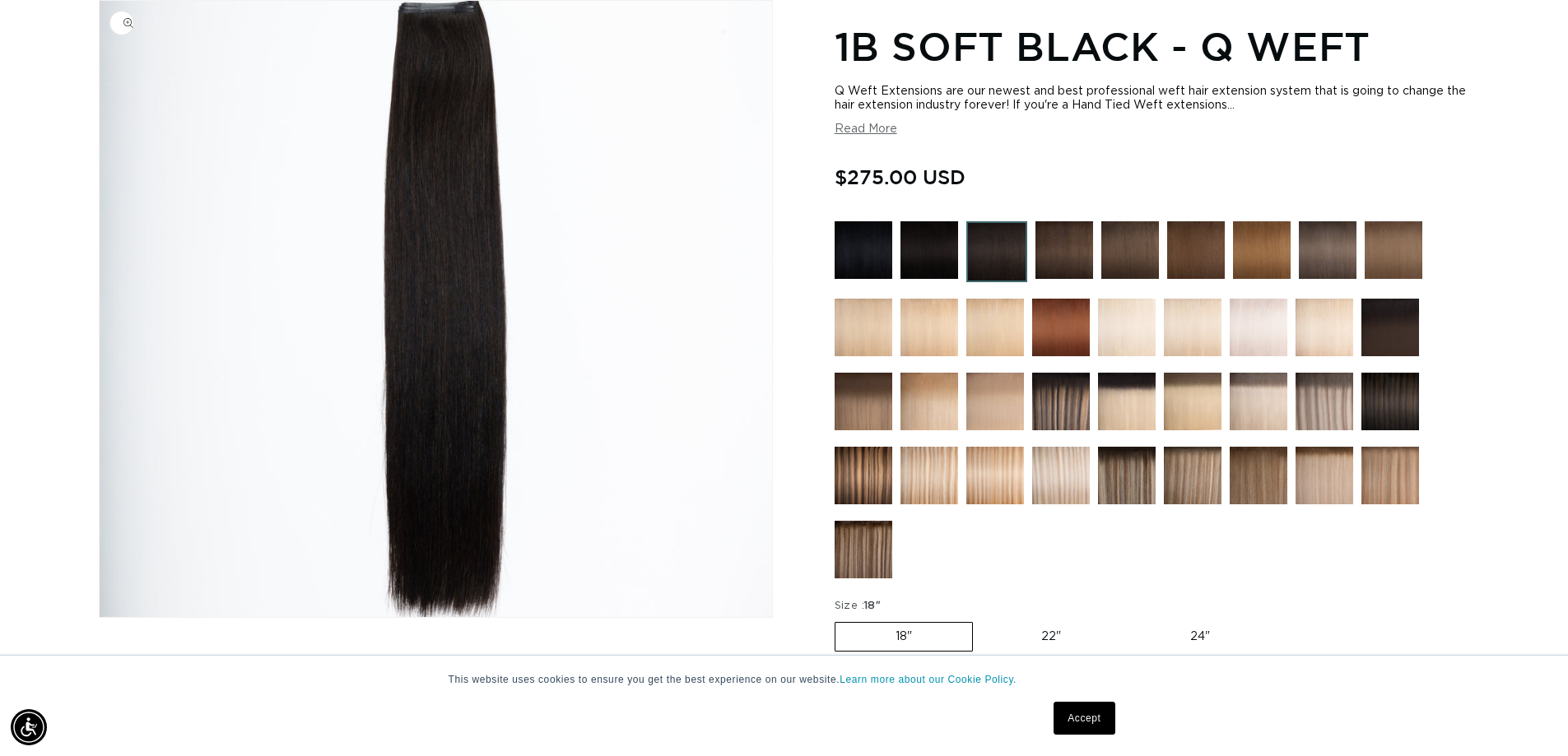
scroll to position [0, 1452]
click at [464, 166] on img "Gallery Viewer" at bounding box center [436, 309] width 672 height 616
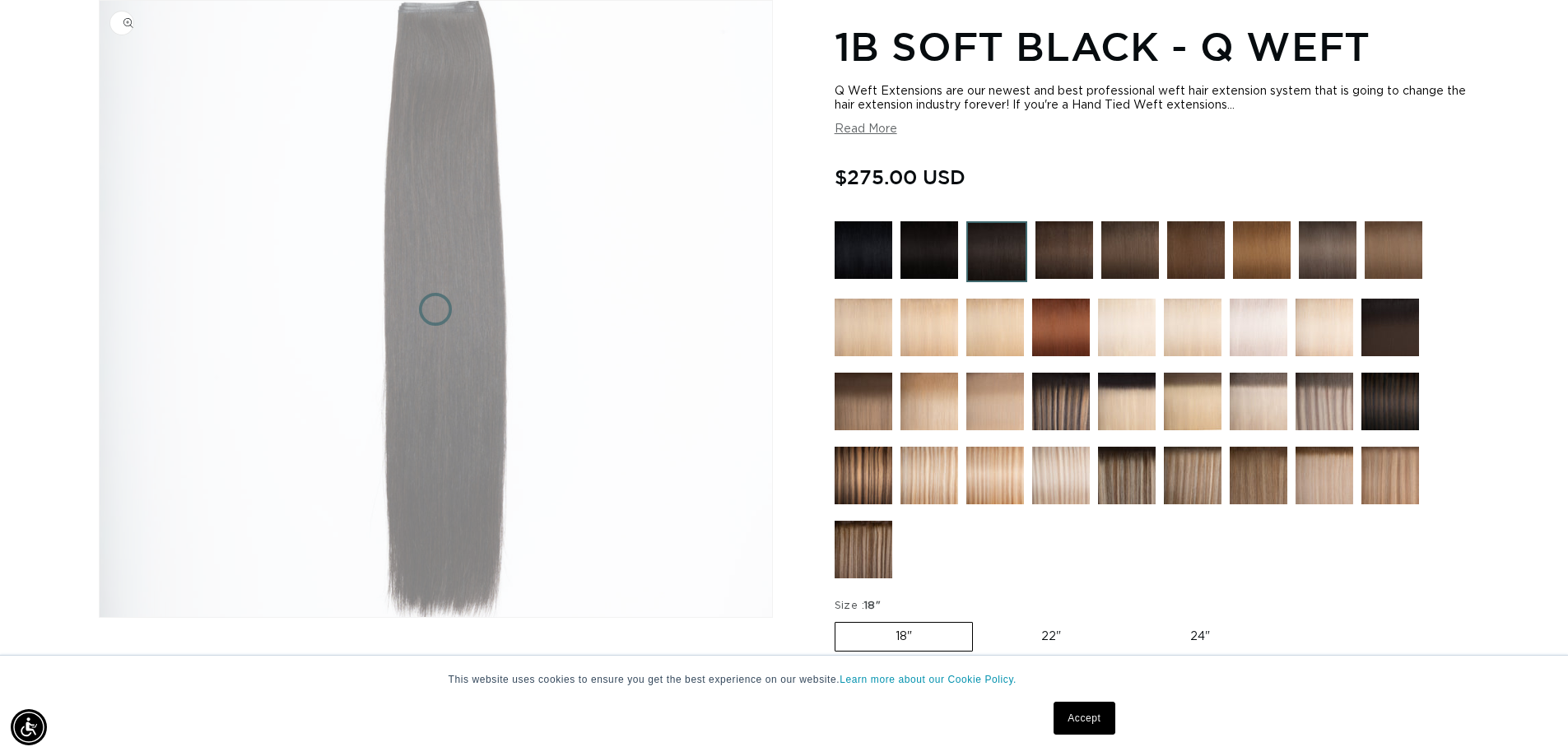
click at [464, 166] on img "Gallery Viewer" at bounding box center [436, 309] width 672 height 616
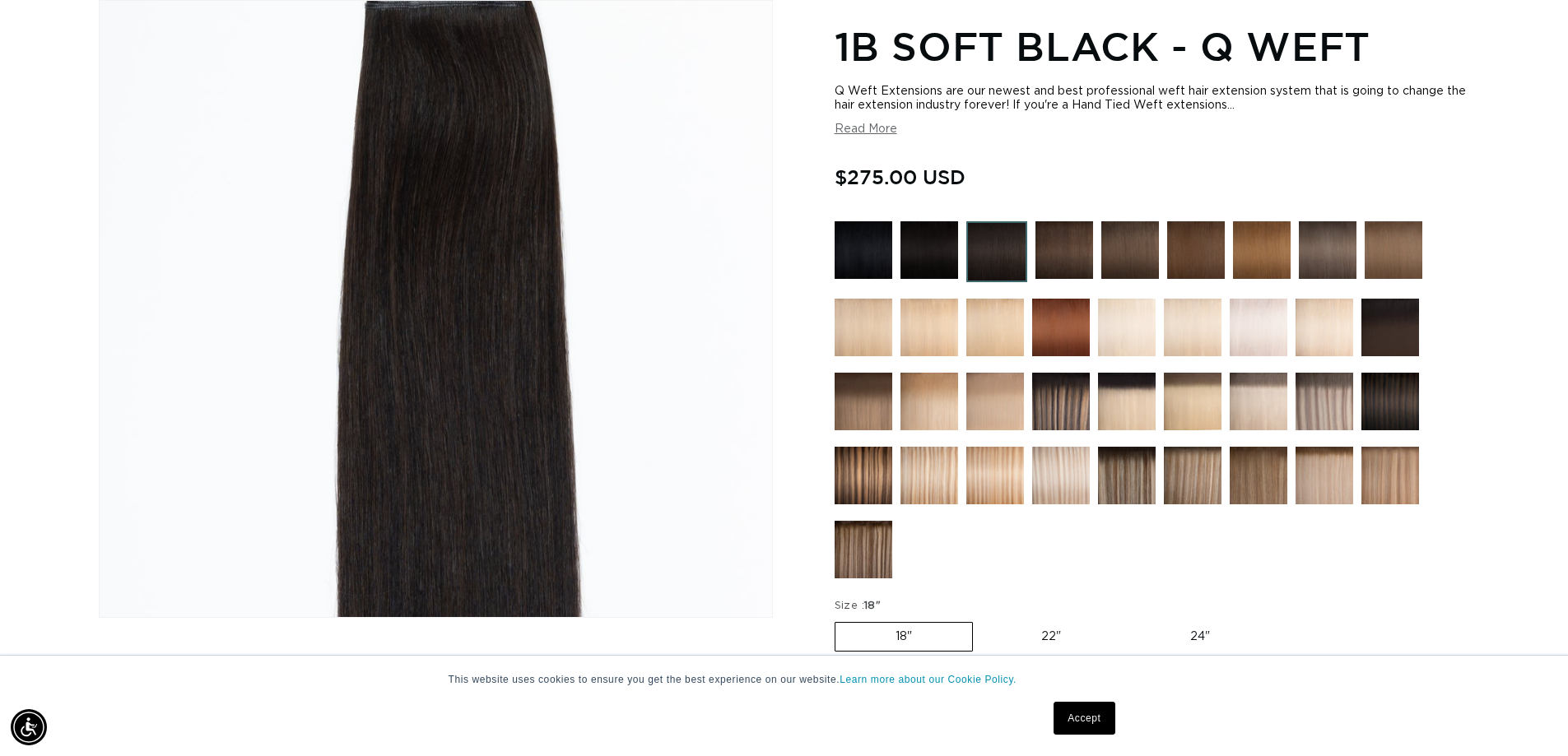
scroll to position [0, 0]
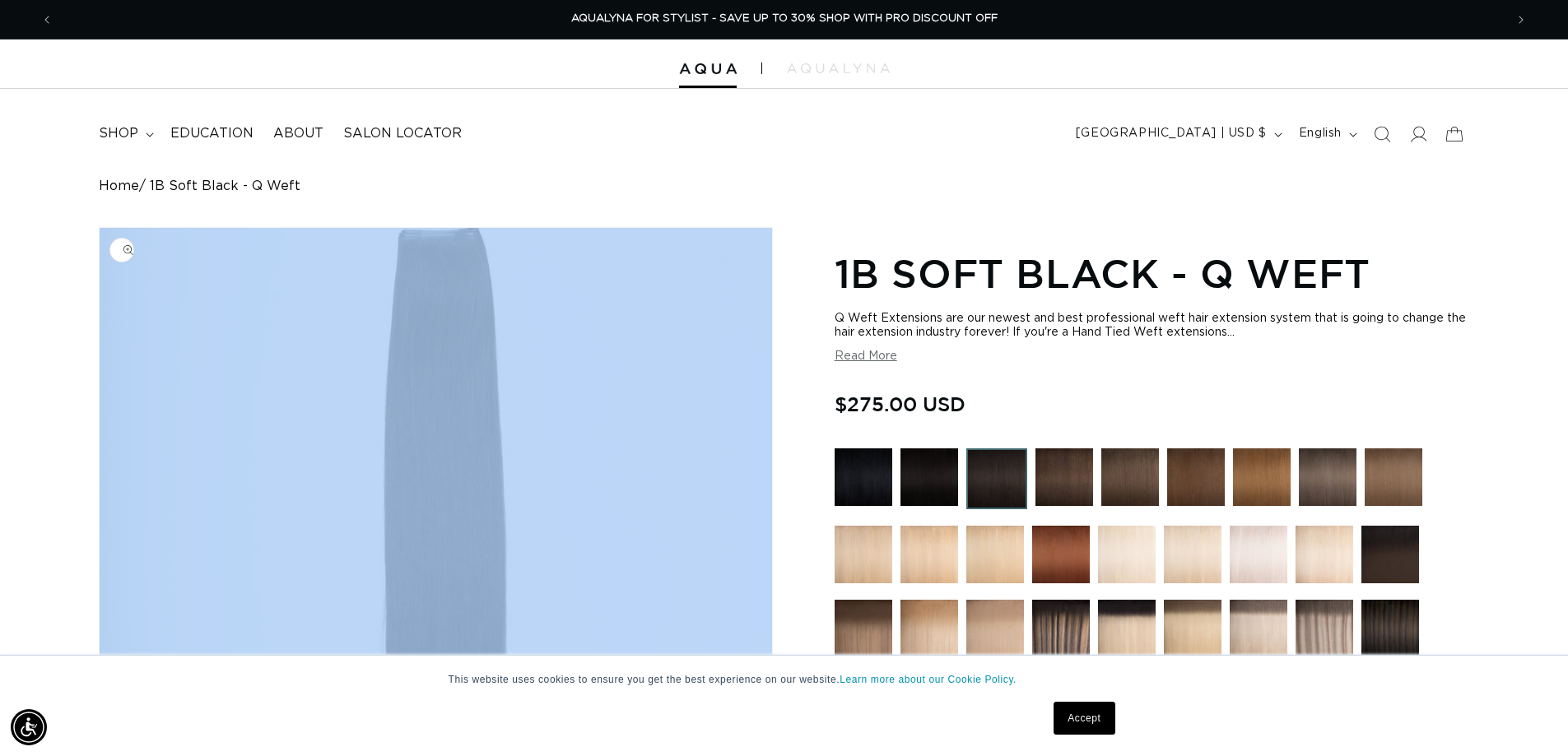
drag, startPoint x: 457, startPoint y: 84, endPoint x: 454, endPoint y: 239, distance: 155.0
click at [454, 239] on img "Gallery Viewer" at bounding box center [436, 536] width 672 height 616
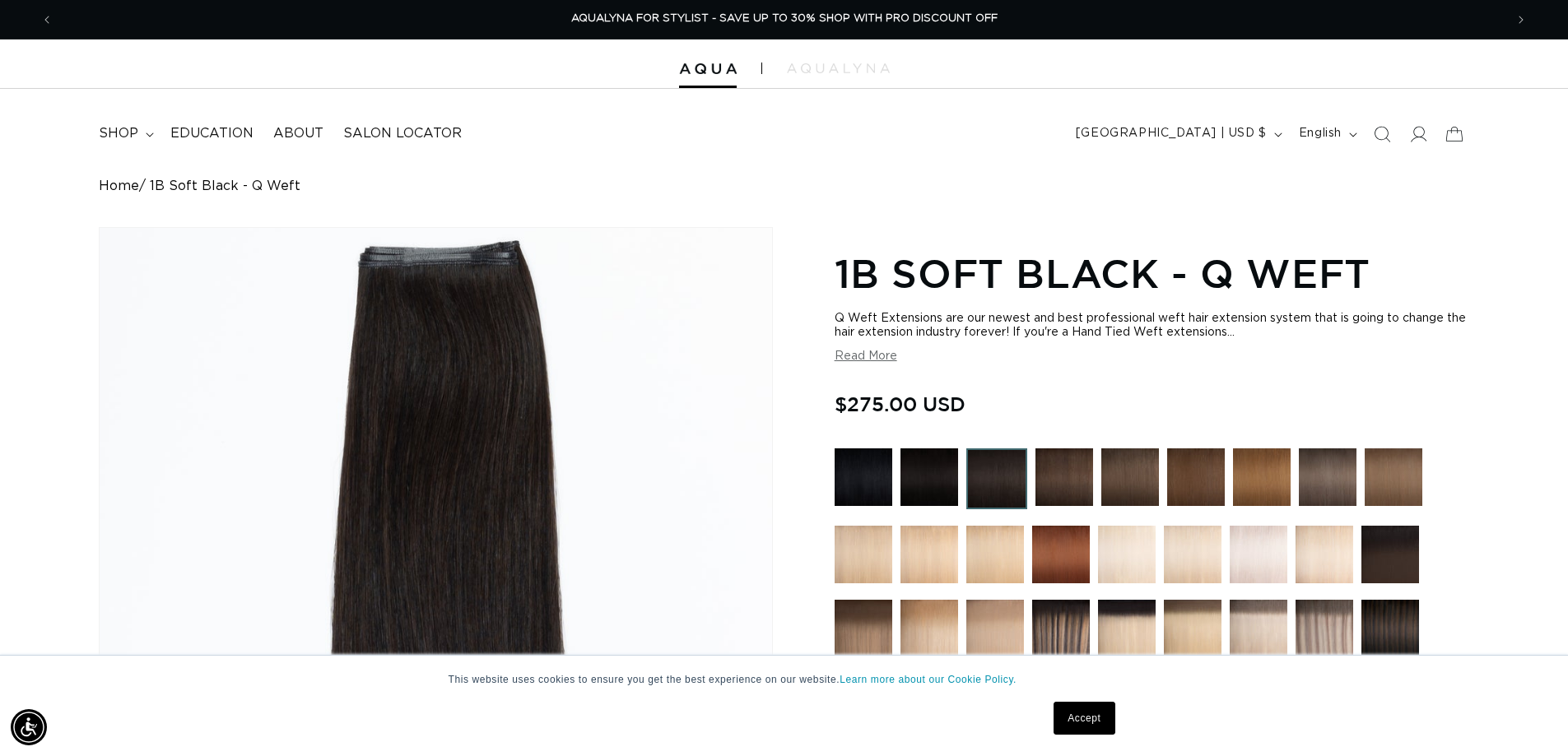
click at [438, 262] on div "Gallery Viewer" at bounding box center [436, 536] width 672 height 616
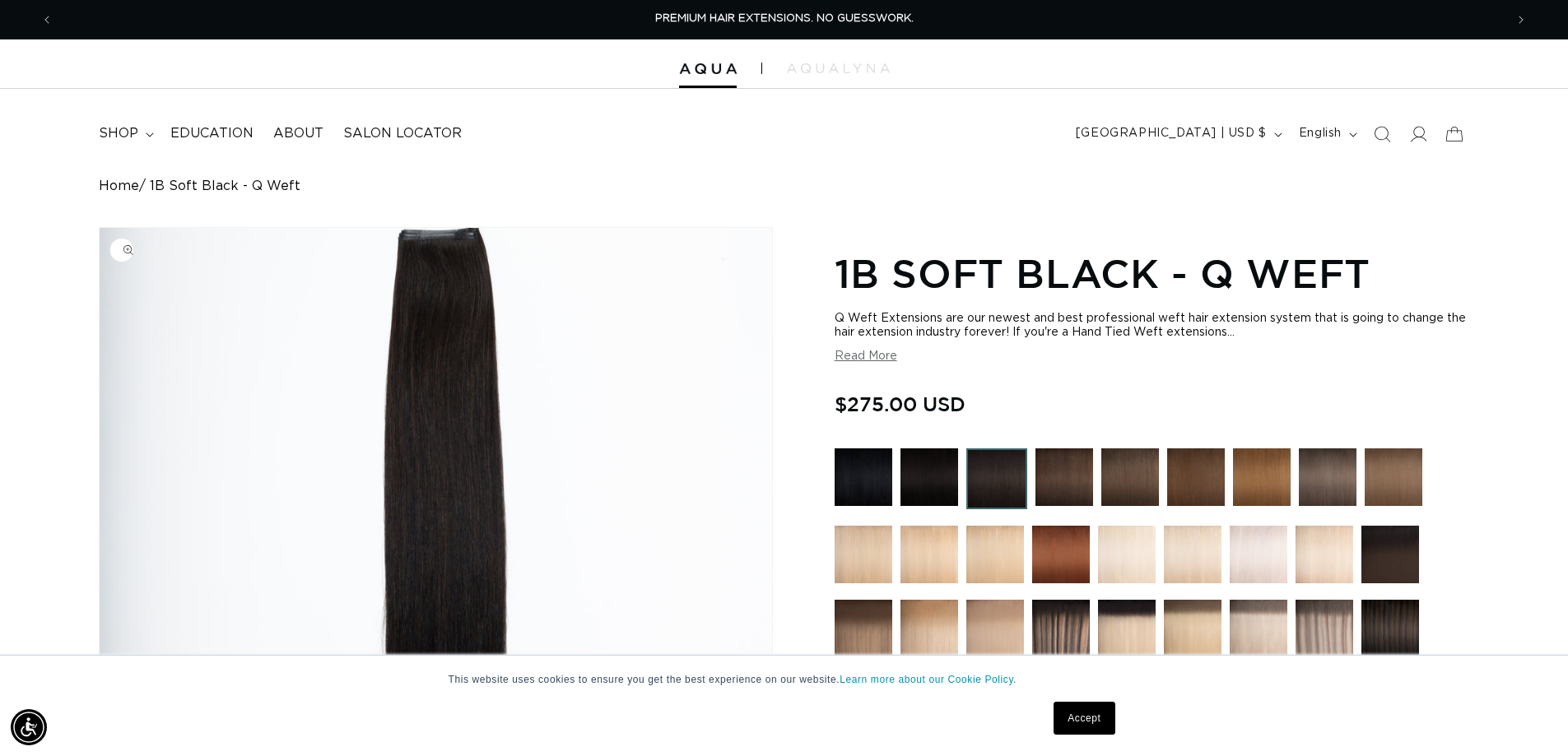
click at [438, 262] on img "Gallery Viewer" at bounding box center [436, 536] width 672 height 616
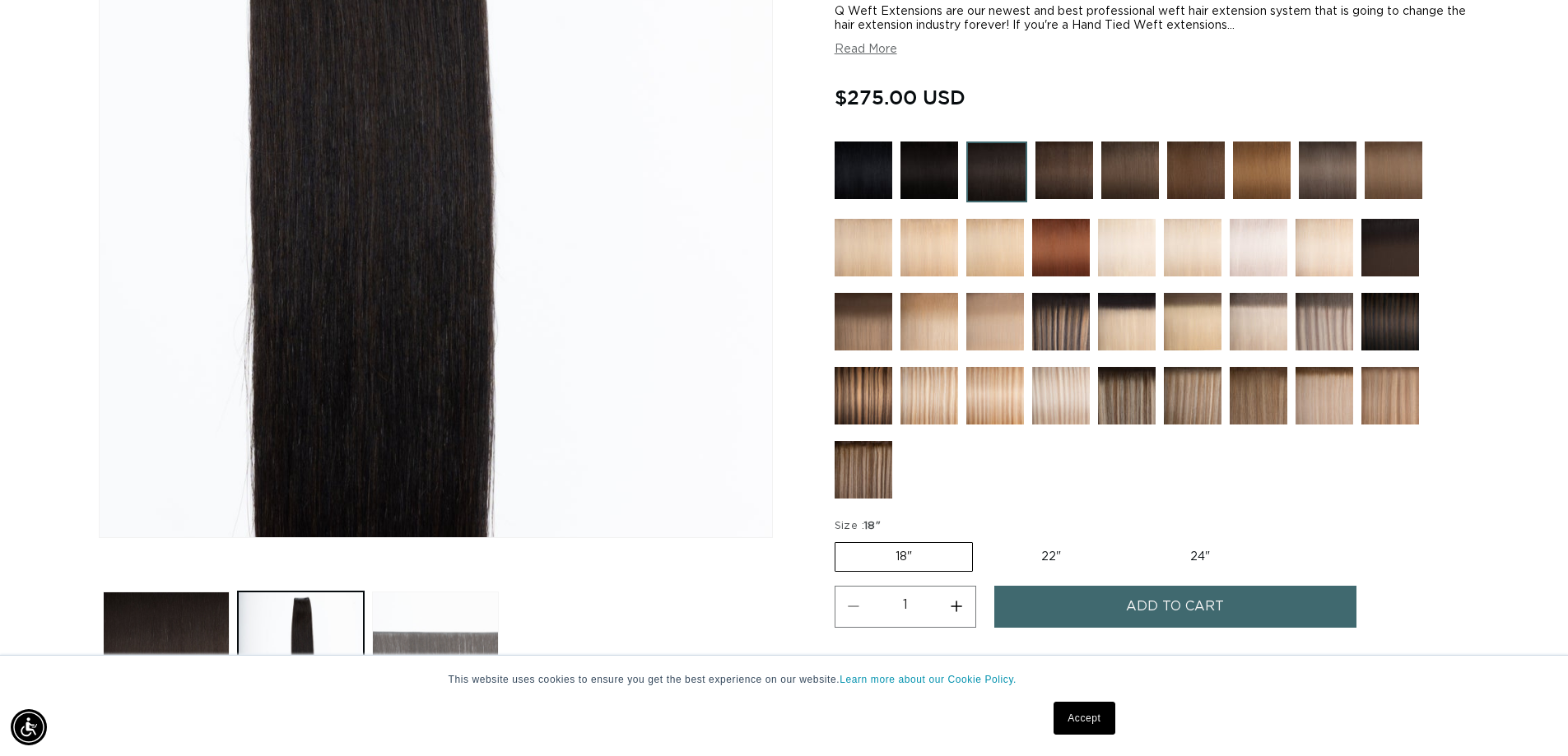
scroll to position [412, 0]
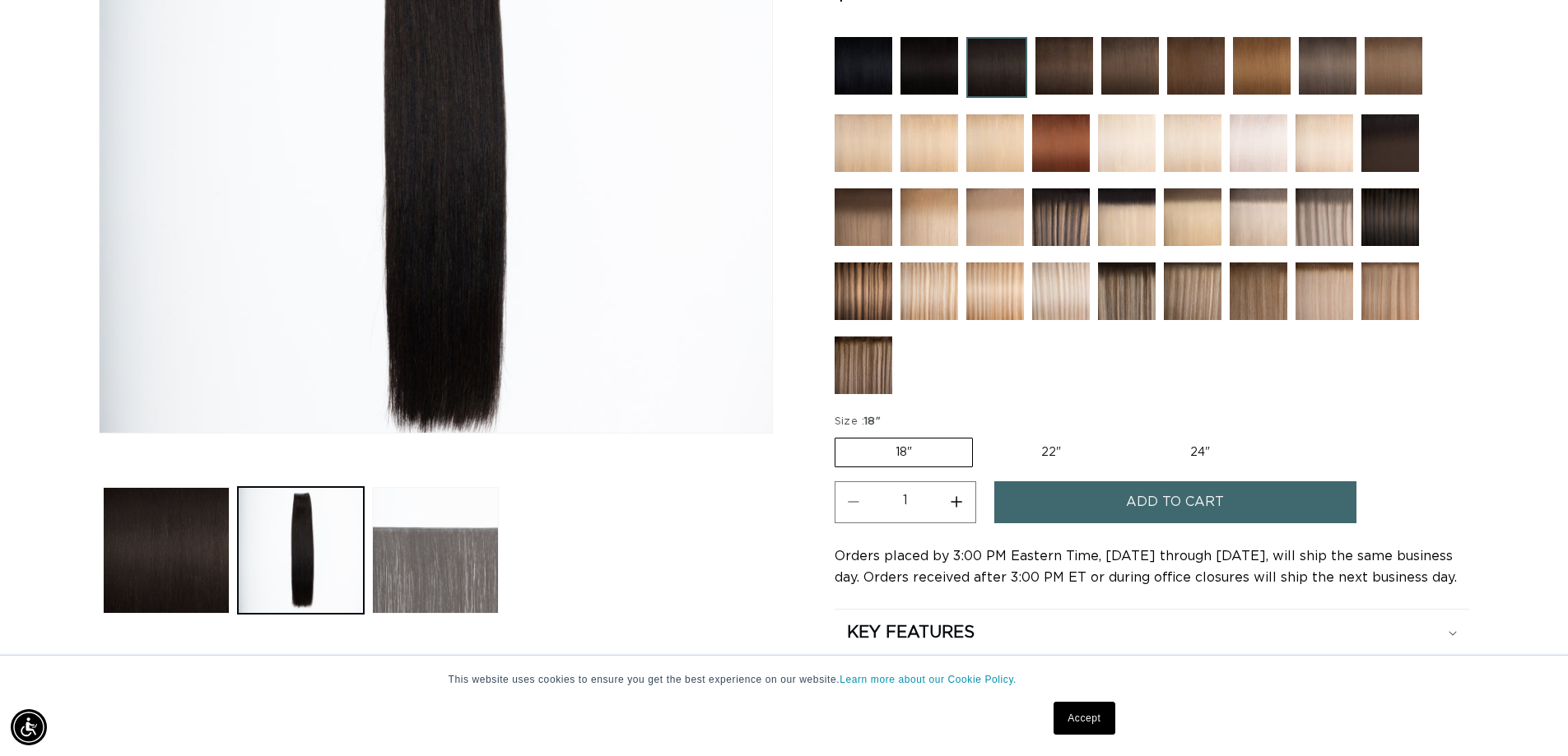
click at [449, 565] on button "Load image 3 in gallery view" at bounding box center [436, 550] width 127 height 127
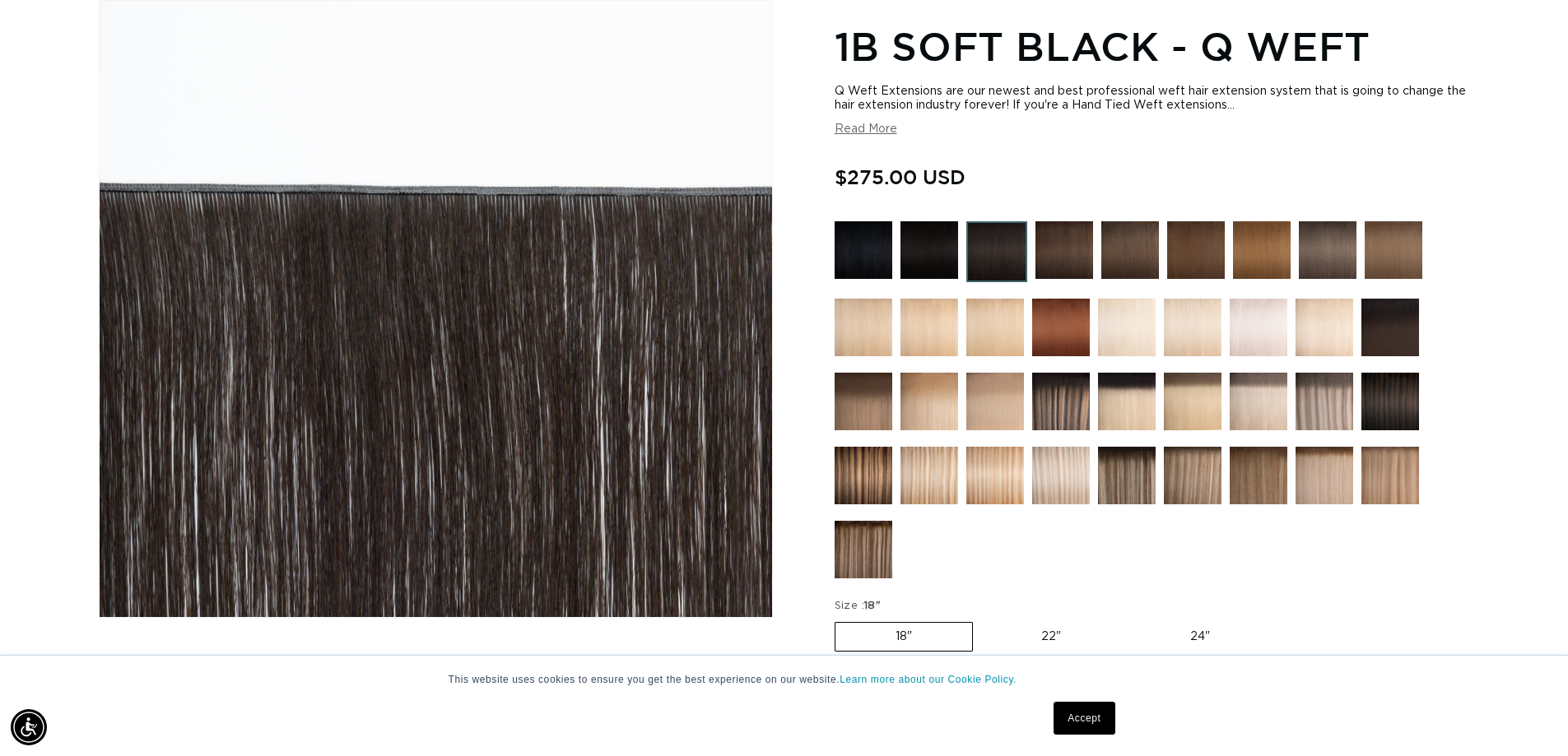
scroll to position [0, 0]
click at [1185, 630] on label "24" Variant sold out or unavailable" at bounding box center [1201, 637] width 140 height 28
click at [1131, 620] on input "24" Variant sold out or unavailable" at bounding box center [1130, 619] width 1 height 1
radio input "true"
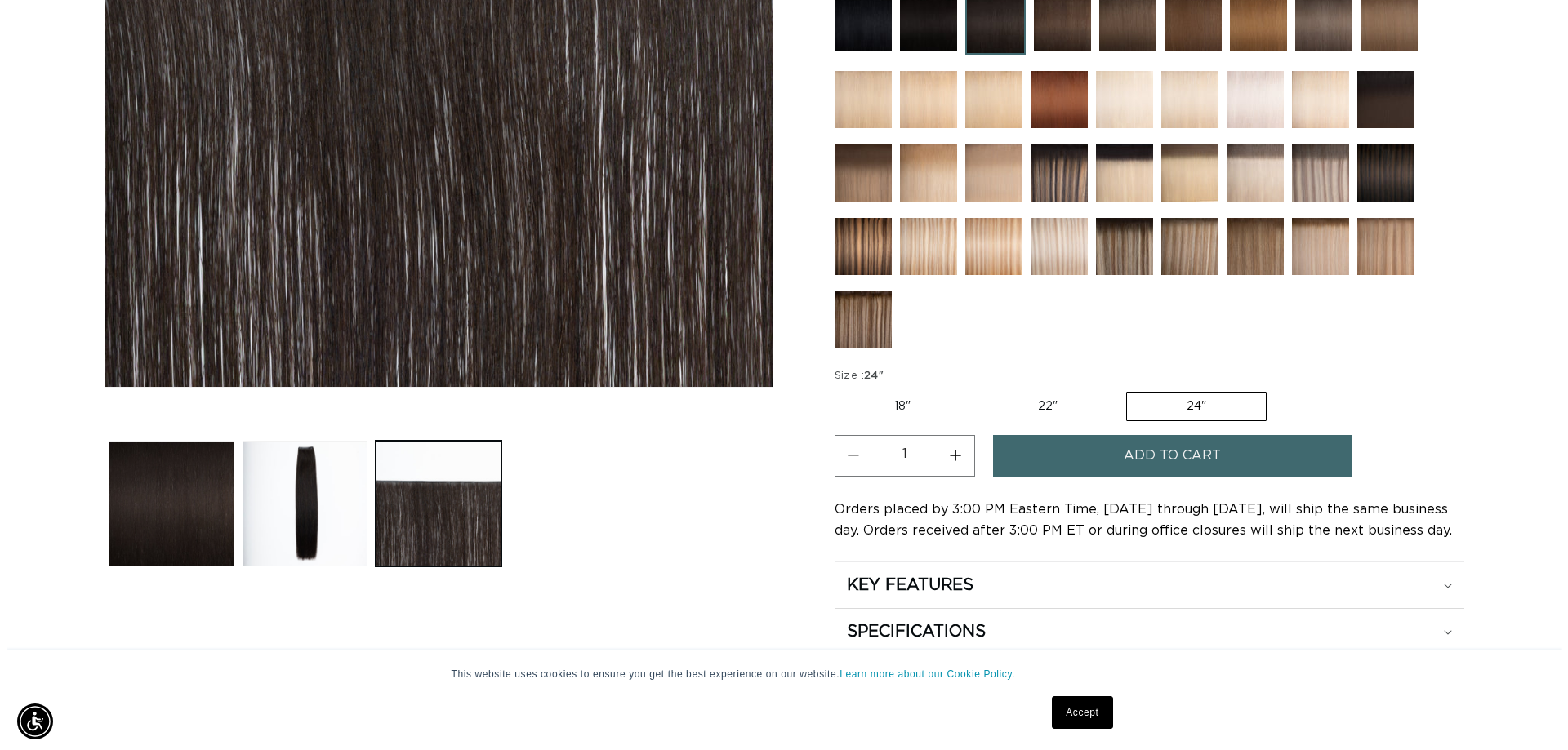
scroll to position [470, 0]
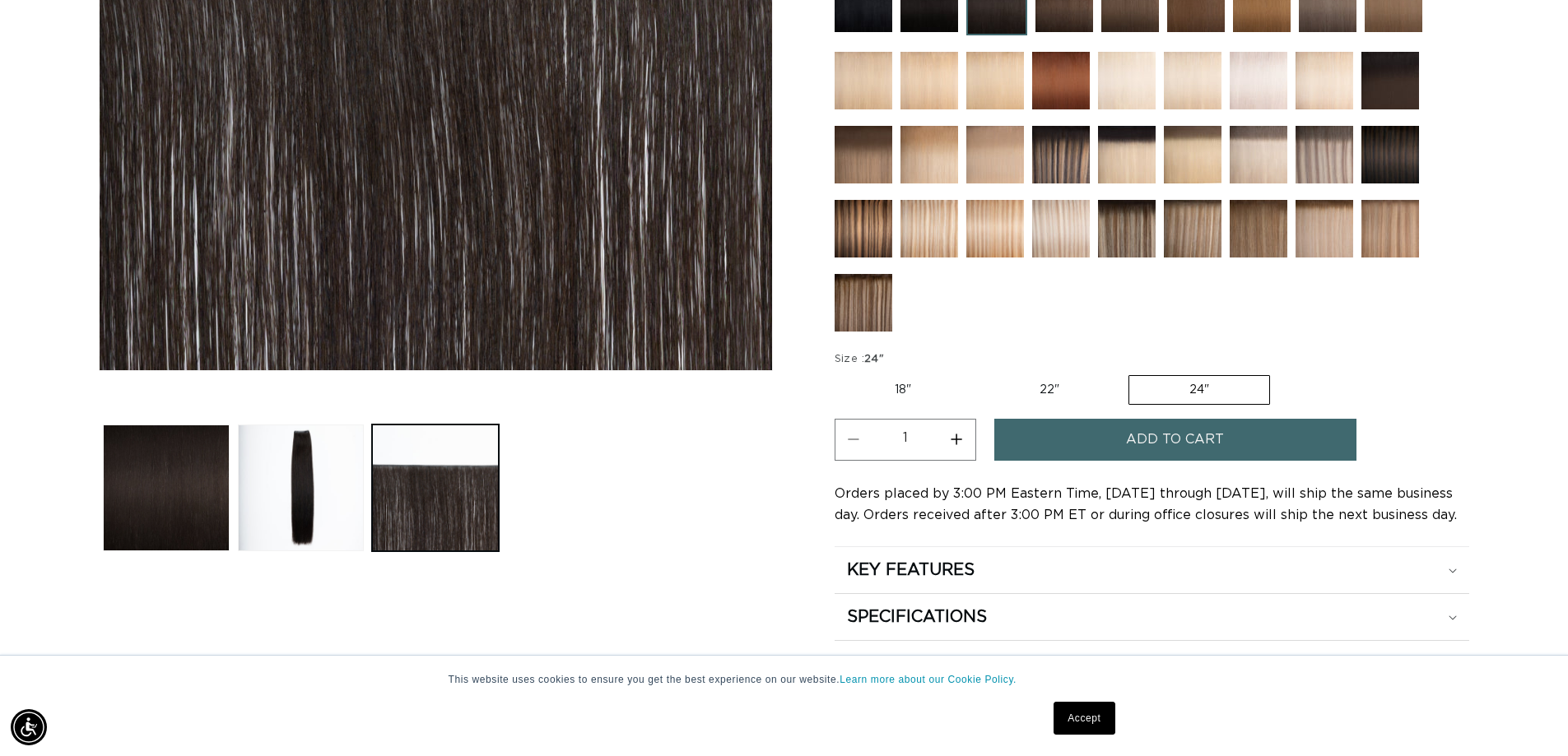
click at [953, 439] on button "Increase quantity for 1B Soft Black - Q Weft" at bounding box center [957, 440] width 37 height 42
type input "2"
click at [1141, 445] on span "Add to cart" at bounding box center [1175, 440] width 98 height 42
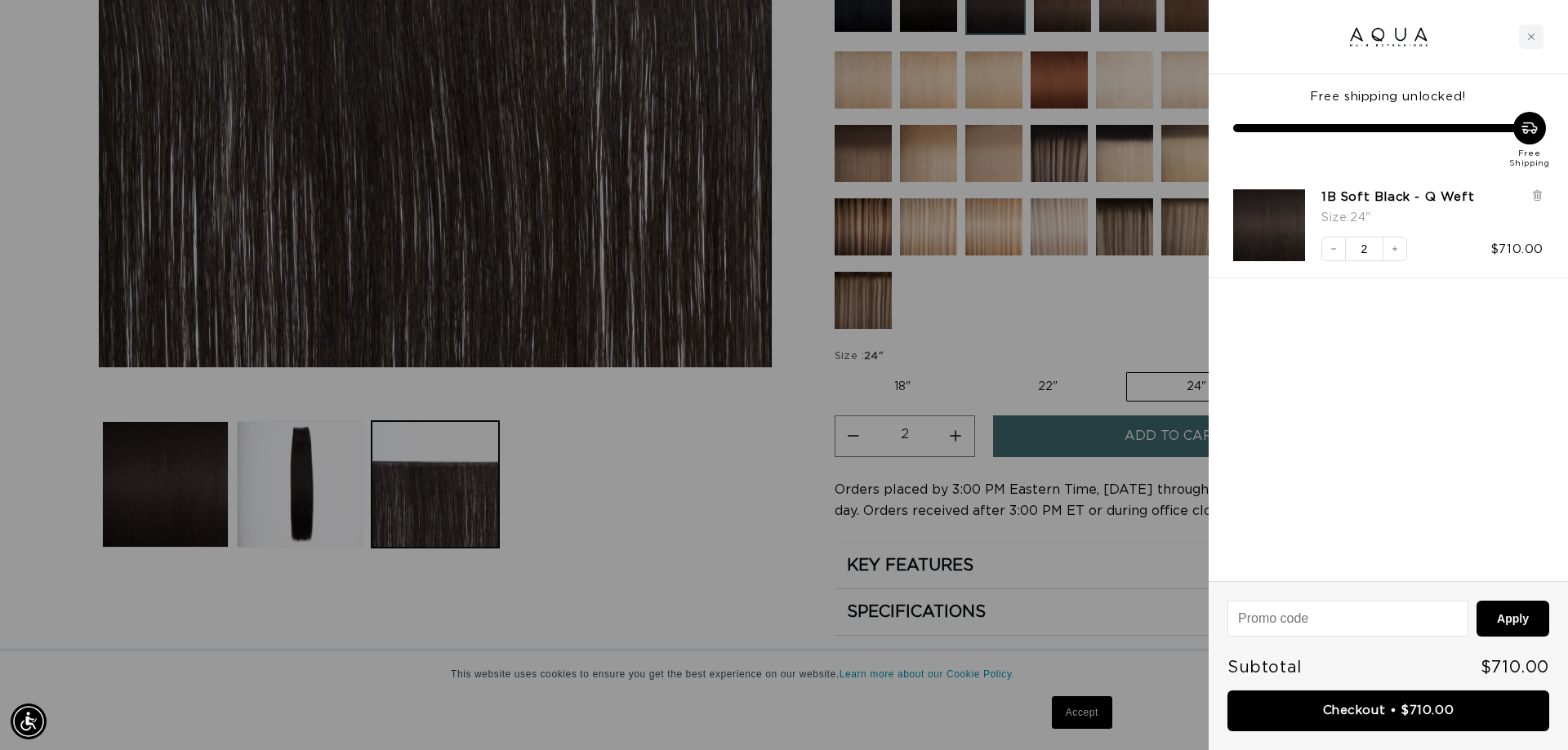
scroll to position [0, 0]
click at [1093, 284] on div at bounding box center [784, 375] width 1568 height 750
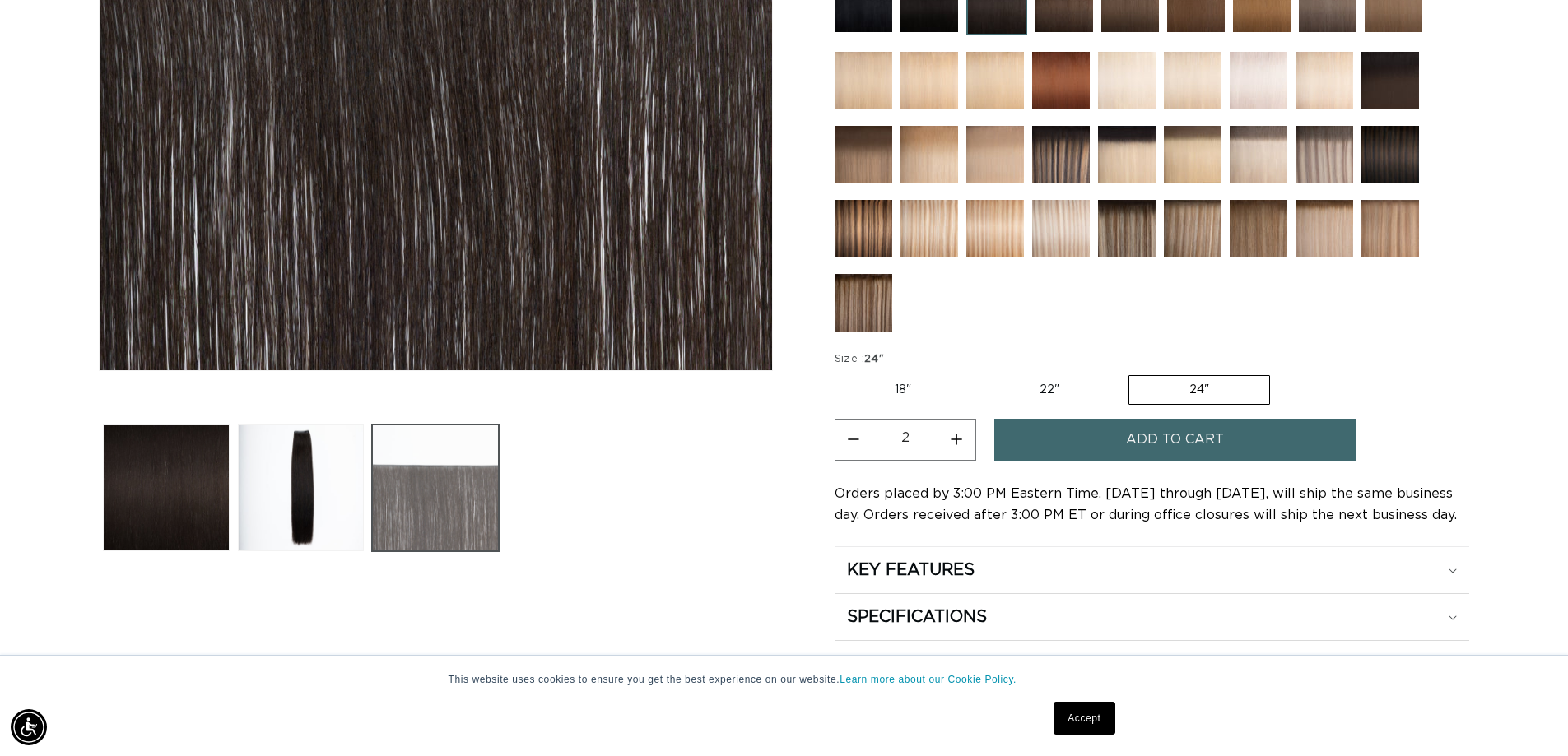
scroll to position [0, 2903]
click at [896, 571] on h2 "KEY FEATURES" at bounding box center [911, 570] width 128 height 21
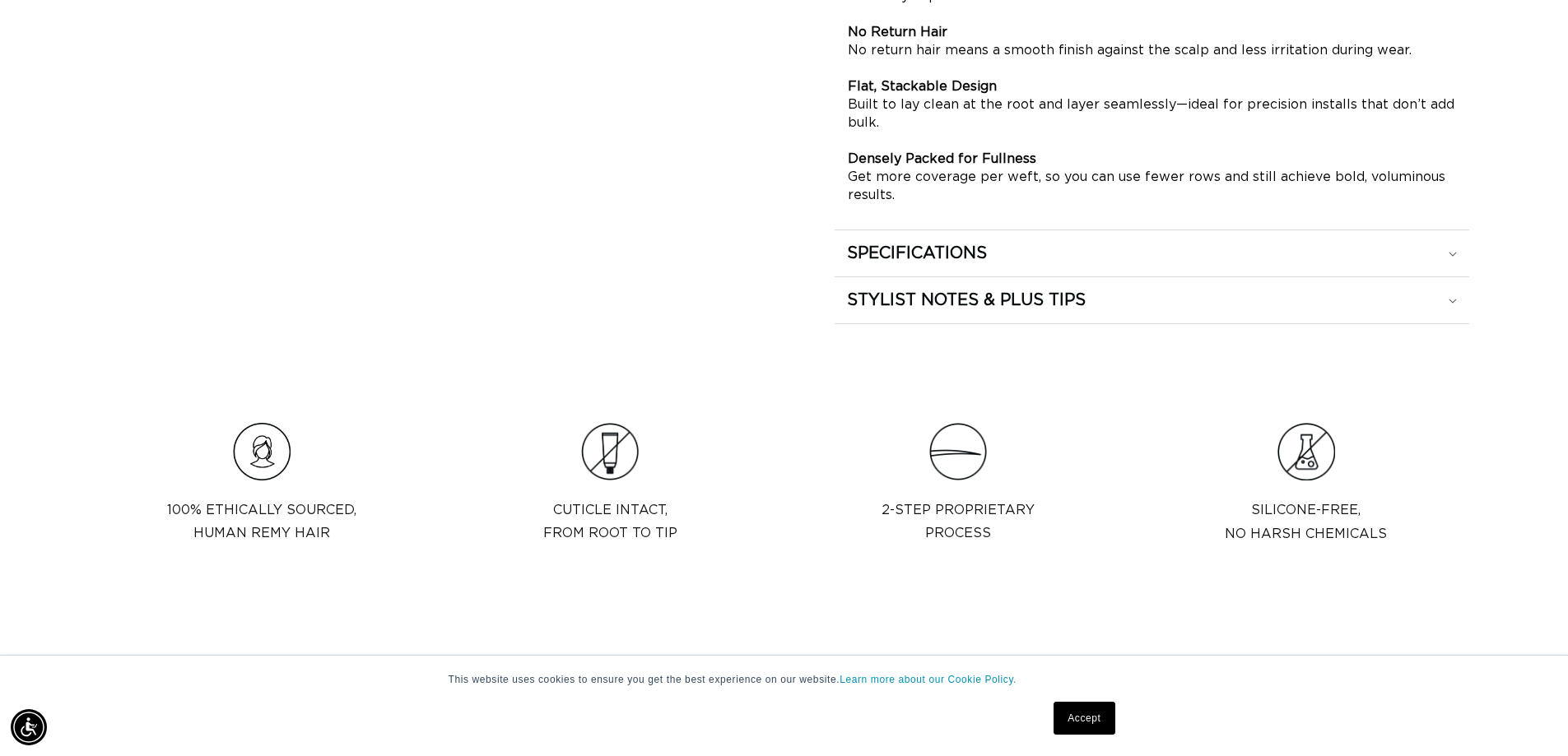
scroll to position [1132, 0]
click at [931, 237] on summary "SPECIFICATIONS" at bounding box center [1153, 251] width 635 height 46
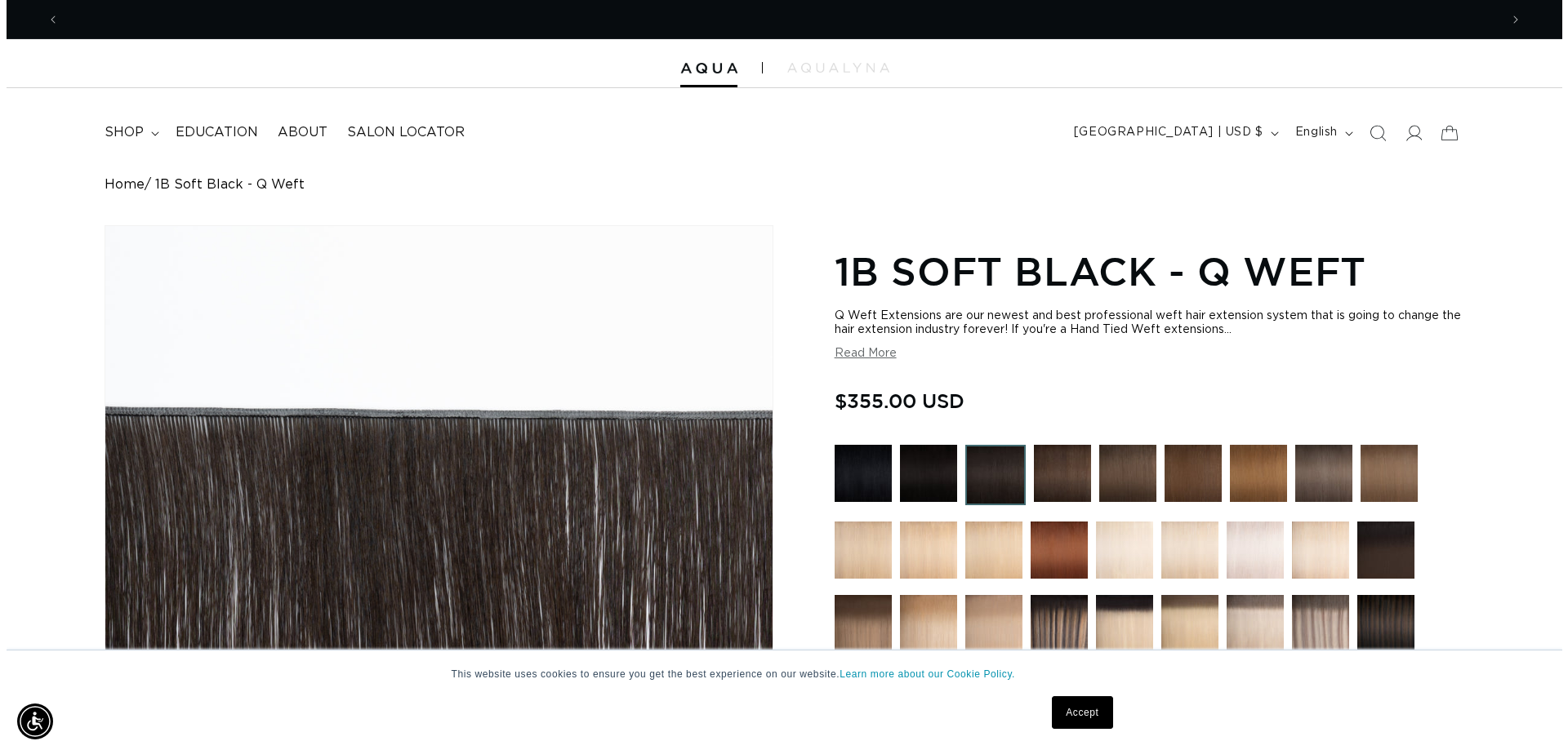
scroll to position [0, 1440]
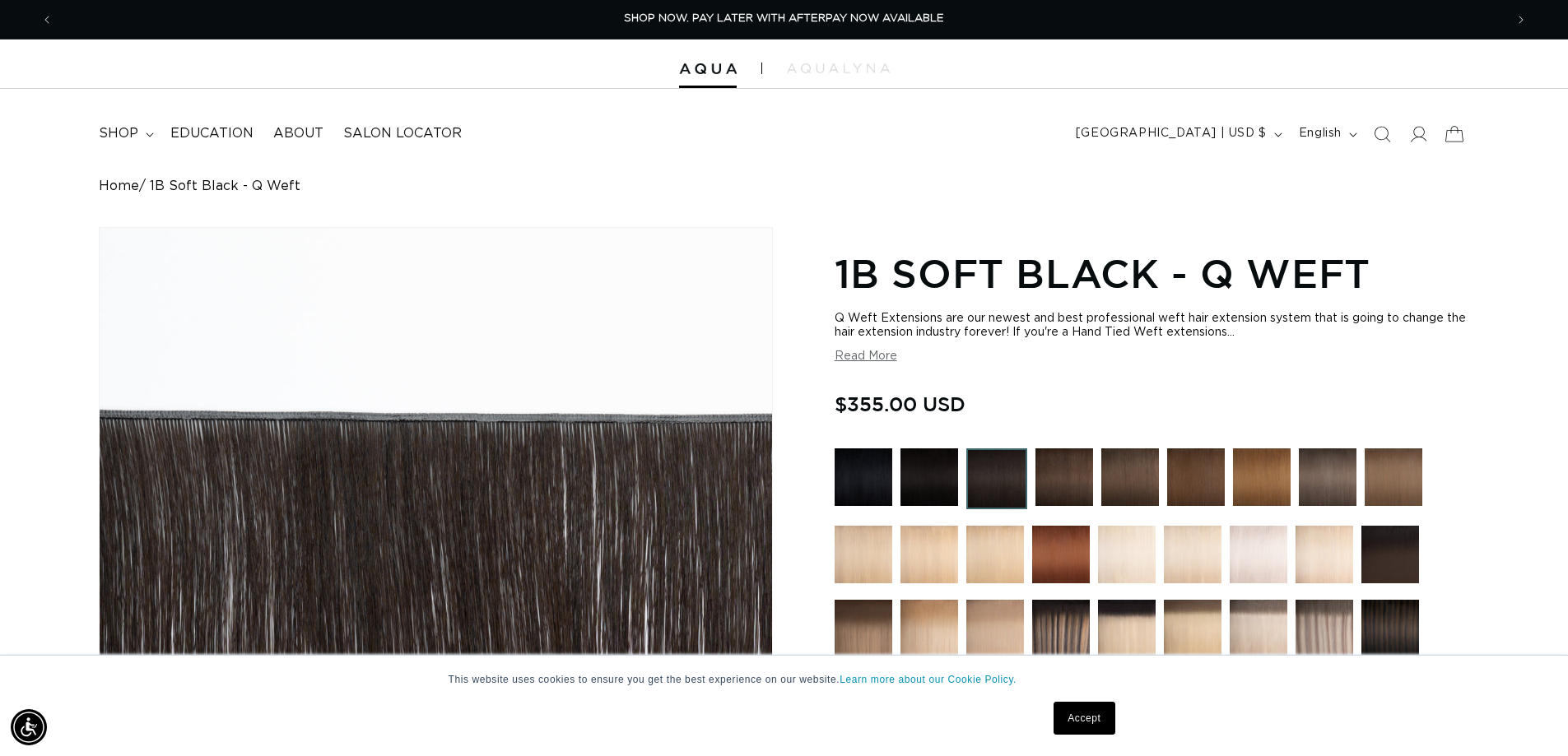
click at [1464, 134] on icon at bounding box center [1454, 134] width 38 height 38
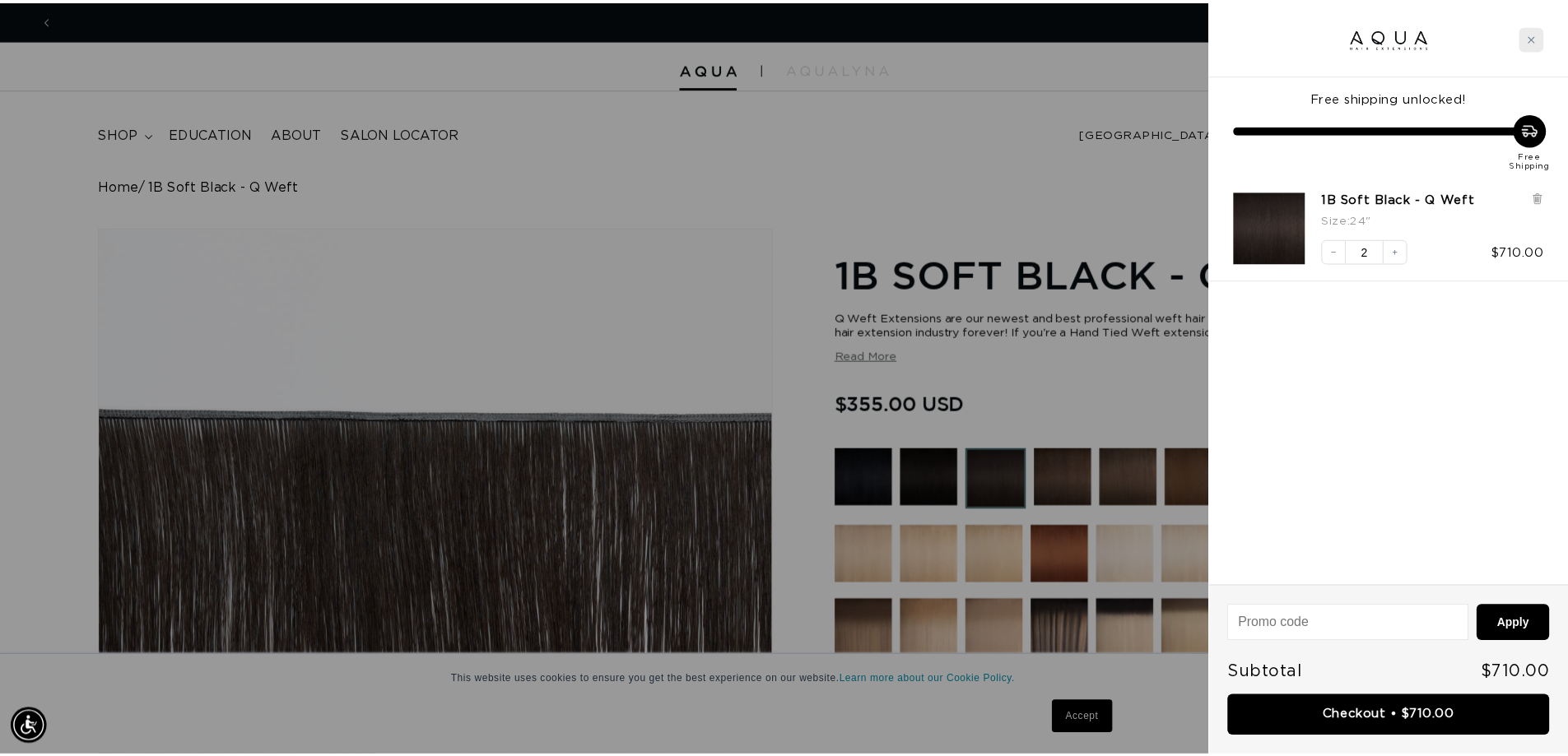
scroll to position [0, 0]
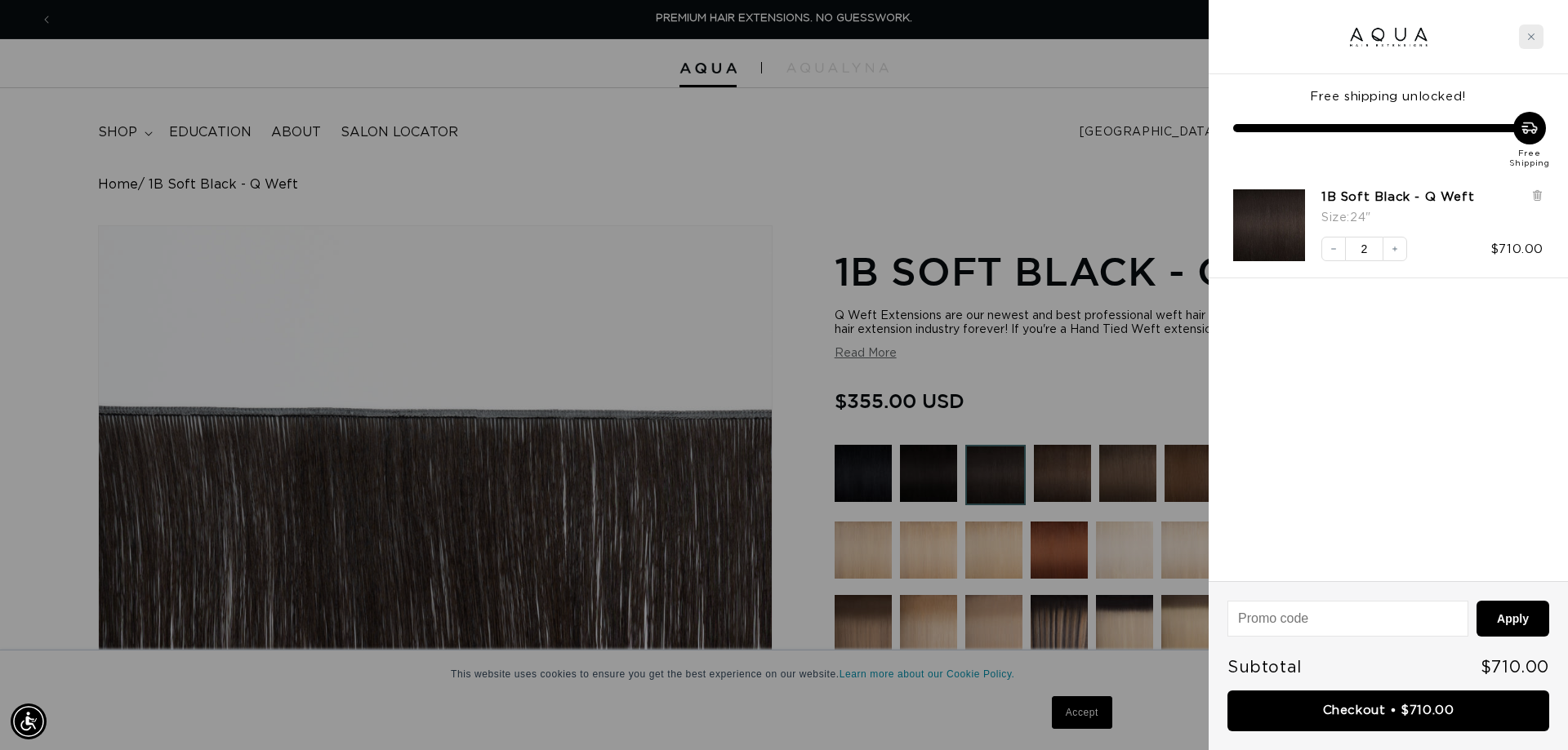
click at [1536, 37] on div "Close cart" at bounding box center [1531, 36] width 24 height 24
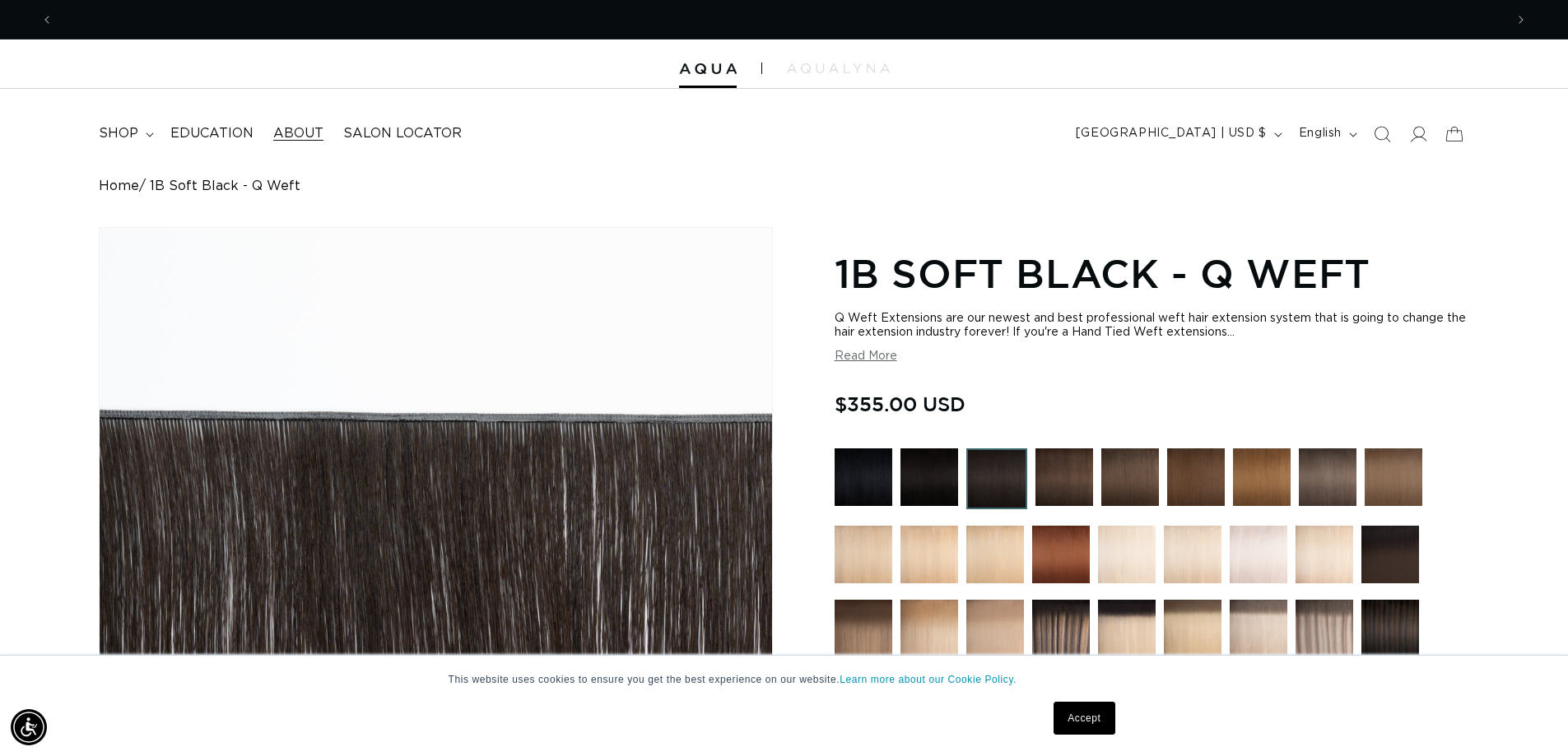
scroll to position [0, 1452]
click at [297, 129] on span "About" at bounding box center [298, 134] width 50 height 17
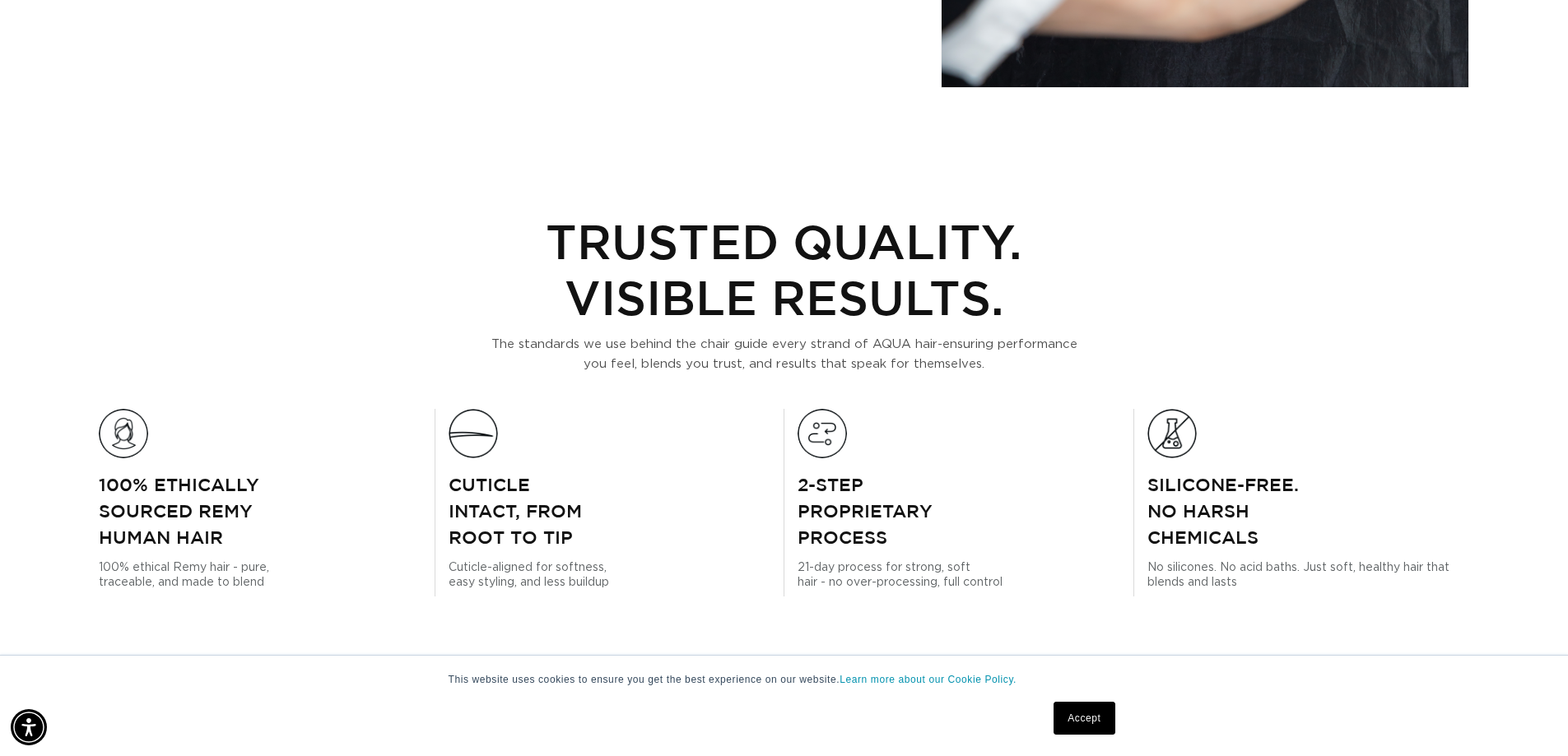
scroll to position [822, 0]
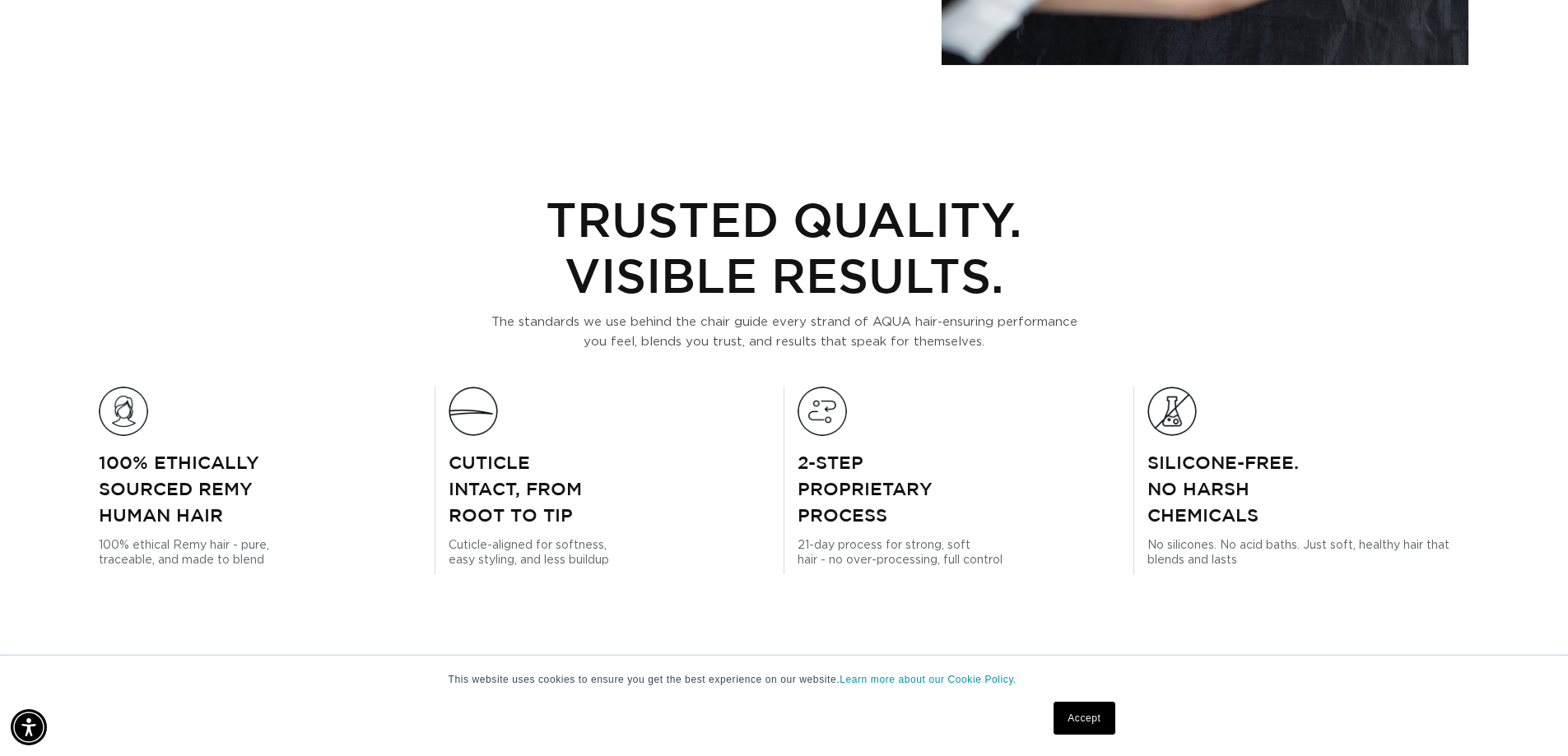
click at [1082, 716] on link "Accept" at bounding box center [1084, 718] width 61 height 33
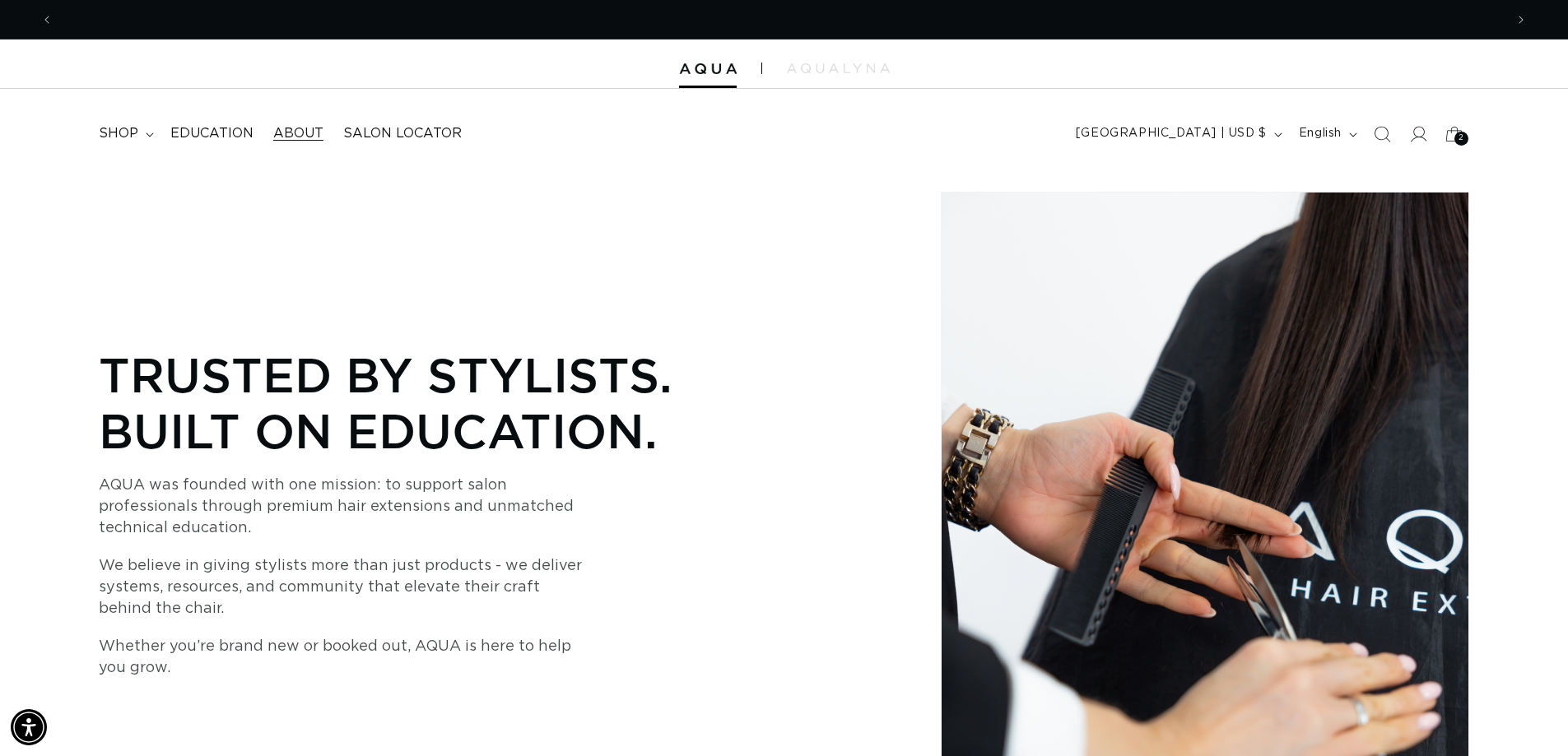
scroll to position [0, 2903]
click at [1415, 126] on icon at bounding box center [1418, 134] width 17 height 17
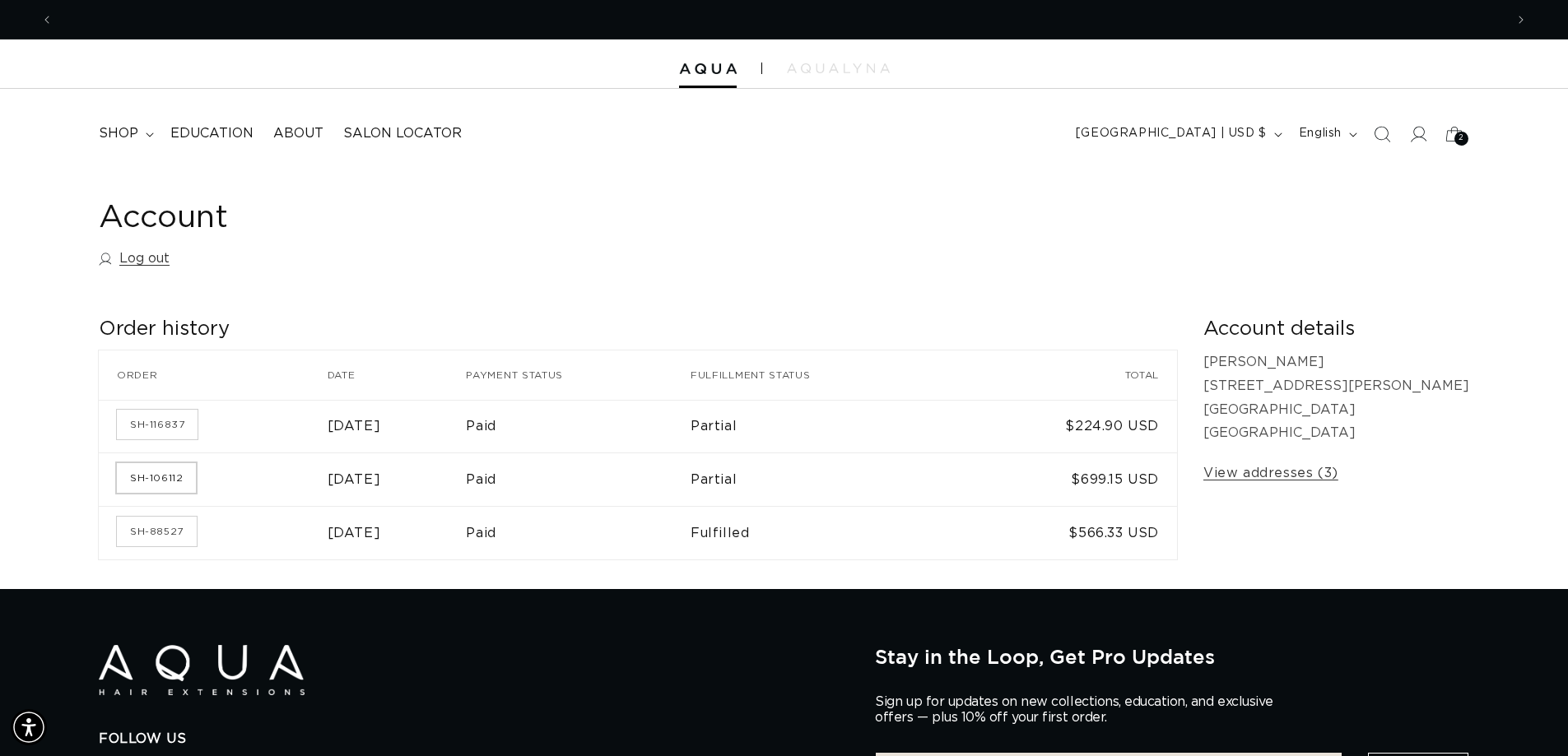
scroll to position [0, 1452]
click at [165, 529] on link "SH-88527" at bounding box center [157, 531] width 80 height 30
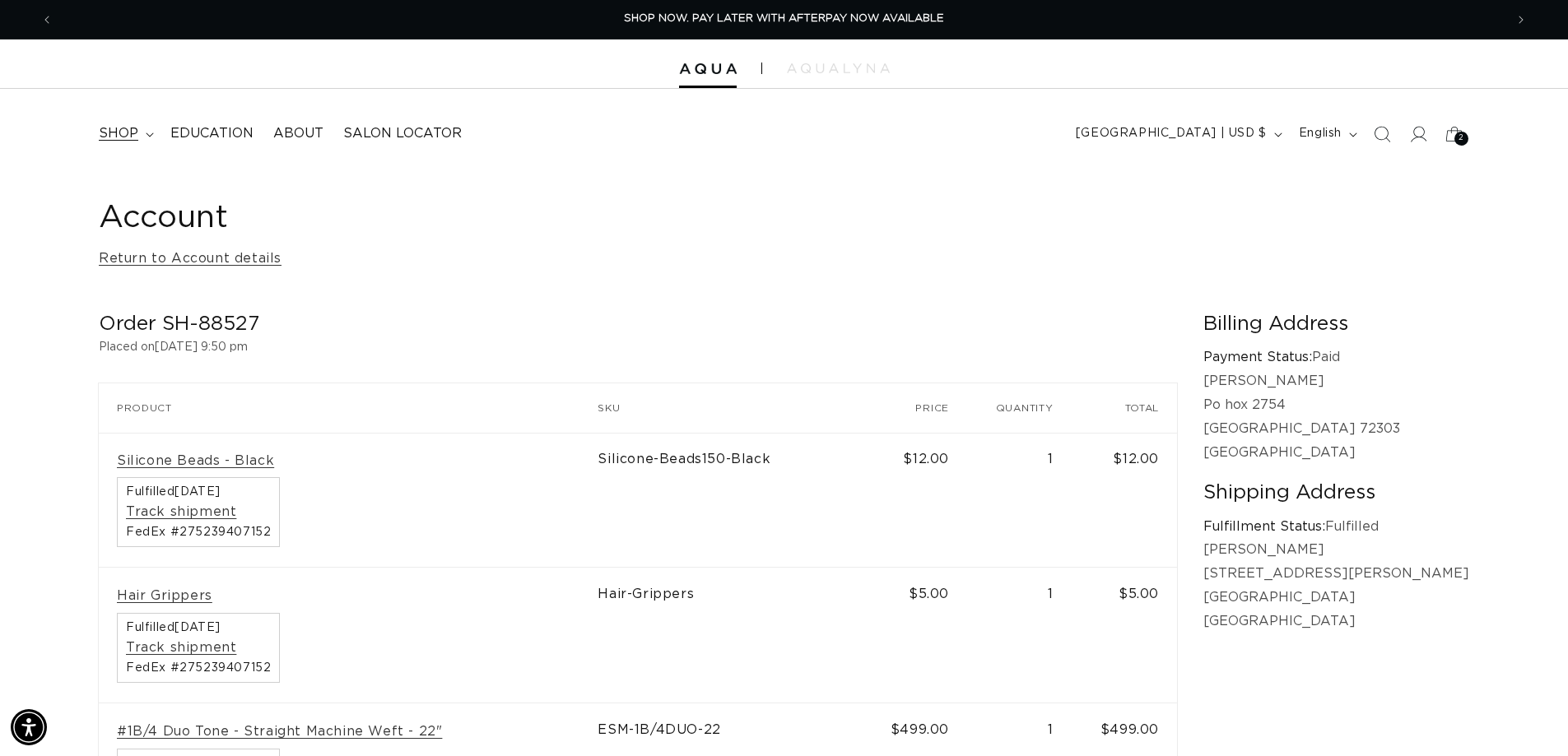
click at [121, 130] on span "shop" at bounding box center [118, 134] width 39 height 17
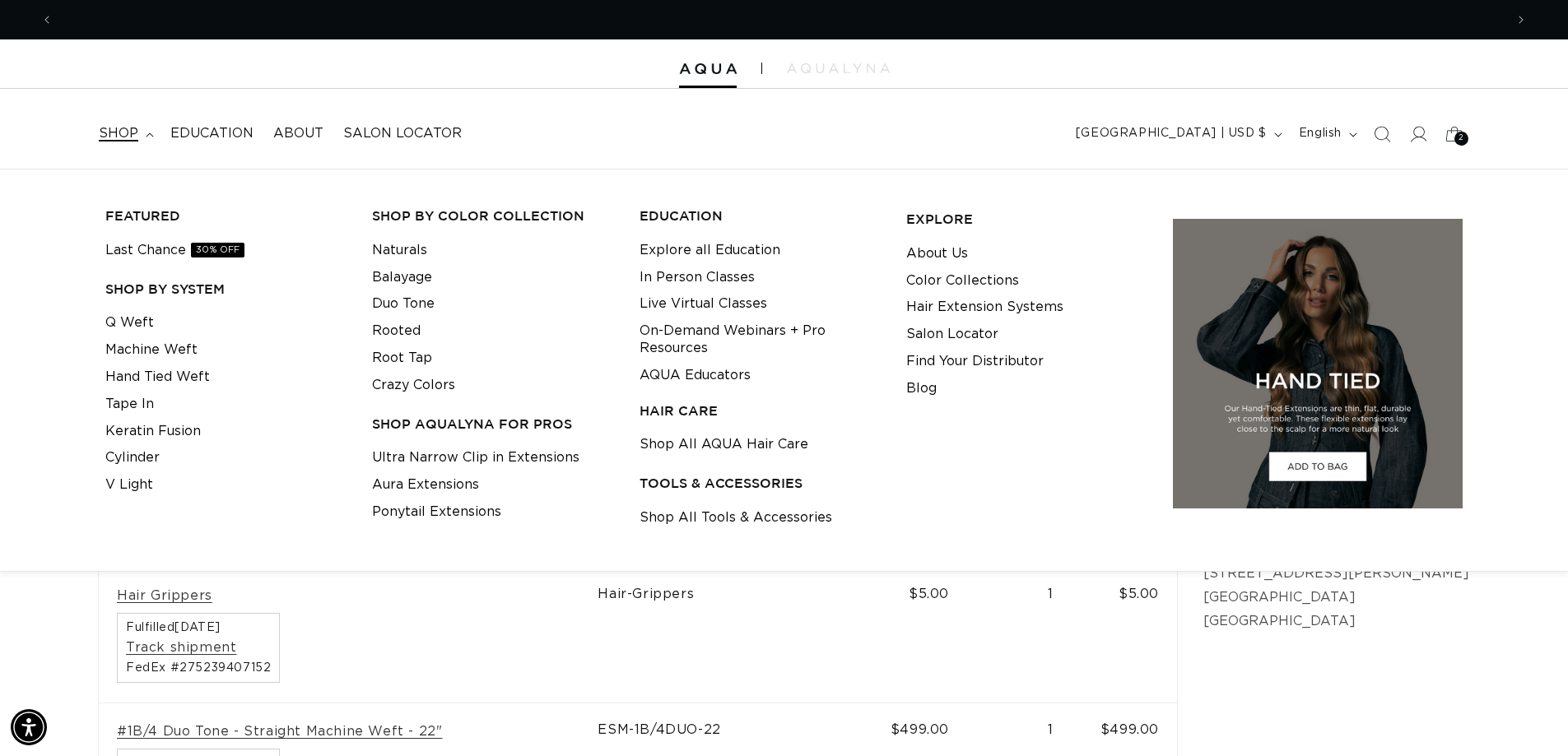
scroll to position [0, 2903]
click at [122, 316] on link "Q Weft" at bounding box center [130, 323] width 49 height 27
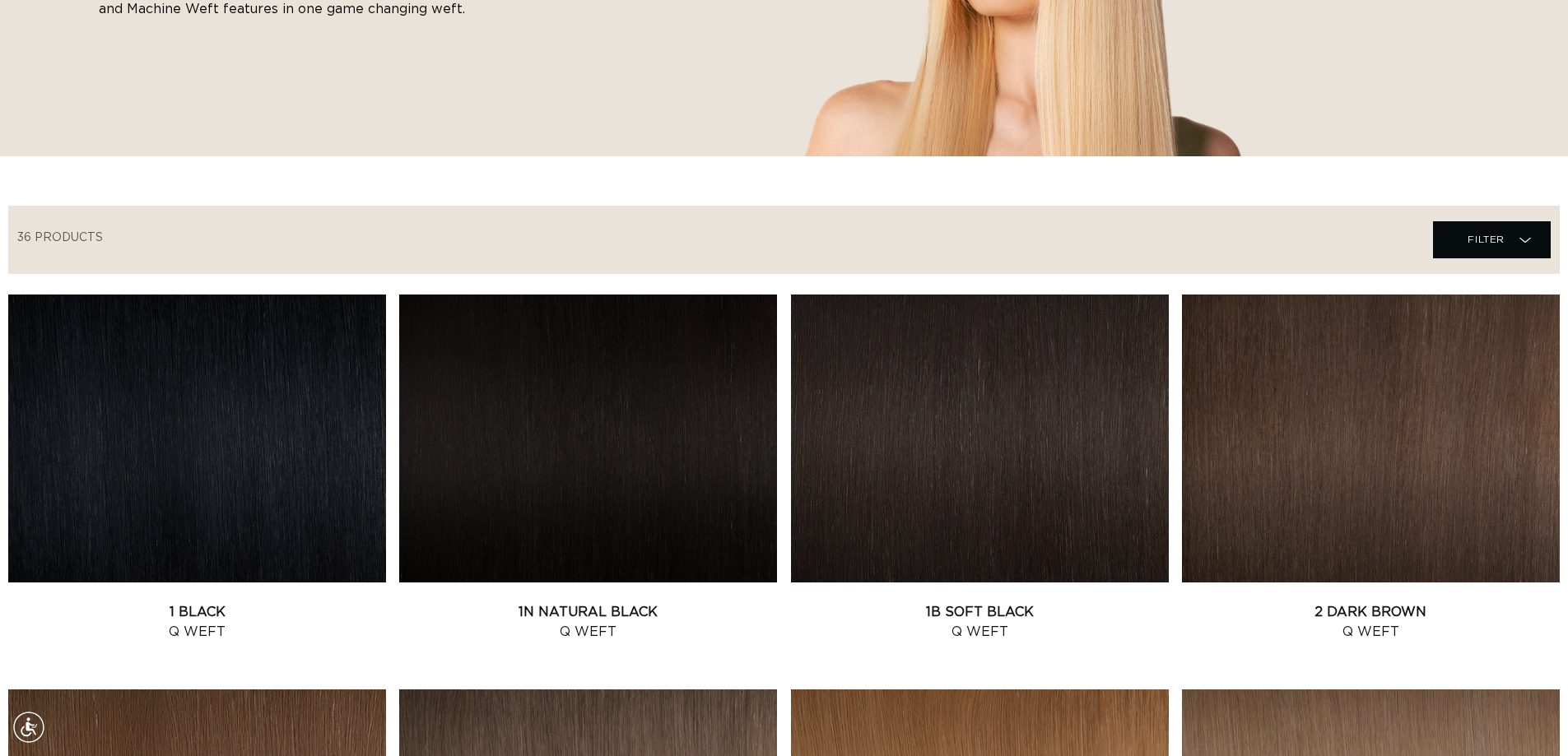
scroll to position [412, 0]
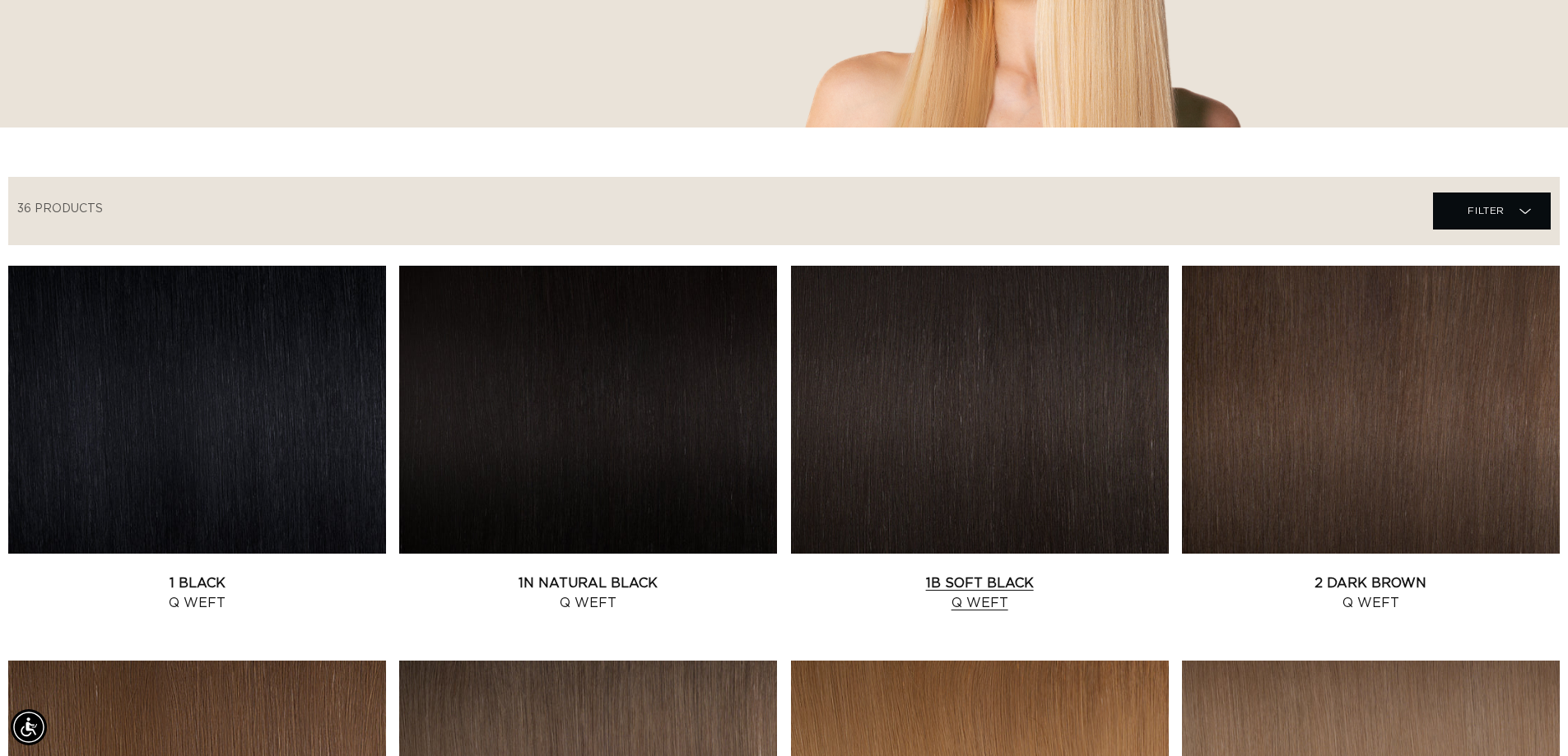
click at [1049, 573] on link "1B Soft Black Q Weft" at bounding box center [980, 593] width 378 height 39
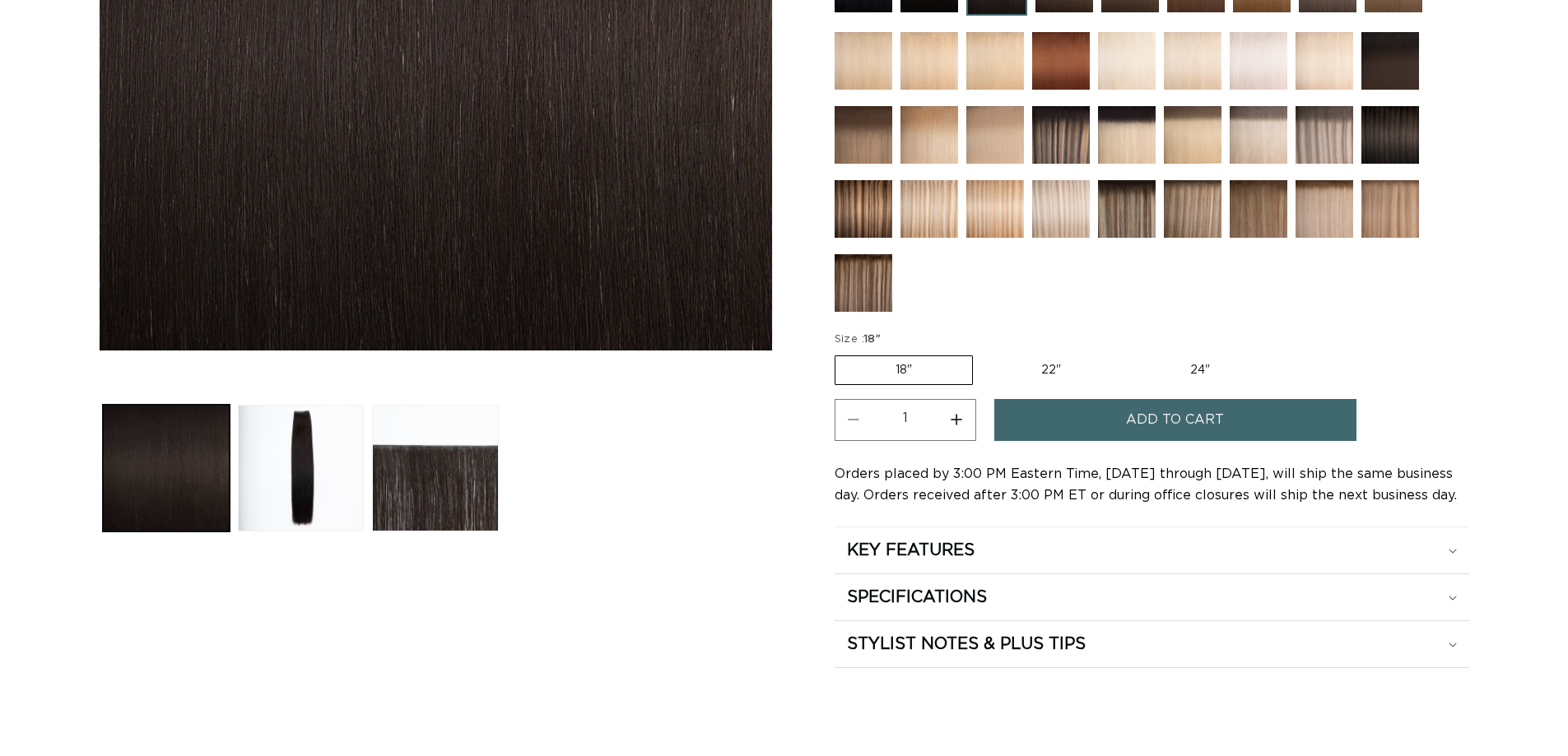
click at [1055, 369] on label "22" Variant sold out or unavailable" at bounding box center [1051, 371] width 140 height 28
click at [982, 353] on input "22" Variant sold out or unavailable" at bounding box center [981, 352] width 1 height 1
radio input "true"
click at [956, 428] on button "Increase quantity for 1B Soft Black - Q Weft" at bounding box center [957, 420] width 37 height 42
click at [1052, 416] on button "Add to cart" at bounding box center [1175, 420] width 362 height 42
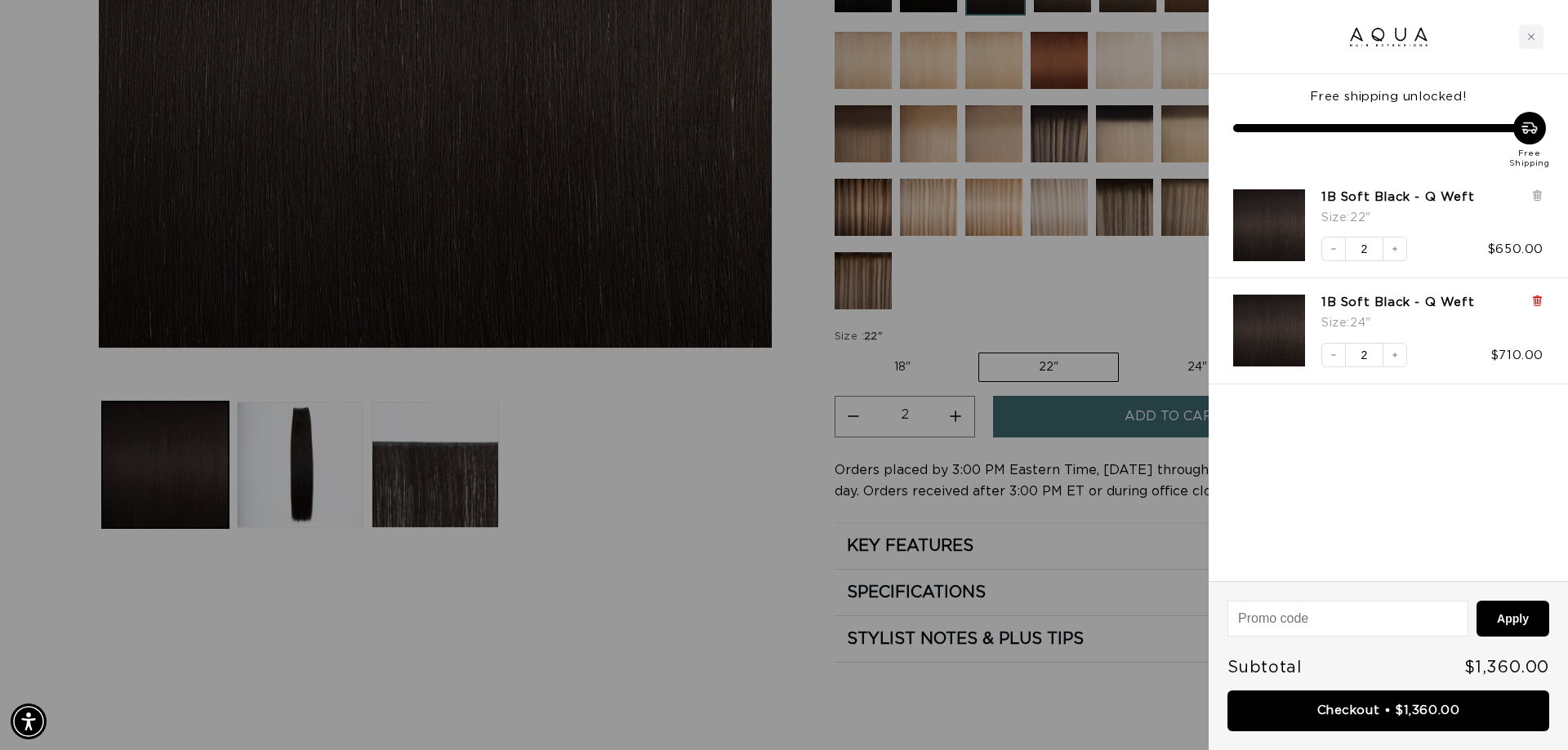
click at [1535, 295] on icon at bounding box center [1537, 301] width 12 height 12
click at [949, 414] on div at bounding box center [784, 375] width 1568 height 750
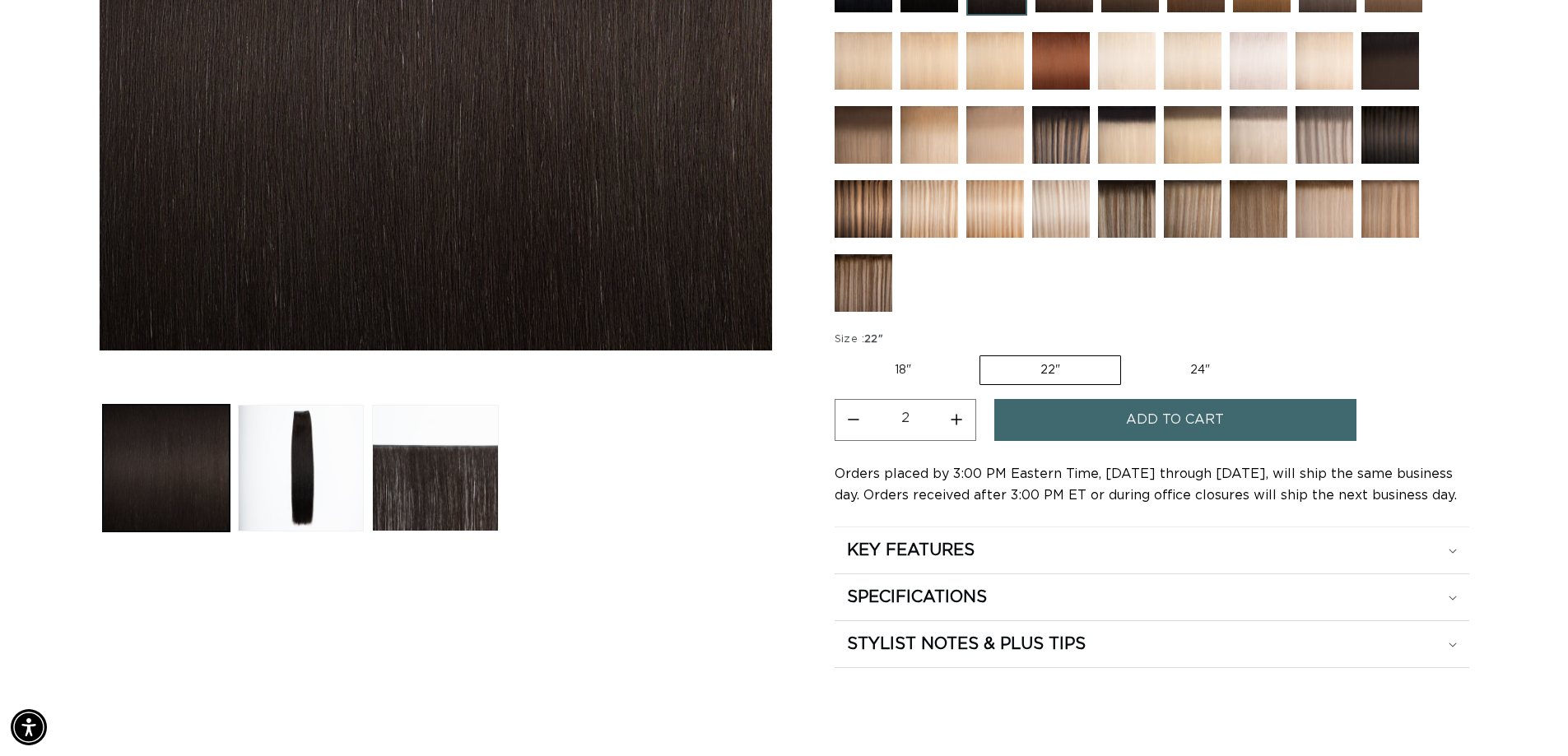
click at [952, 420] on button "Increase quantity for 1B Soft Black - Q Weft" at bounding box center [957, 420] width 37 height 42
type input "3"
click at [1044, 419] on button "Add to cart" at bounding box center [1175, 420] width 362 height 42
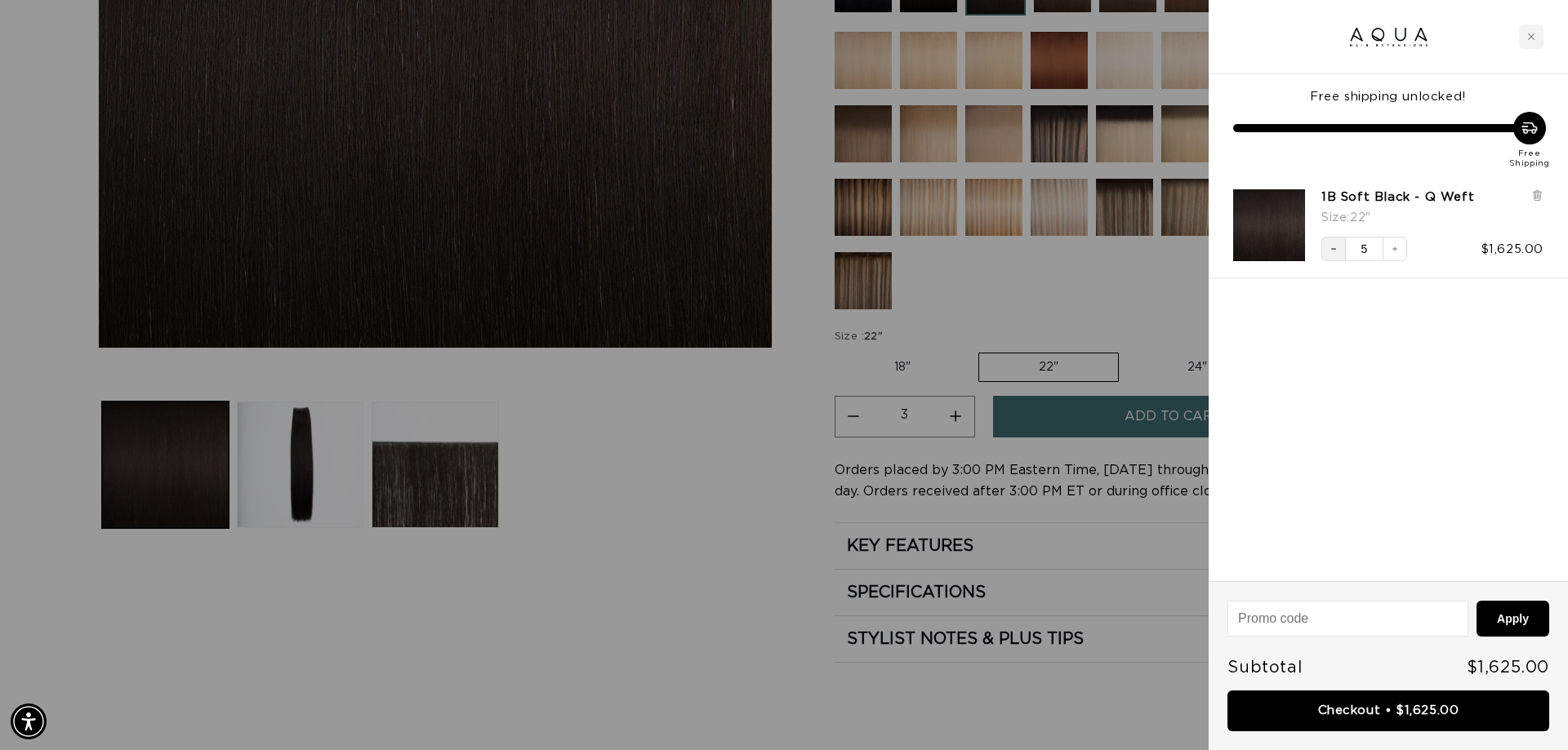
scroll to position [0, 2904]
click at [1331, 244] on button "Decrease quantity" at bounding box center [1333, 249] width 24 height 24
click at [1333, 244] on icon "Decrease quantity" at bounding box center [1333, 248] width 10 height 10
click at [1329, 244] on icon "Decrease quantity" at bounding box center [1333, 248] width 10 height 10
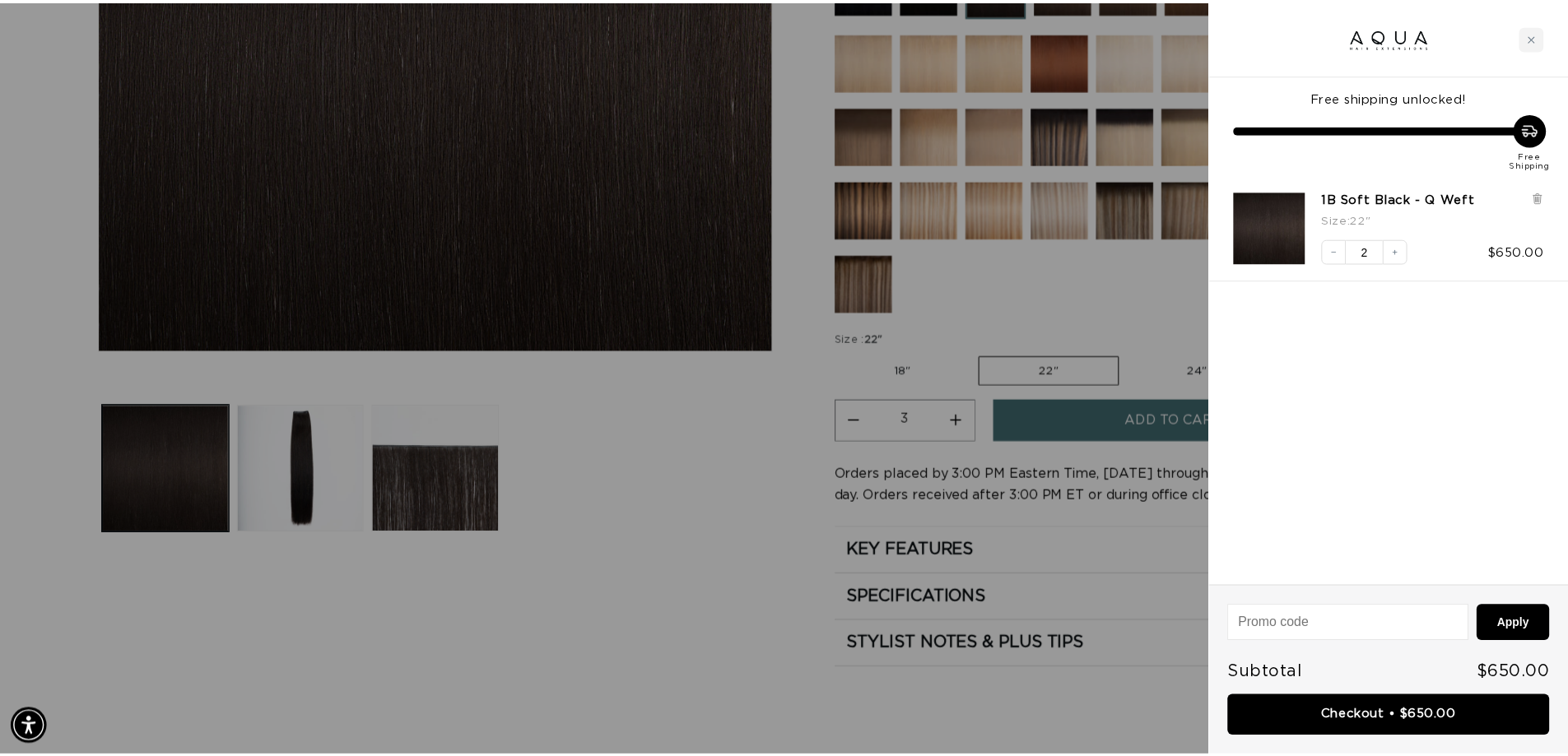
scroll to position [0, 0]
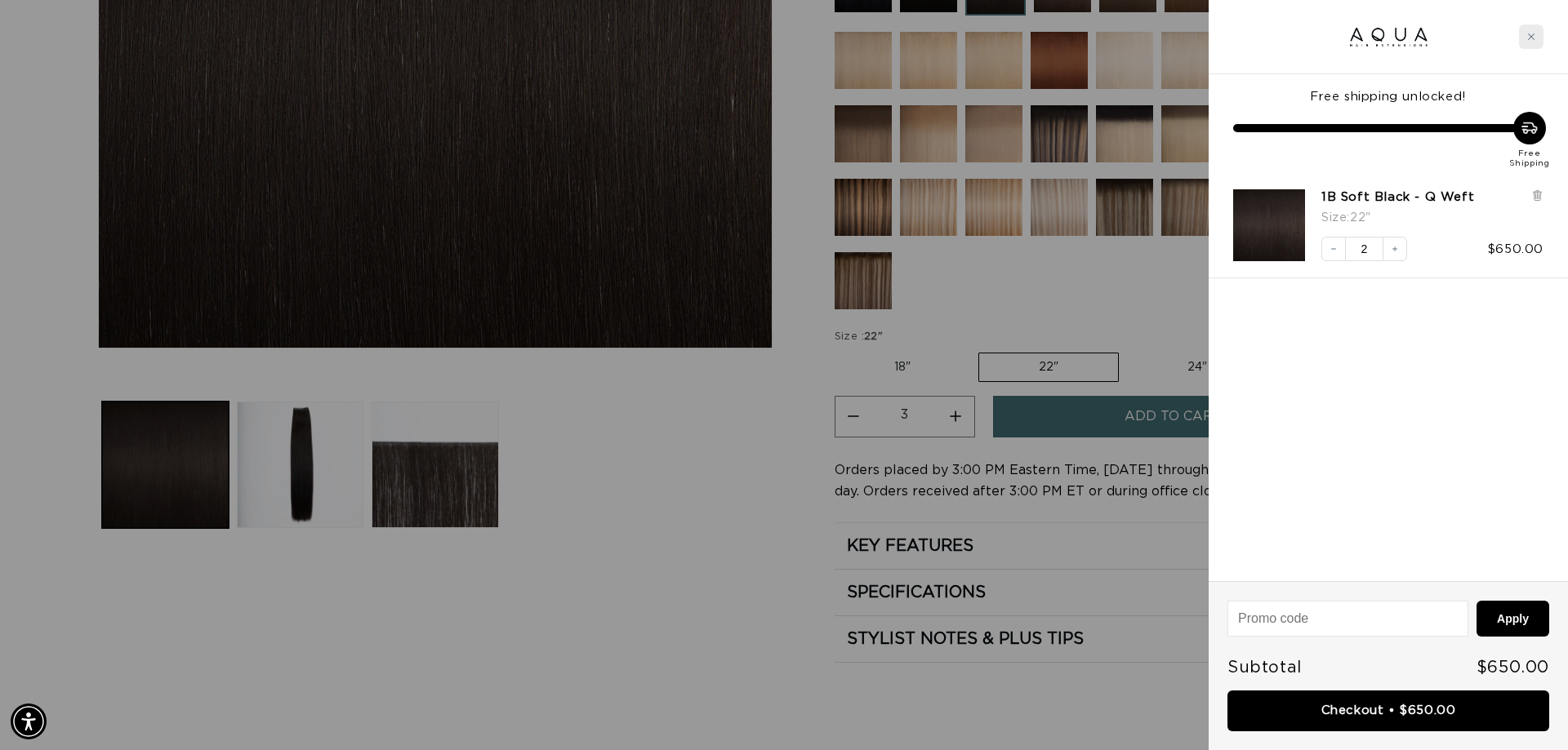
click at [1541, 42] on div "Close cart" at bounding box center [1531, 36] width 24 height 24
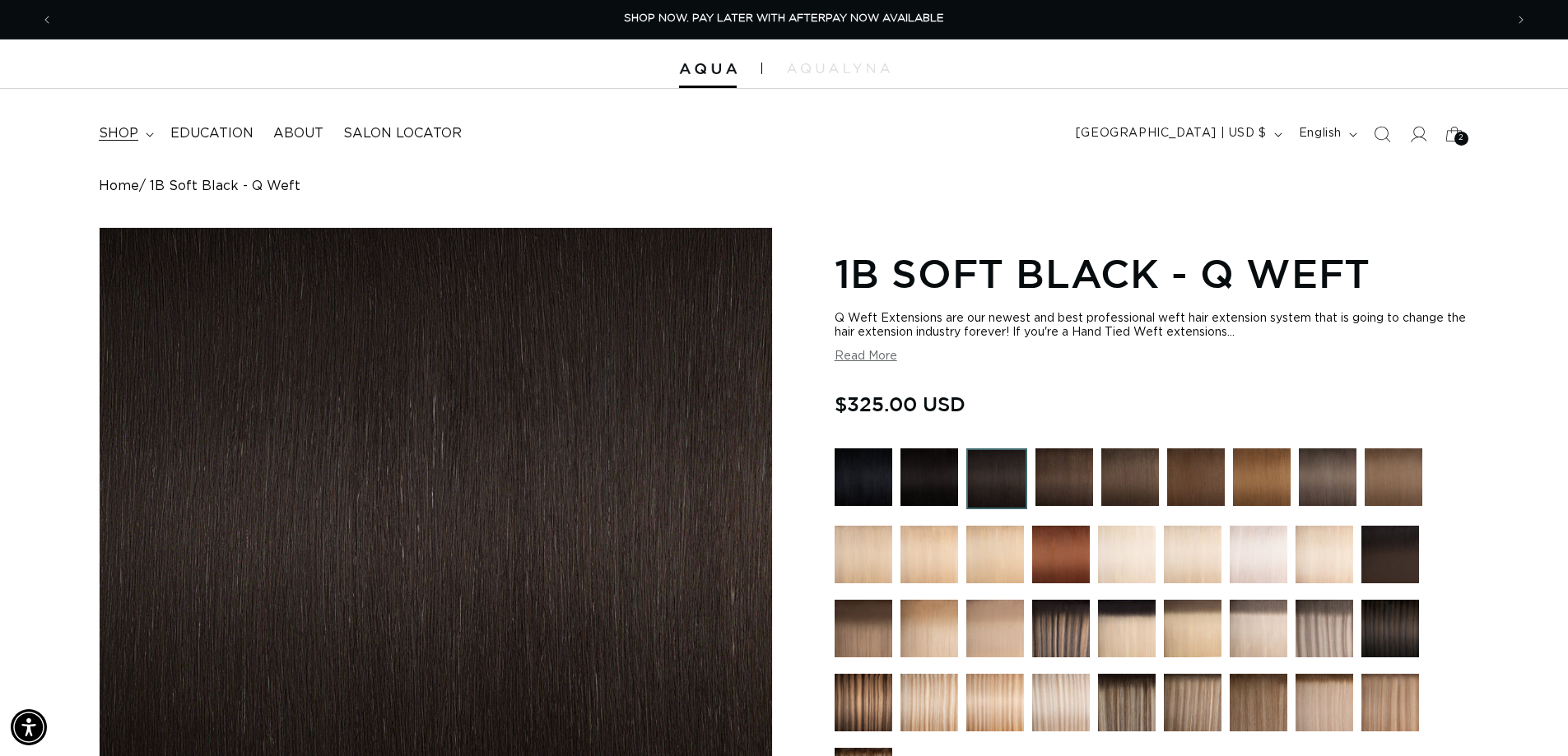
click at [113, 134] on span "shop" at bounding box center [118, 134] width 39 height 17
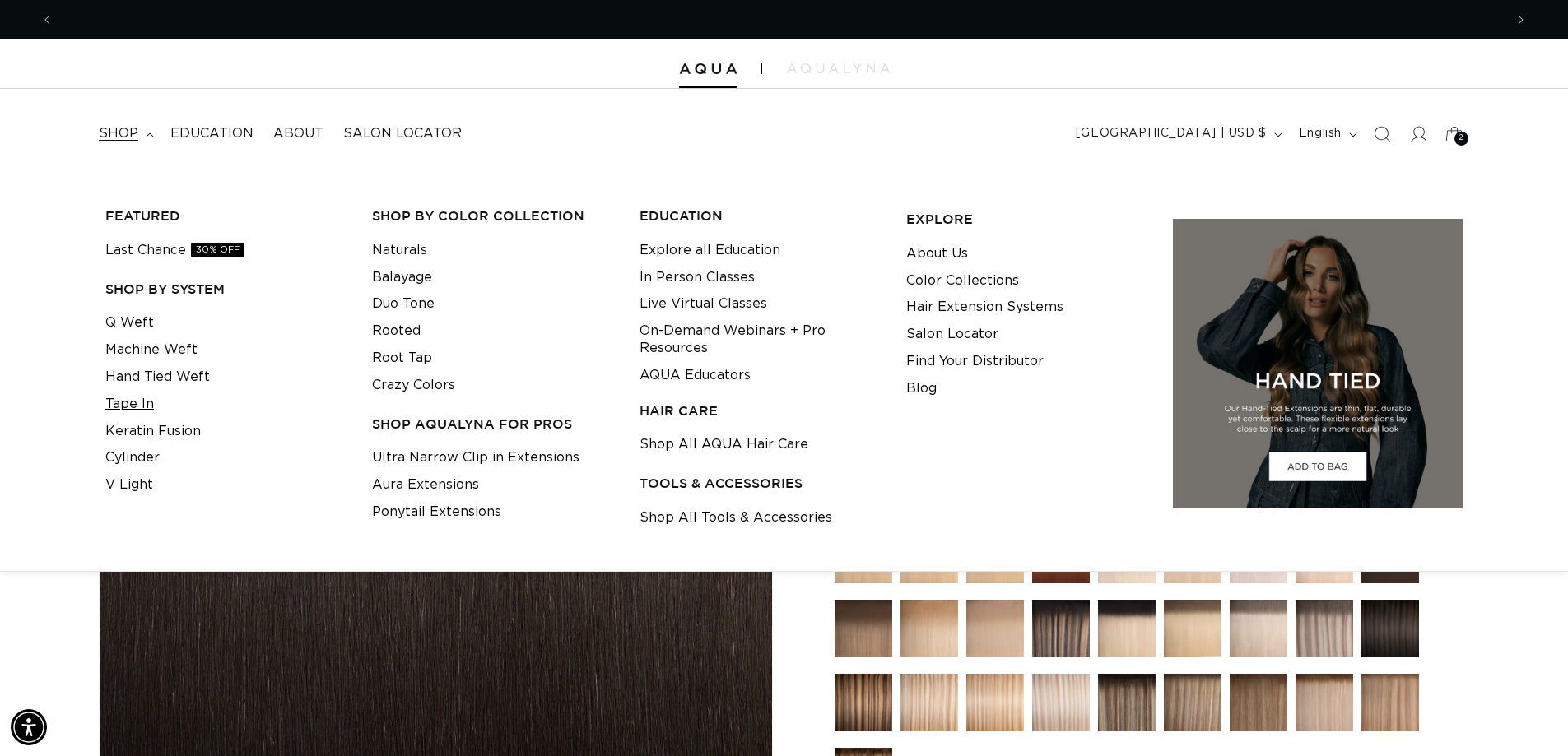
scroll to position [0, 2903]
click at [135, 403] on link "Tape In" at bounding box center [130, 404] width 49 height 27
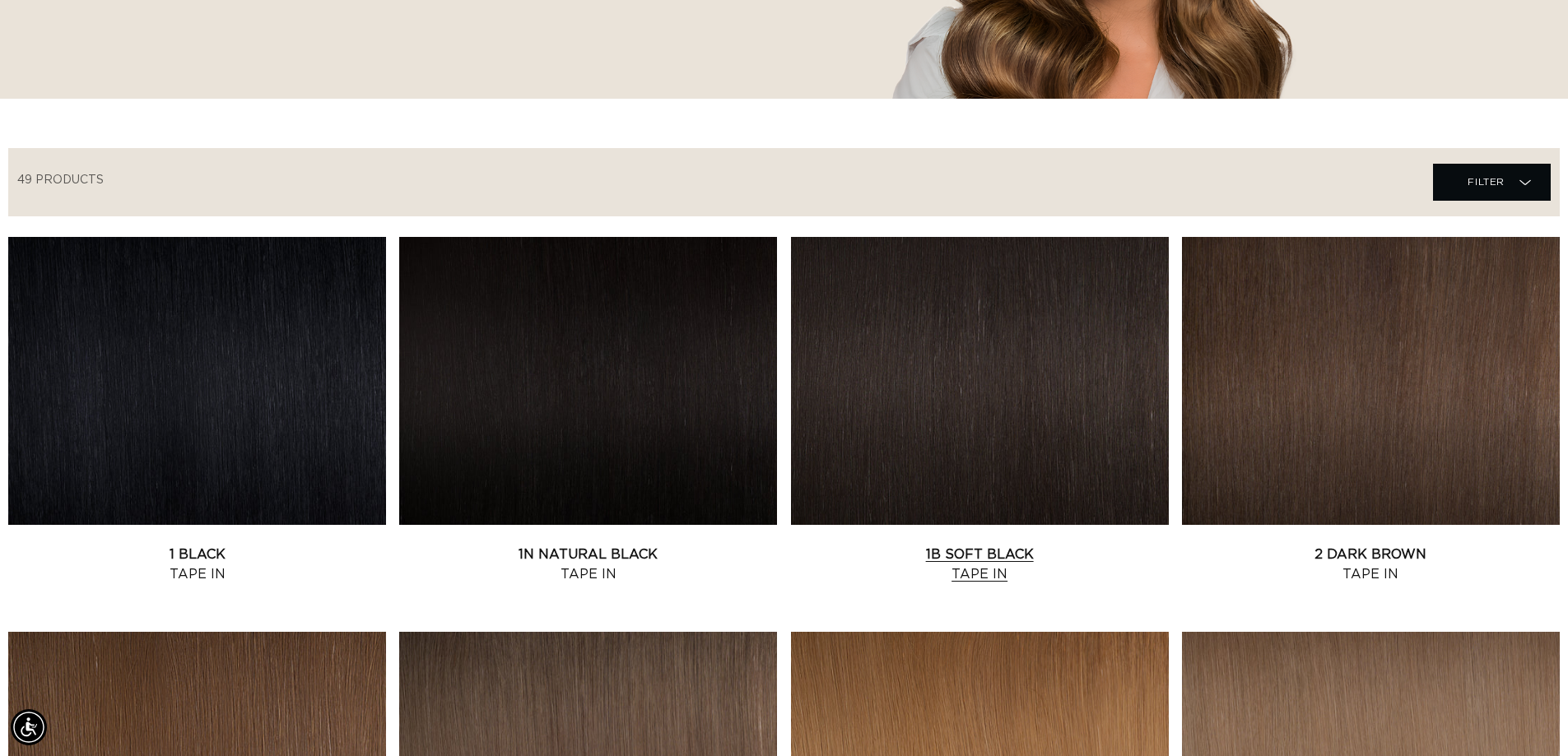
scroll to position [494, 0]
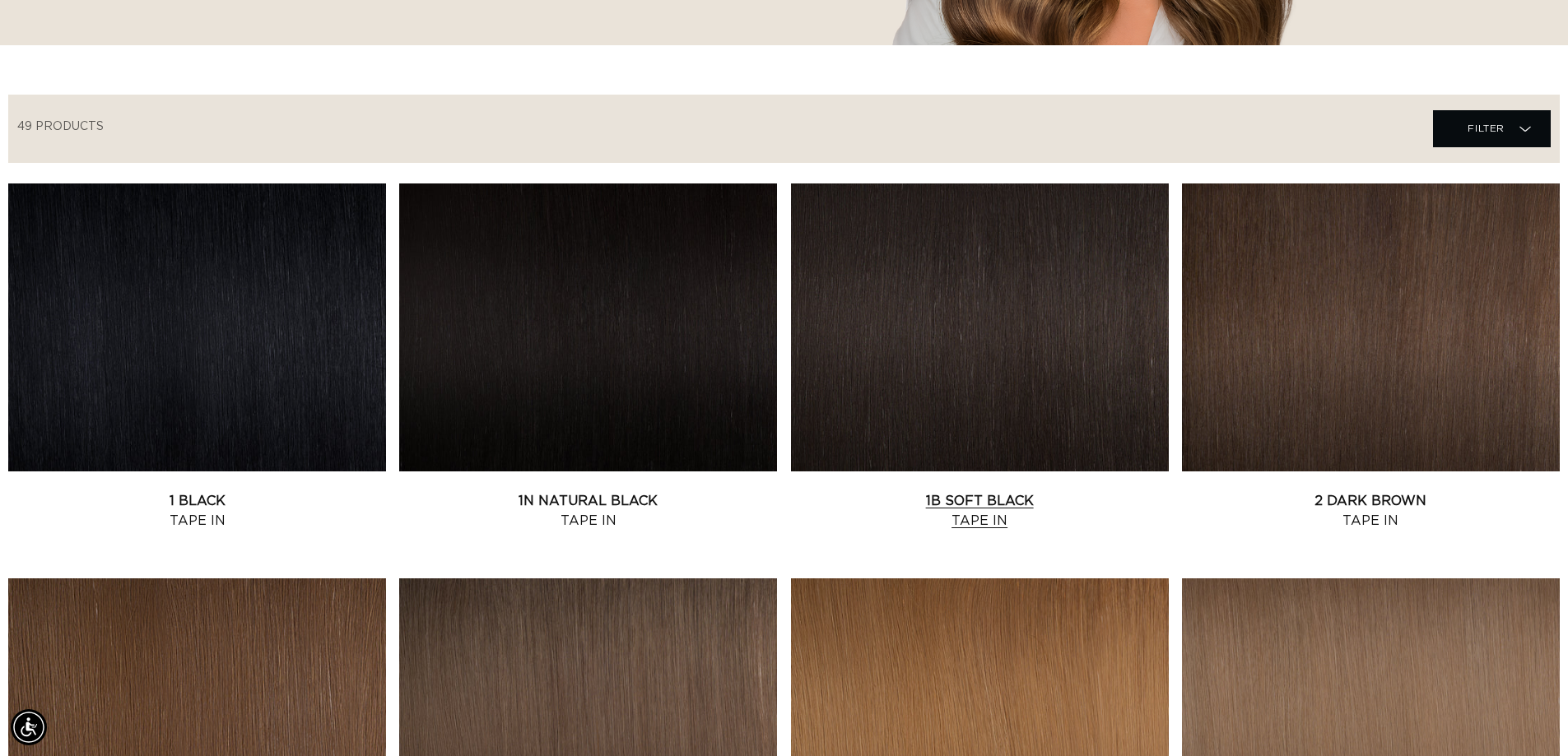
click at [942, 491] on link "1B Soft Black Tape In" at bounding box center [980, 510] width 378 height 39
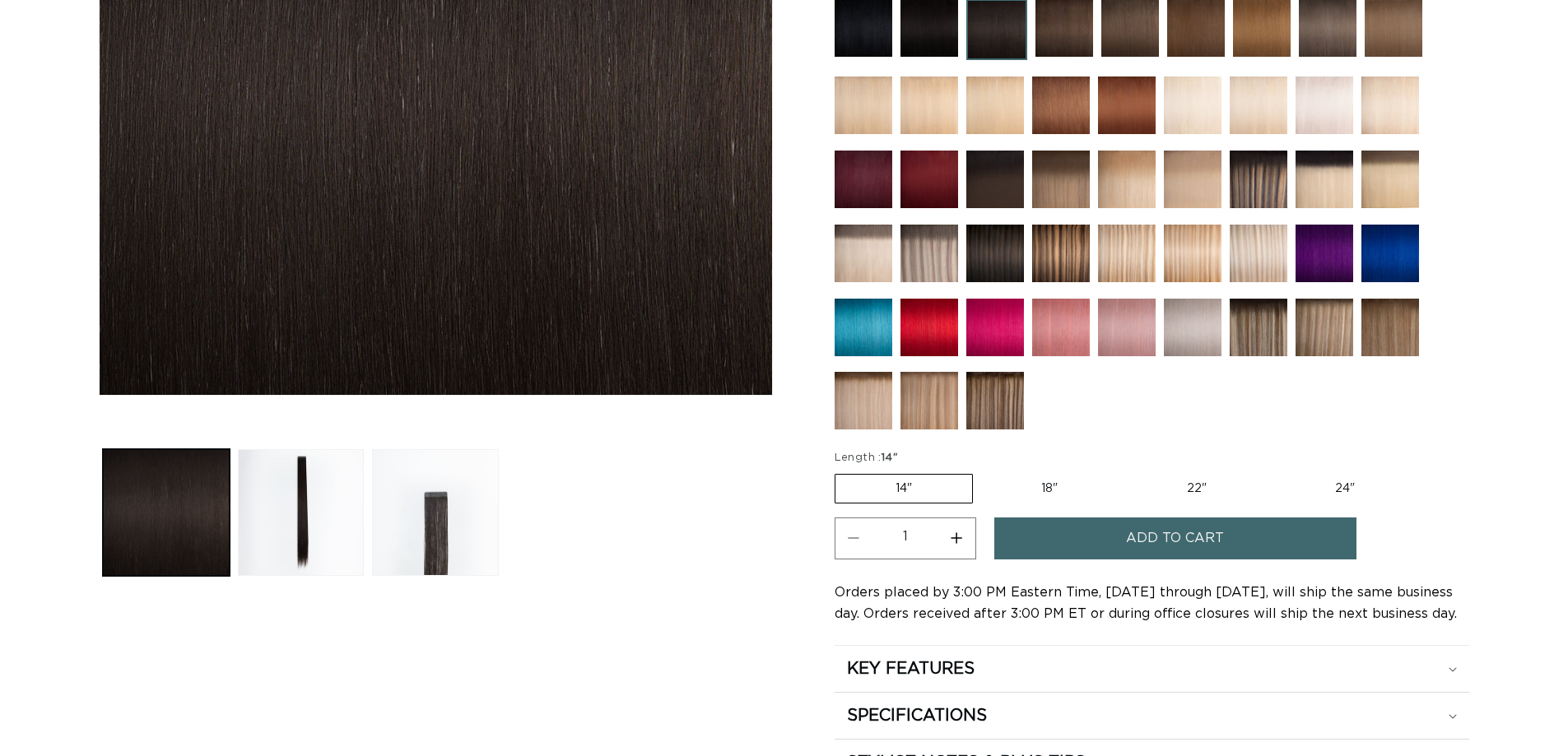
scroll to position [494, 0]
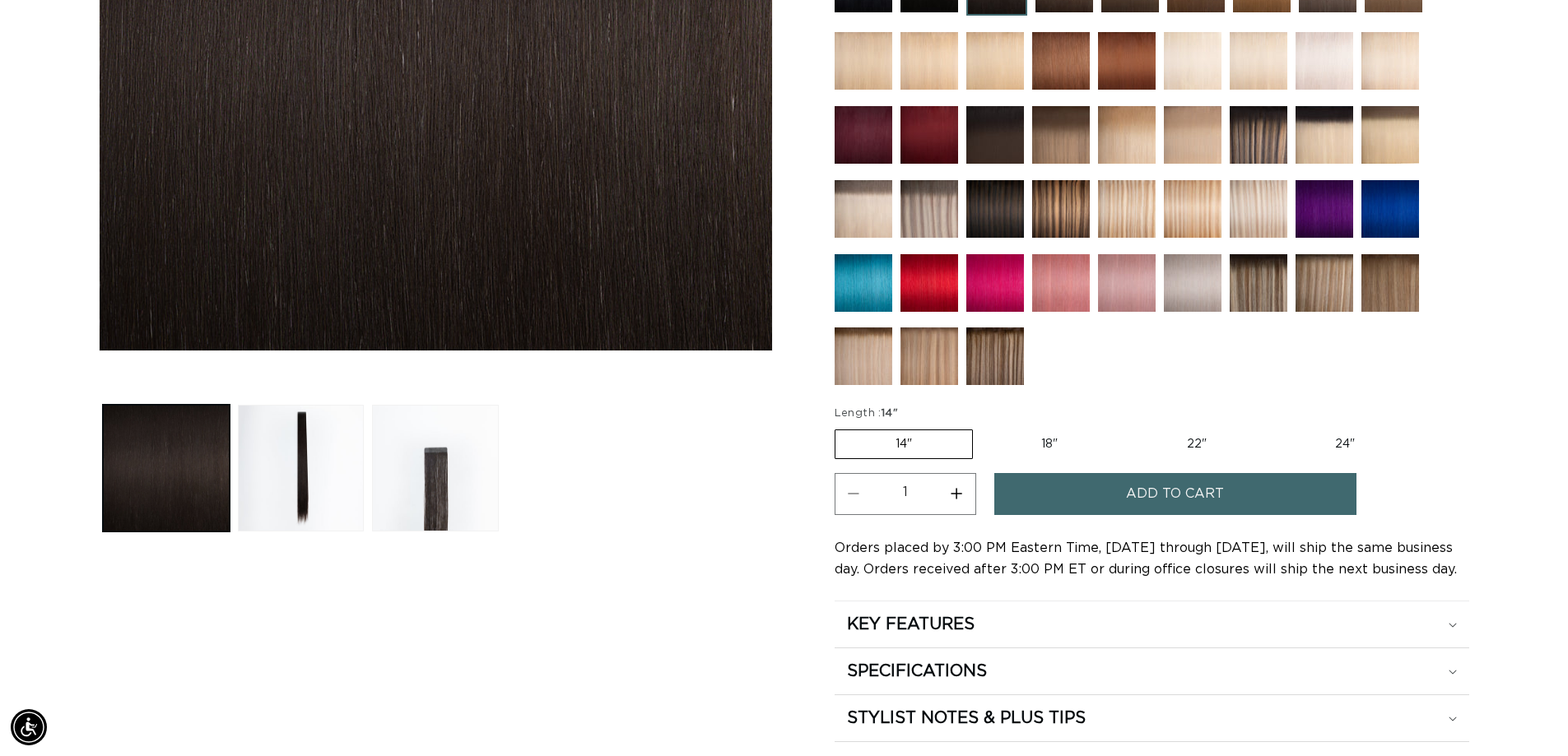
click at [1190, 445] on label "22" Variant sold out or unavailable" at bounding box center [1197, 444] width 140 height 28
click at [1127, 427] on input "22" Variant sold out or unavailable" at bounding box center [1126, 427] width 1 height 1
radio input "true"
click at [1033, 447] on label "18" Variant sold out or unavailable" at bounding box center [1048, 444] width 136 height 28
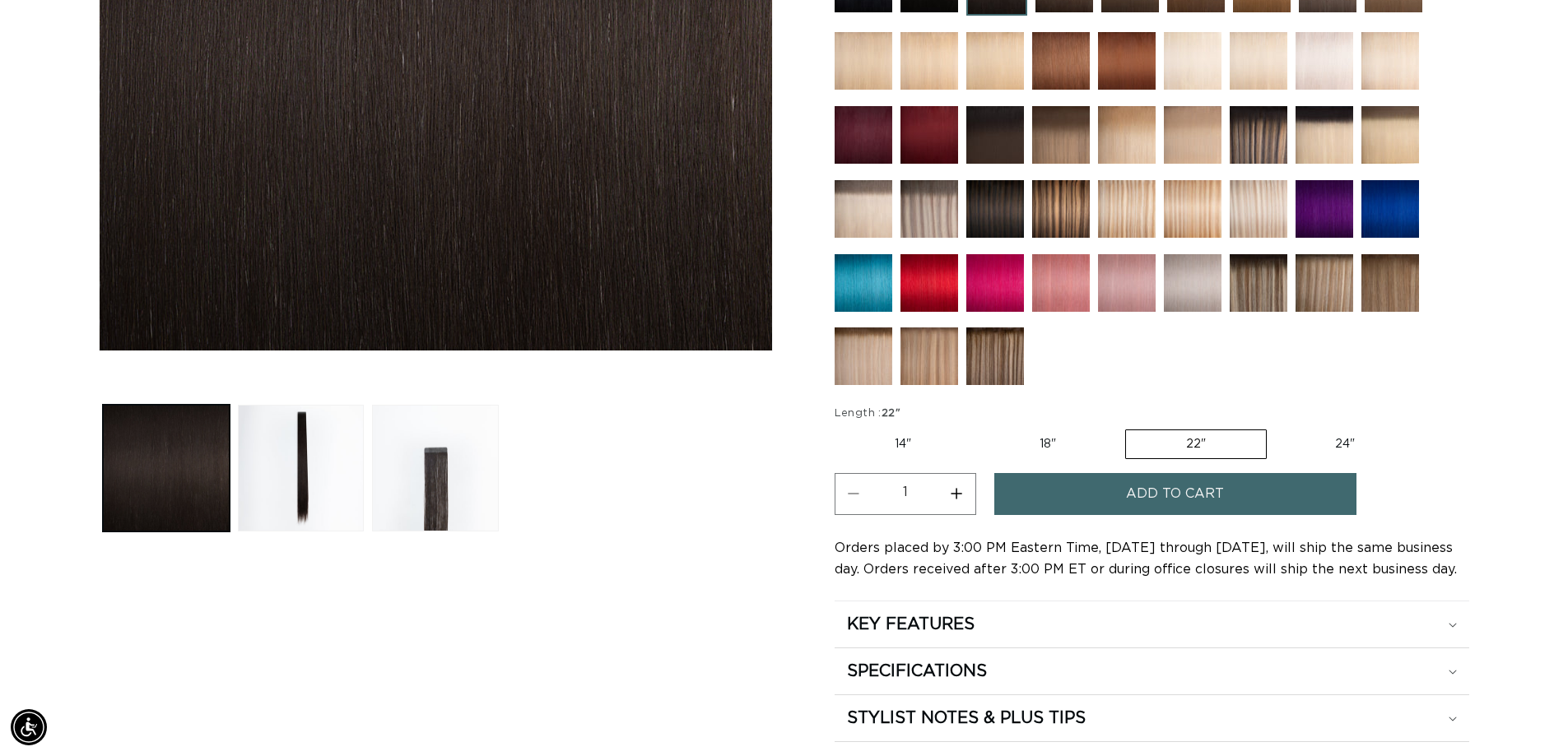
click at [980, 427] on input "18" Variant sold out or unavailable" at bounding box center [979, 427] width 1 height 1
radio input "true"
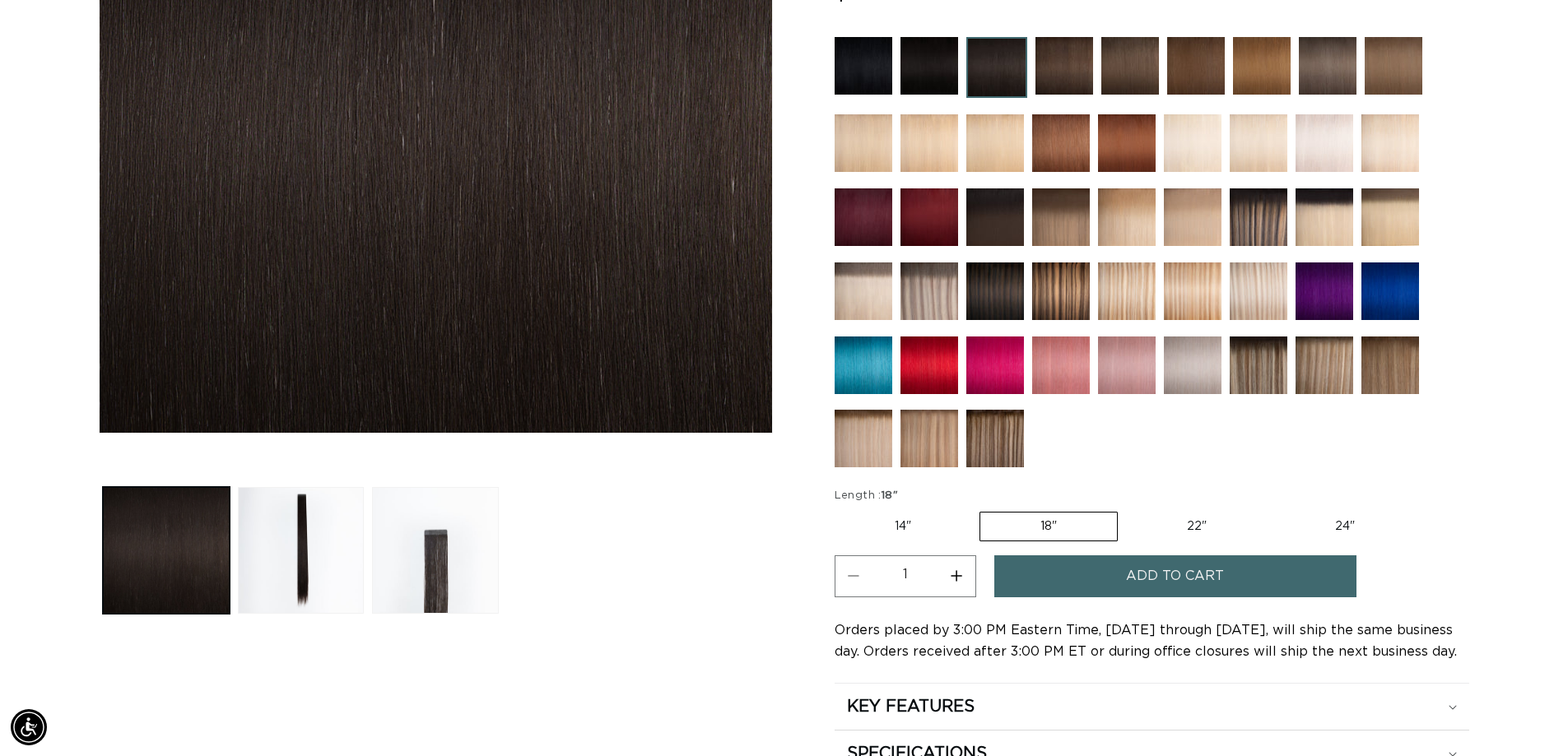
click at [1212, 536] on label "22" Variant sold out or unavailable" at bounding box center [1197, 527] width 140 height 28
click at [1127, 510] on input "22" Variant sold out or unavailable" at bounding box center [1126, 509] width 1 height 1
radio input "true"
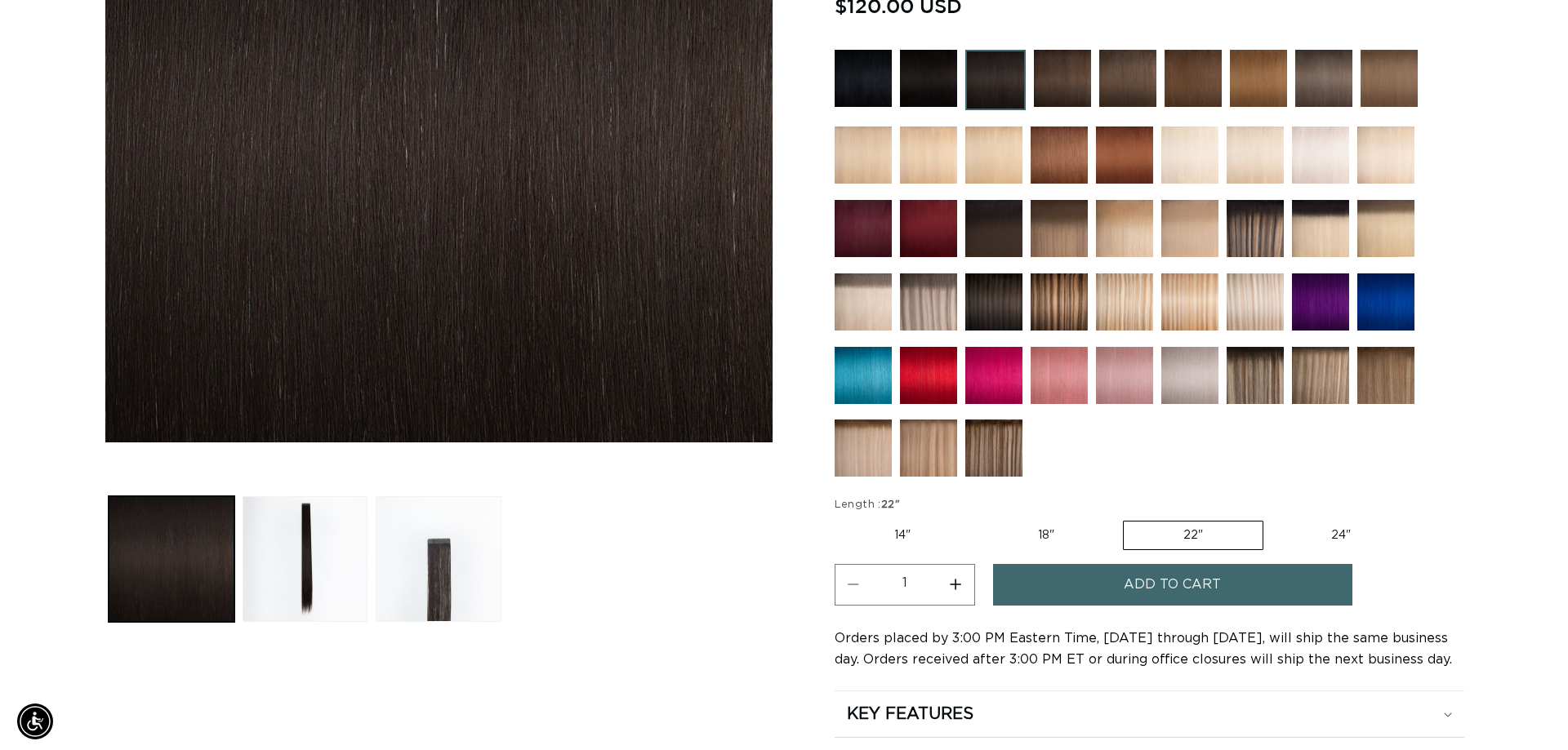
scroll to position [408, 0]
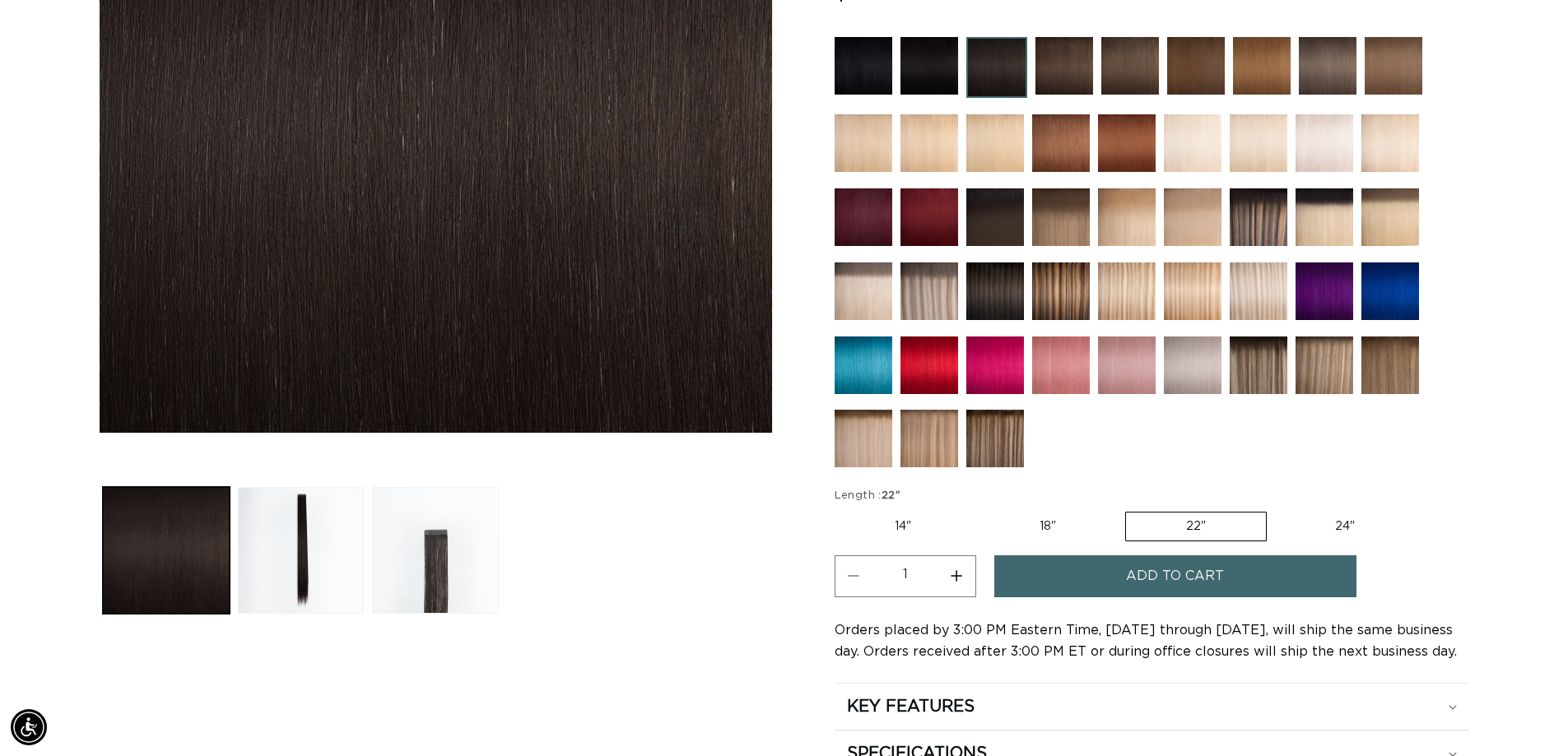
click at [1135, 583] on span "Add to cart" at bounding box center [1175, 576] width 98 height 42
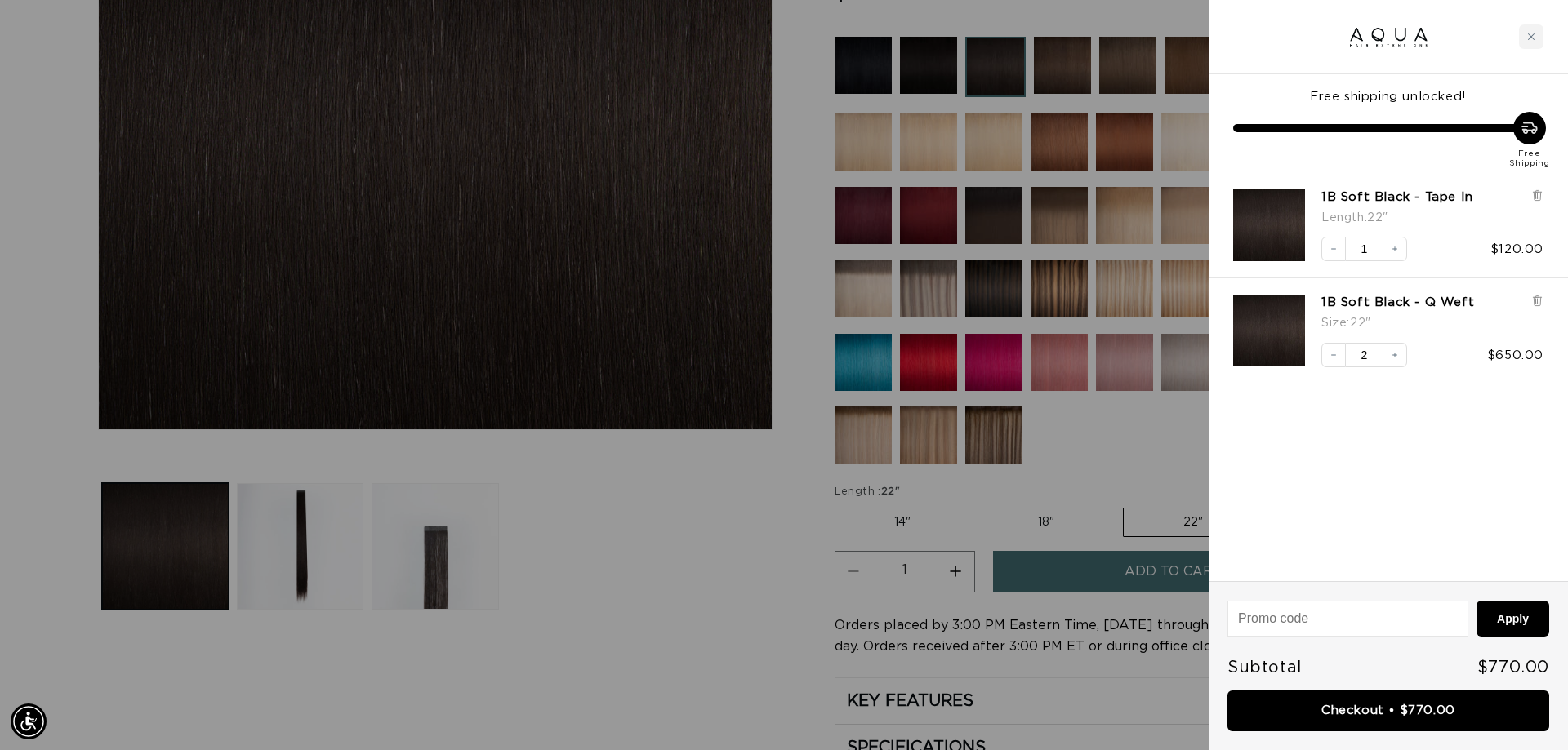
scroll to position [0, 0]
click at [722, 576] on div at bounding box center [784, 375] width 1568 height 750
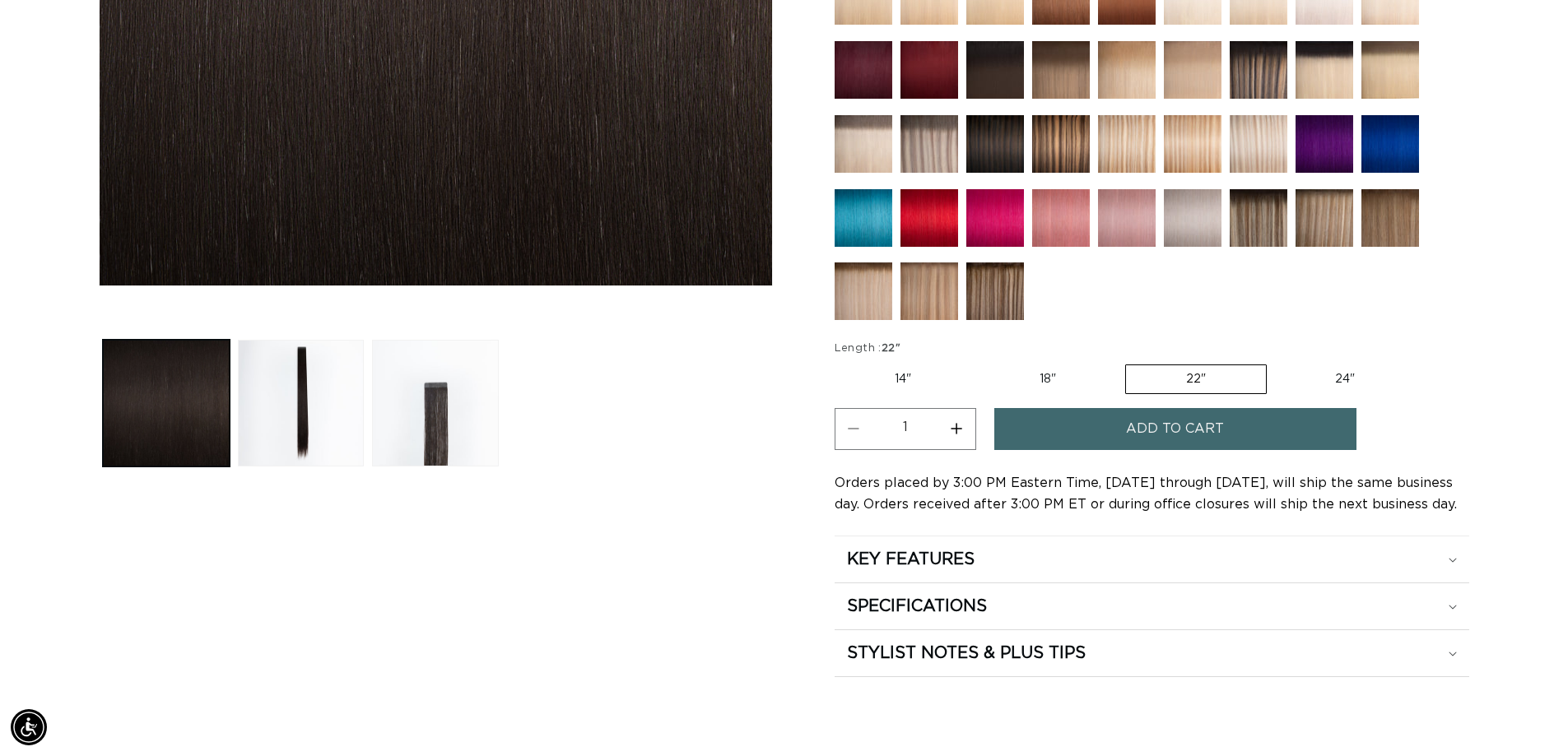
scroll to position [658, 0]
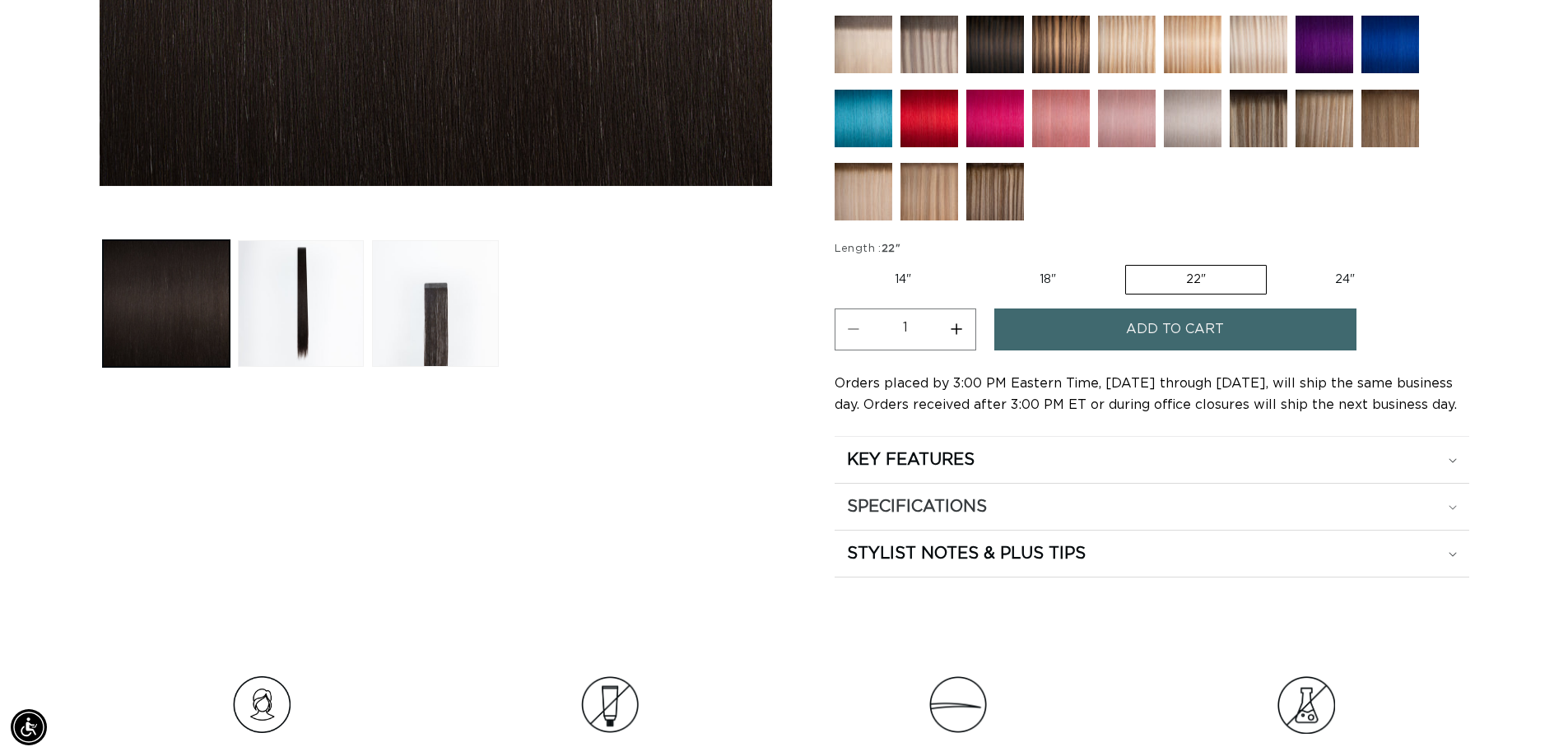
click at [980, 512] on h2 "SPECIFICATIONS" at bounding box center [917, 507] width 140 height 21
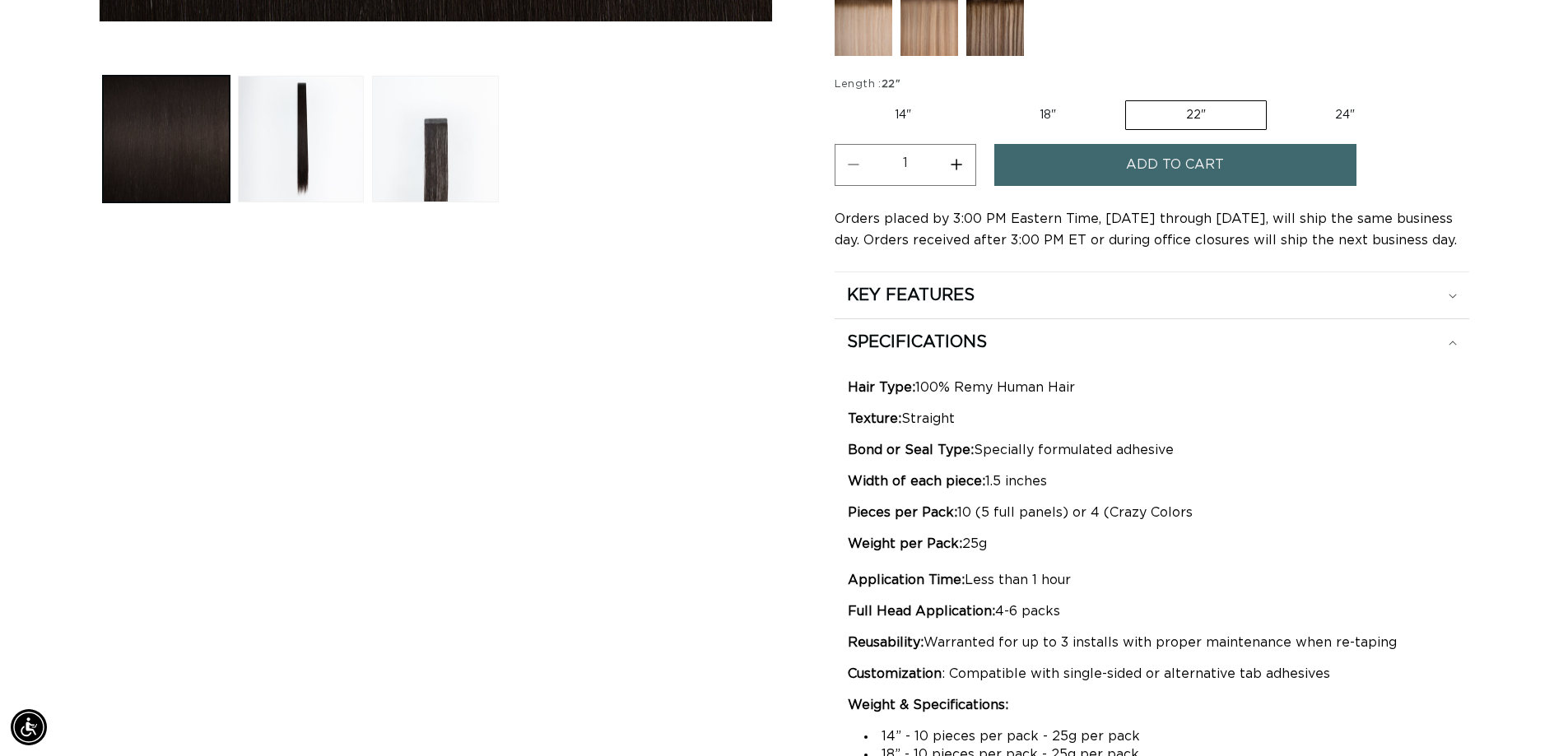
scroll to position [0, 1452]
drag, startPoint x: 965, startPoint y: 544, endPoint x: 1076, endPoint y: 549, distance: 111.1
click at [1076, 549] on p "Weight per Pack: 25g Application Time: Less than 1 hour" at bounding box center [1153, 562] width 609 height 54
click at [1255, 609] on p "Full Head Application: 4-6 packs" at bounding box center [1153, 611] width 609 height 18
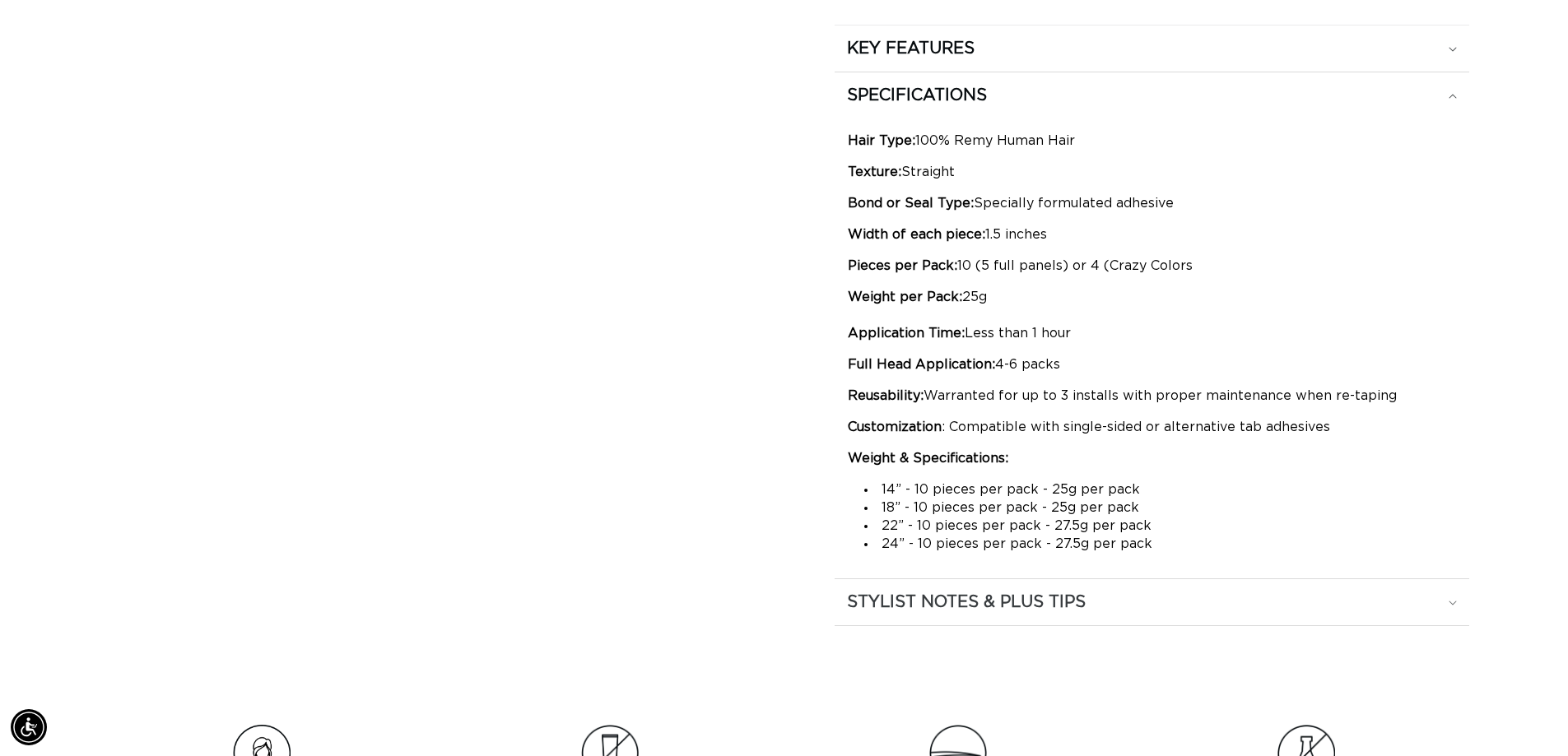
scroll to position [0, 2903]
drag, startPoint x: 945, startPoint y: 537, endPoint x: 1201, endPoint y: 539, distance: 256.0
click at [1201, 539] on li "24” - 10 pieces per pack - 27.5g per pack" at bounding box center [1160, 544] width 592 height 18
drag, startPoint x: 1051, startPoint y: 524, endPoint x: 1148, endPoint y: 523, distance: 97.0
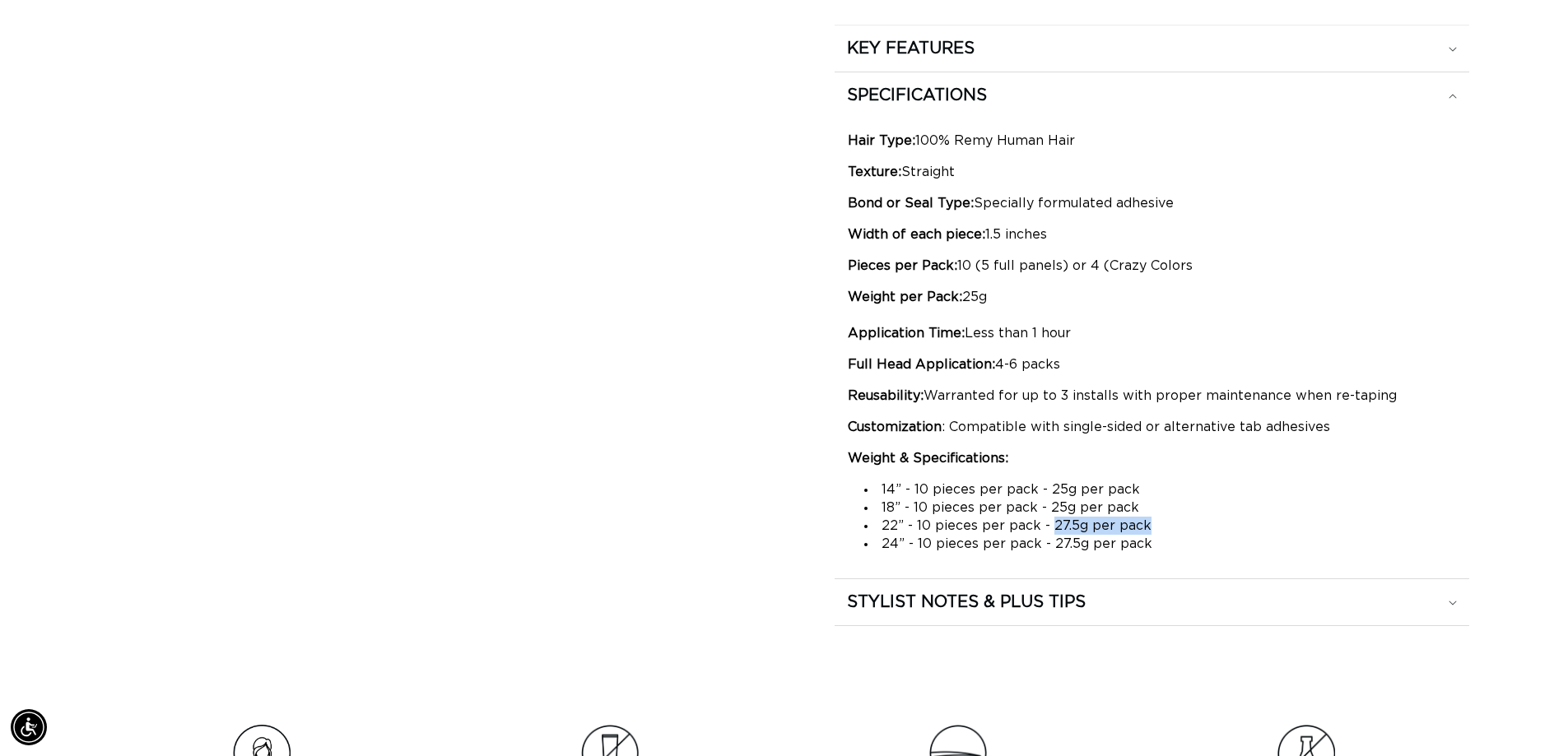
click at [1148, 523] on li "22” - 10 pieces per pack - 27.5g per pack" at bounding box center [1160, 525] width 592 height 18
